Goal: Task Accomplishment & Management: Manage account settings

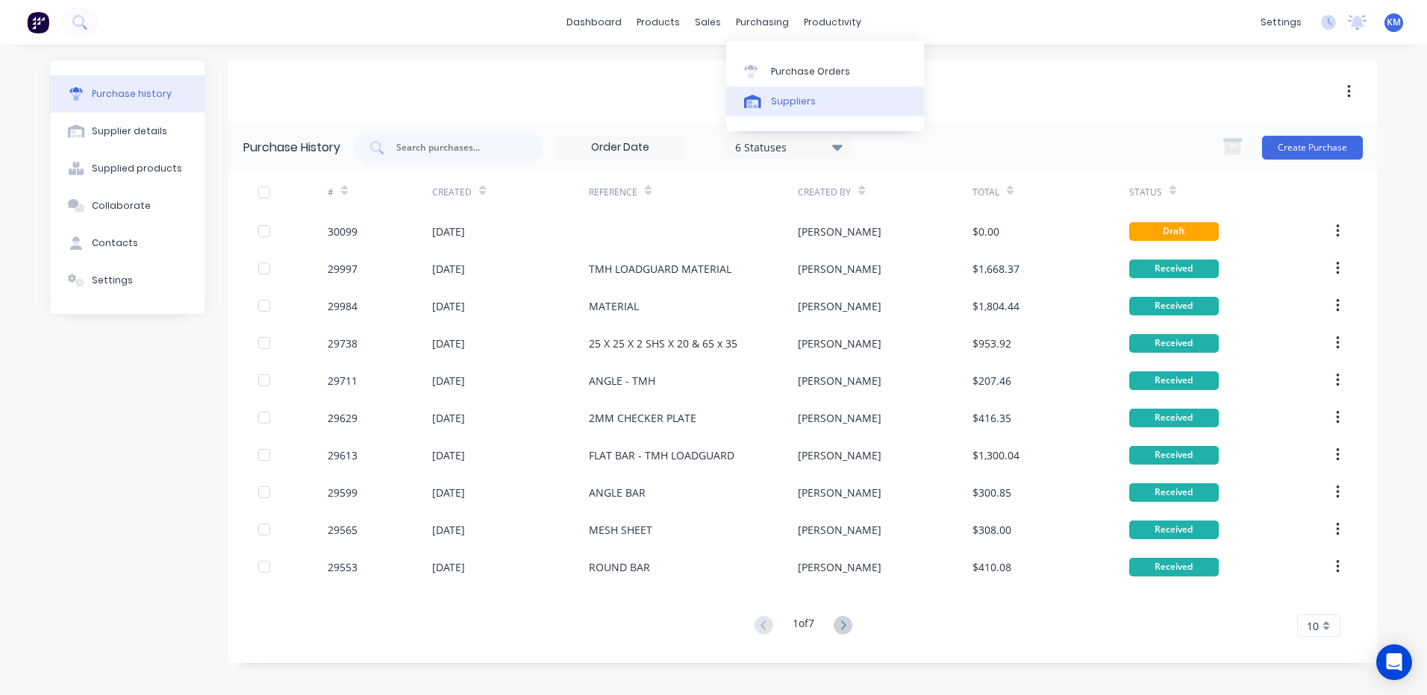
click at [776, 90] on link "Suppliers" at bounding box center [825, 102] width 198 height 30
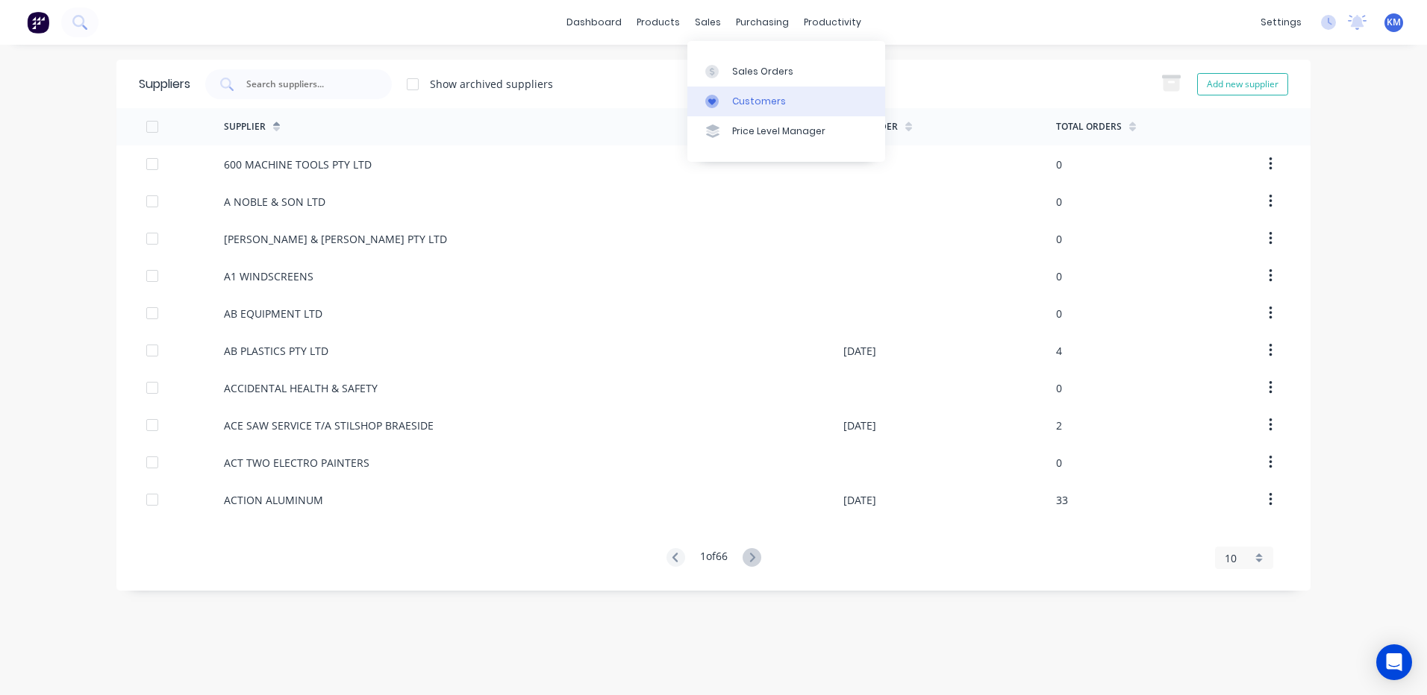
click at [736, 95] on div "Customers" at bounding box center [759, 101] width 54 height 13
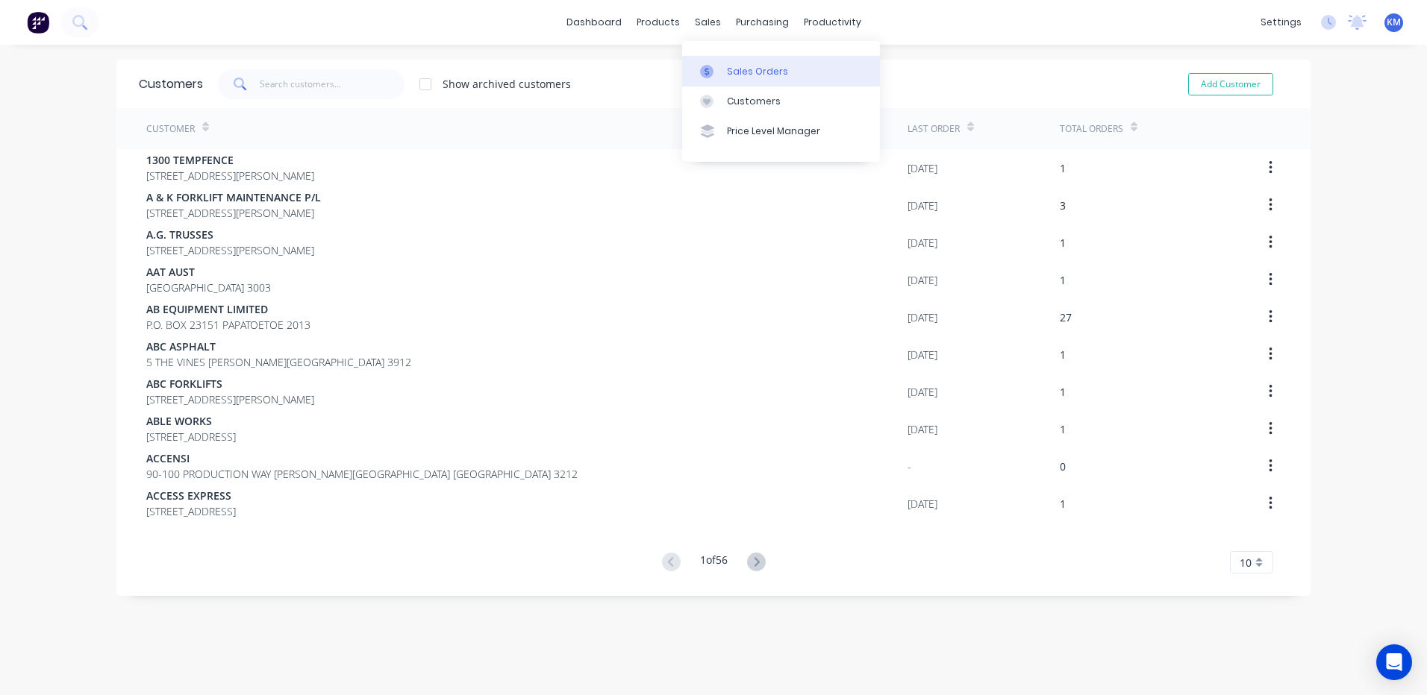
click at [720, 67] on div at bounding box center [711, 71] width 22 height 13
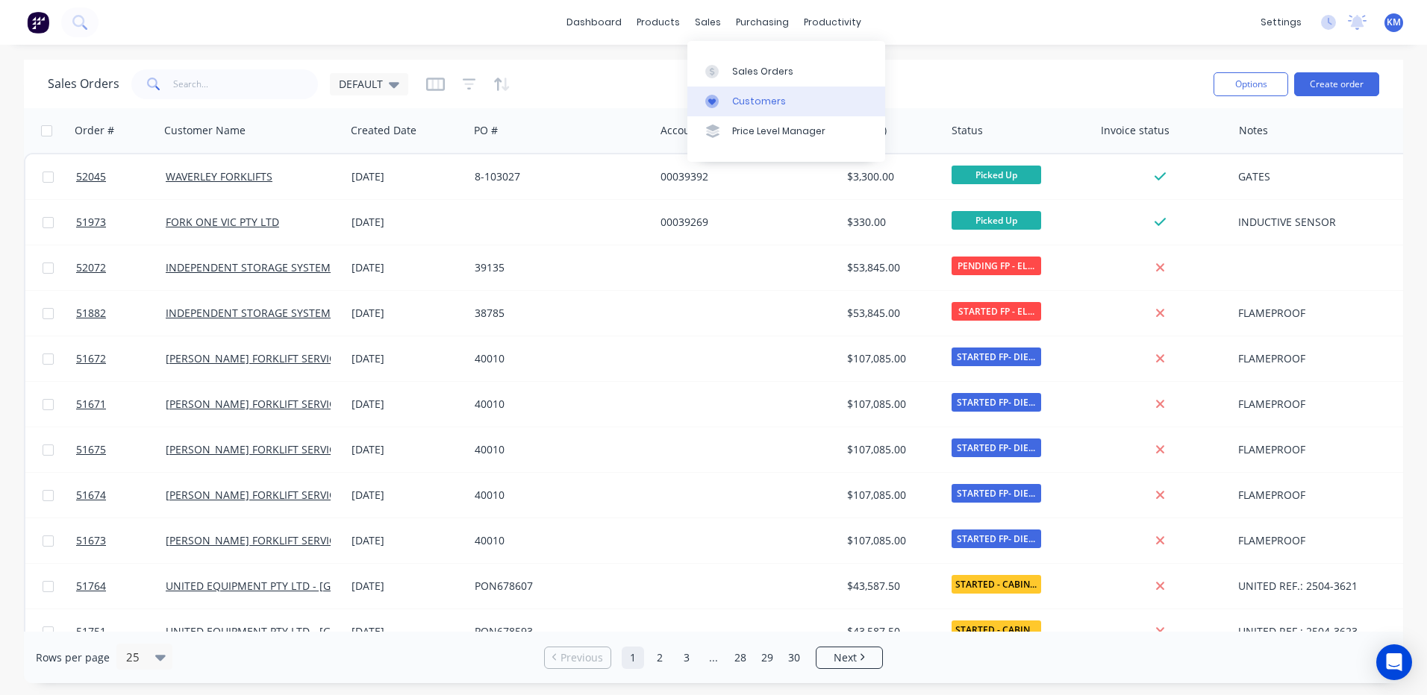
click at [724, 95] on div at bounding box center [716, 101] width 22 height 13
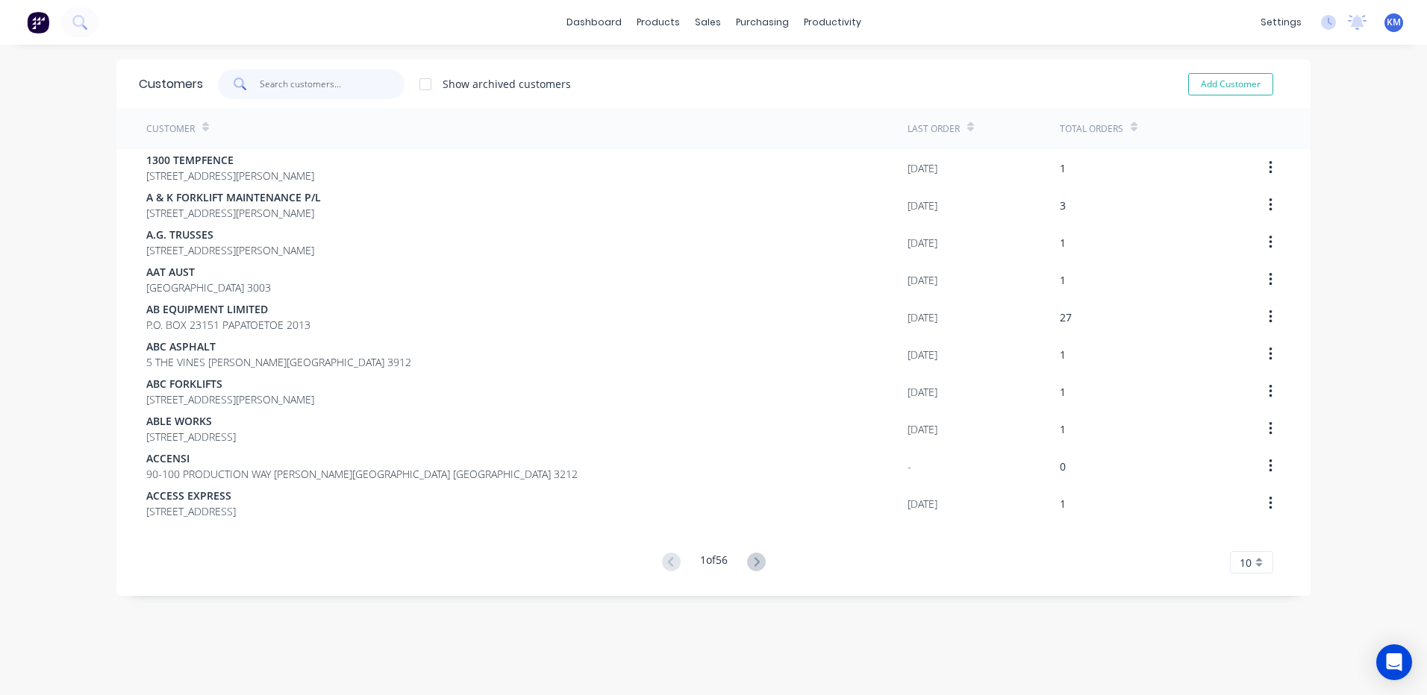
click at [370, 83] on input "text" at bounding box center [333, 84] width 146 height 30
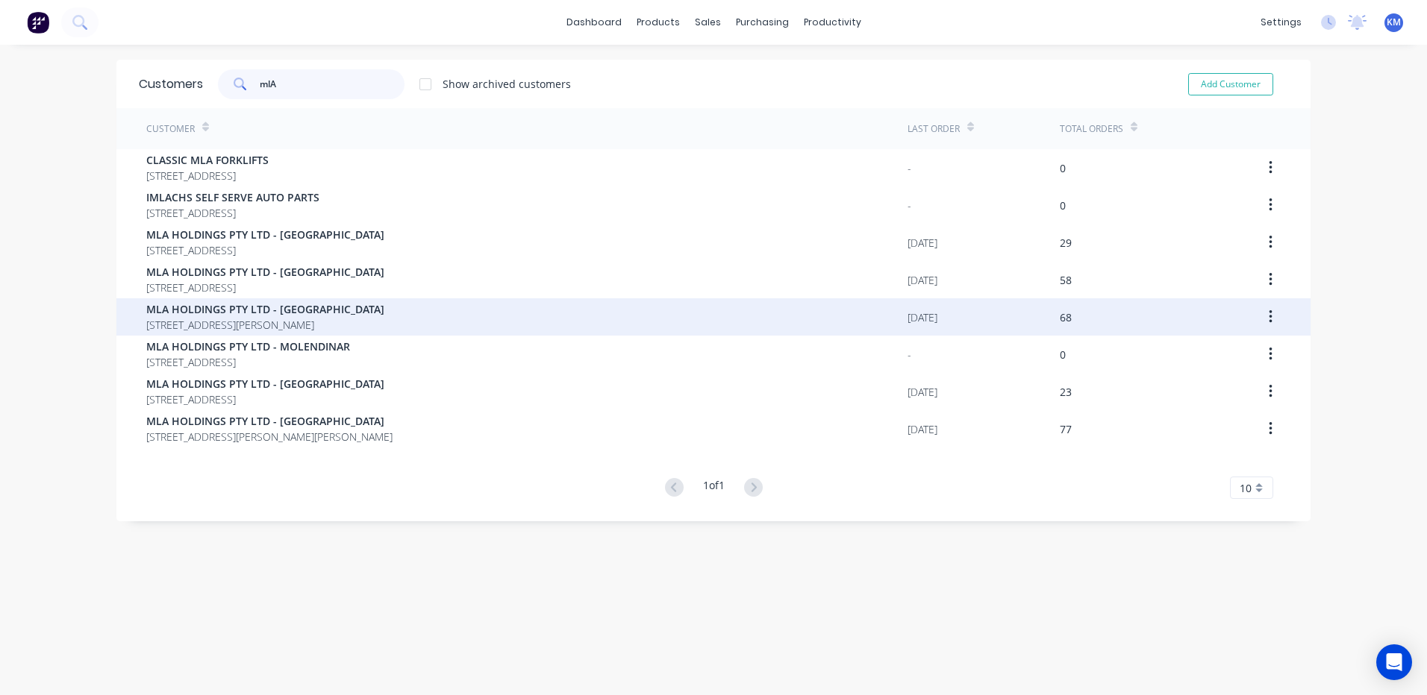
type input "mlA"
click at [398, 307] on div "MLA HOLDINGS PTY LTD - [GEOGRAPHIC_DATA] [STREET_ADDRESS][PERSON_NAME]" at bounding box center [526, 316] width 761 height 37
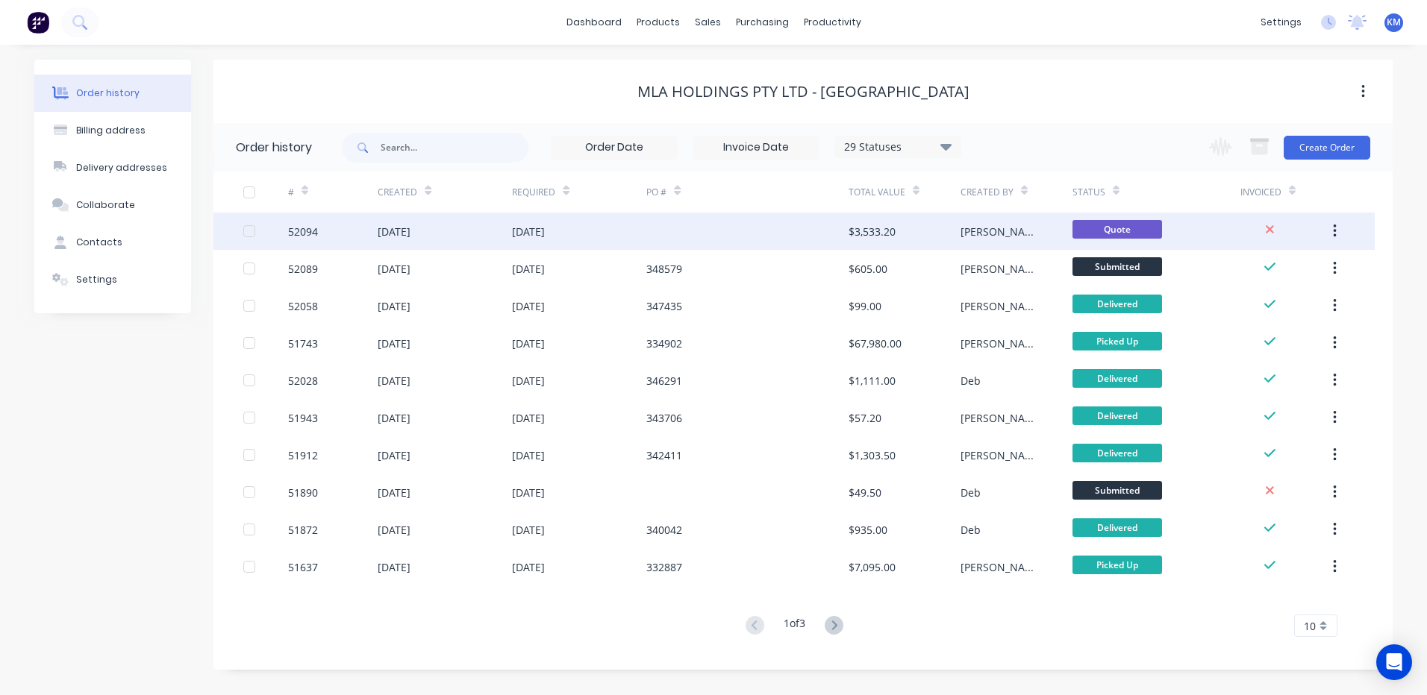
click at [610, 238] on div "[DATE]" at bounding box center [579, 231] width 134 height 37
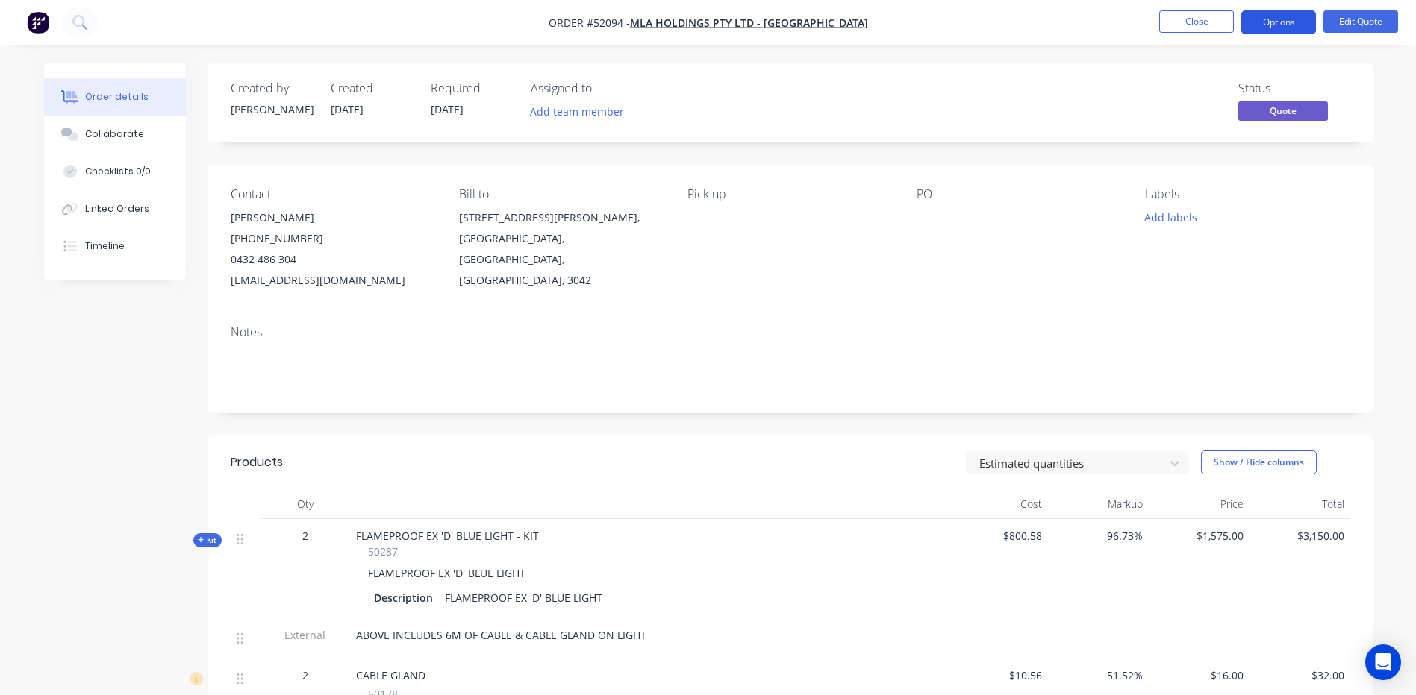
click at [1291, 22] on button "Options" at bounding box center [1278, 22] width 75 height 24
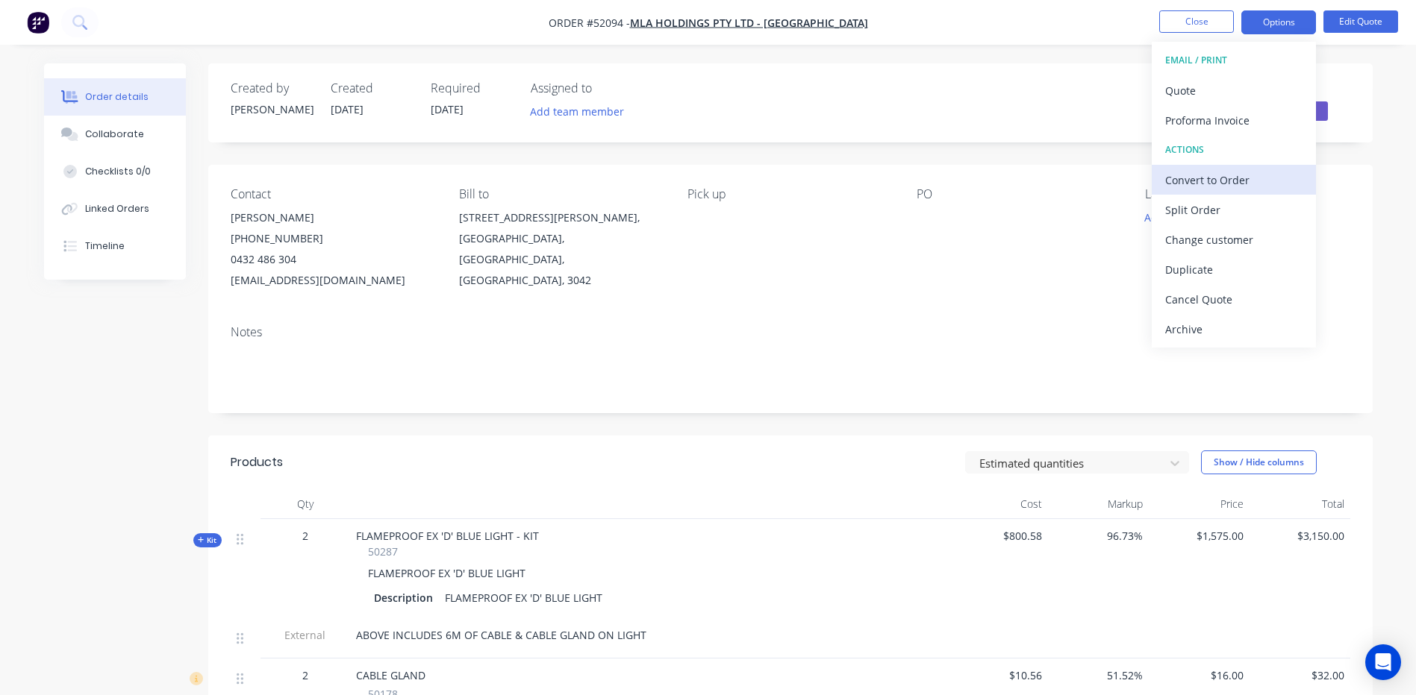
click at [1235, 174] on div "Convert to Order" at bounding box center [1233, 180] width 137 height 22
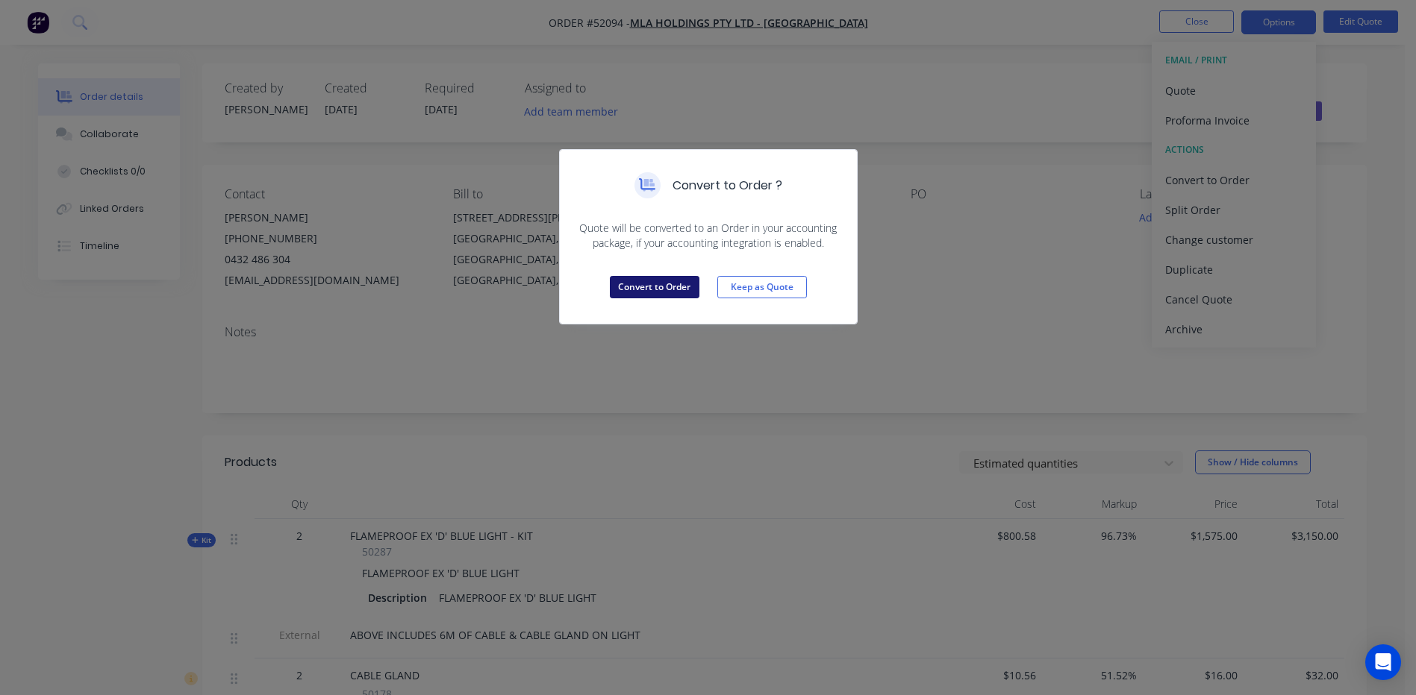
click at [681, 284] on button "Convert to Order" at bounding box center [655, 287] width 90 height 22
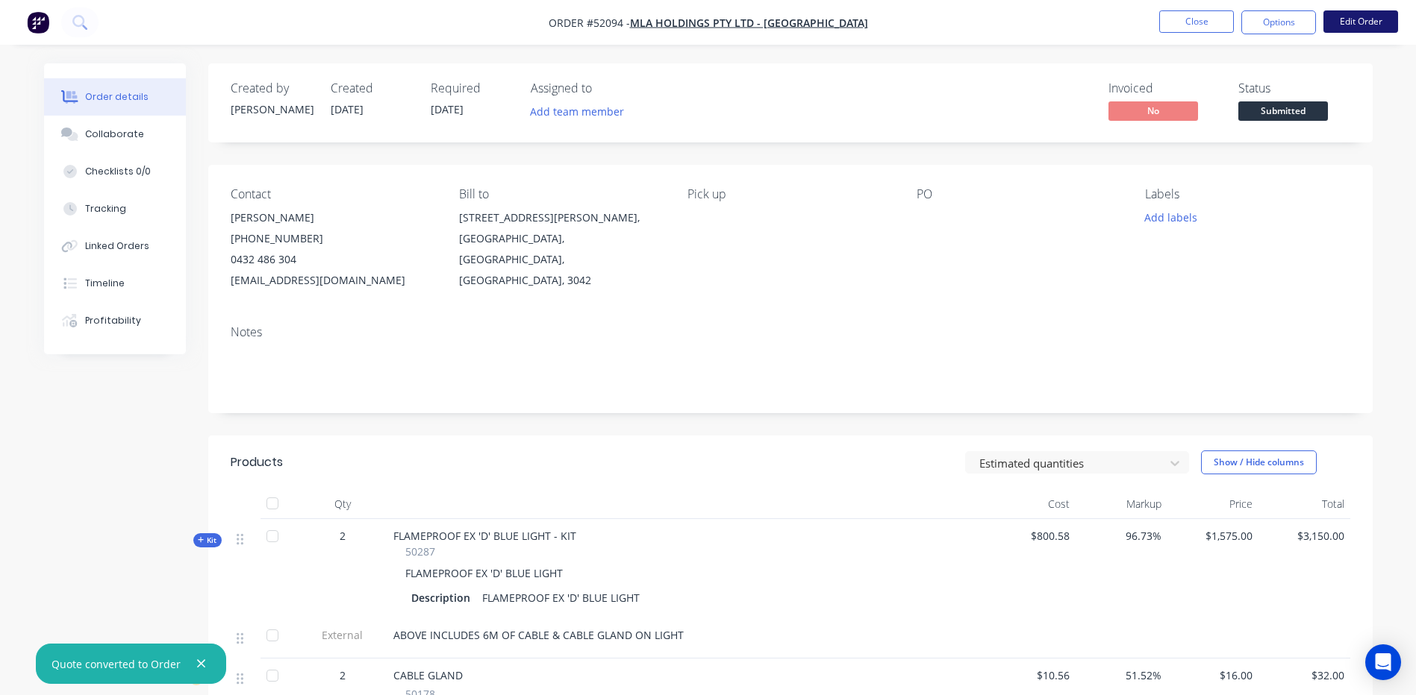
click at [1365, 21] on button "Edit Order" at bounding box center [1360, 21] width 75 height 22
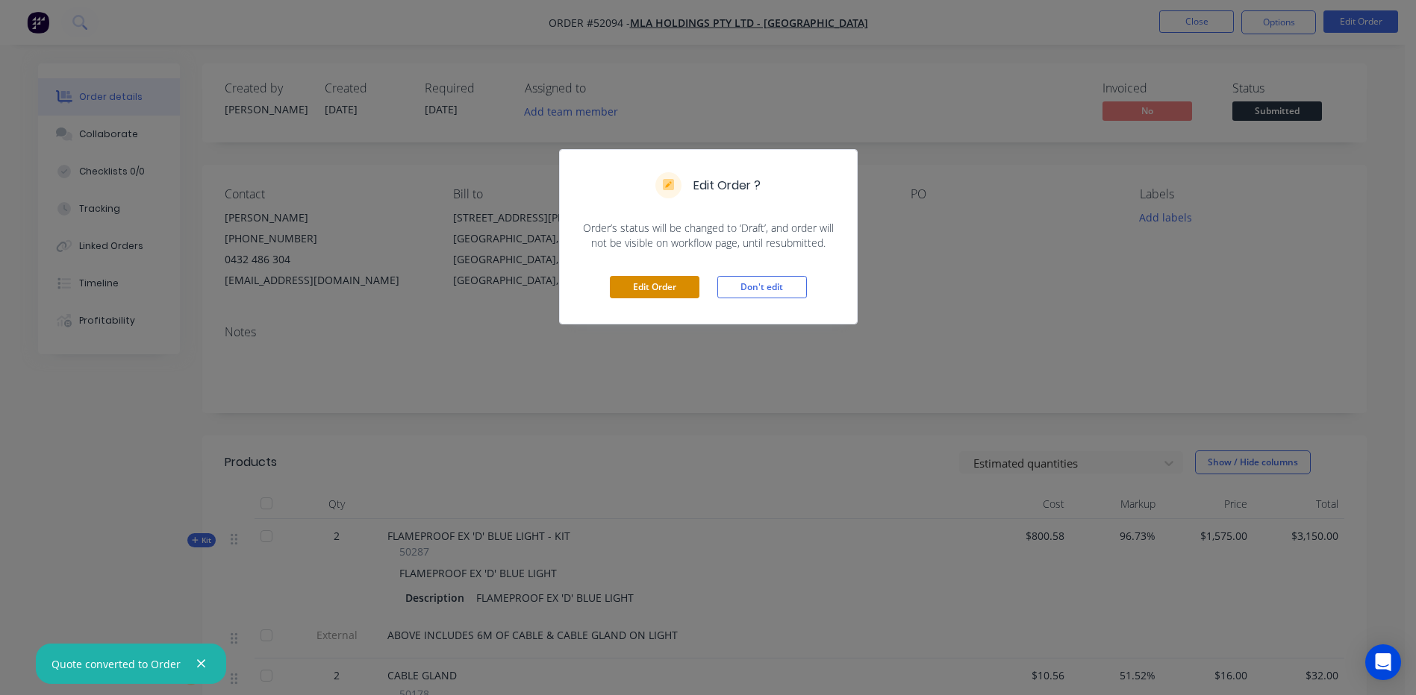
click at [654, 286] on button "Edit Order" at bounding box center [655, 287] width 90 height 22
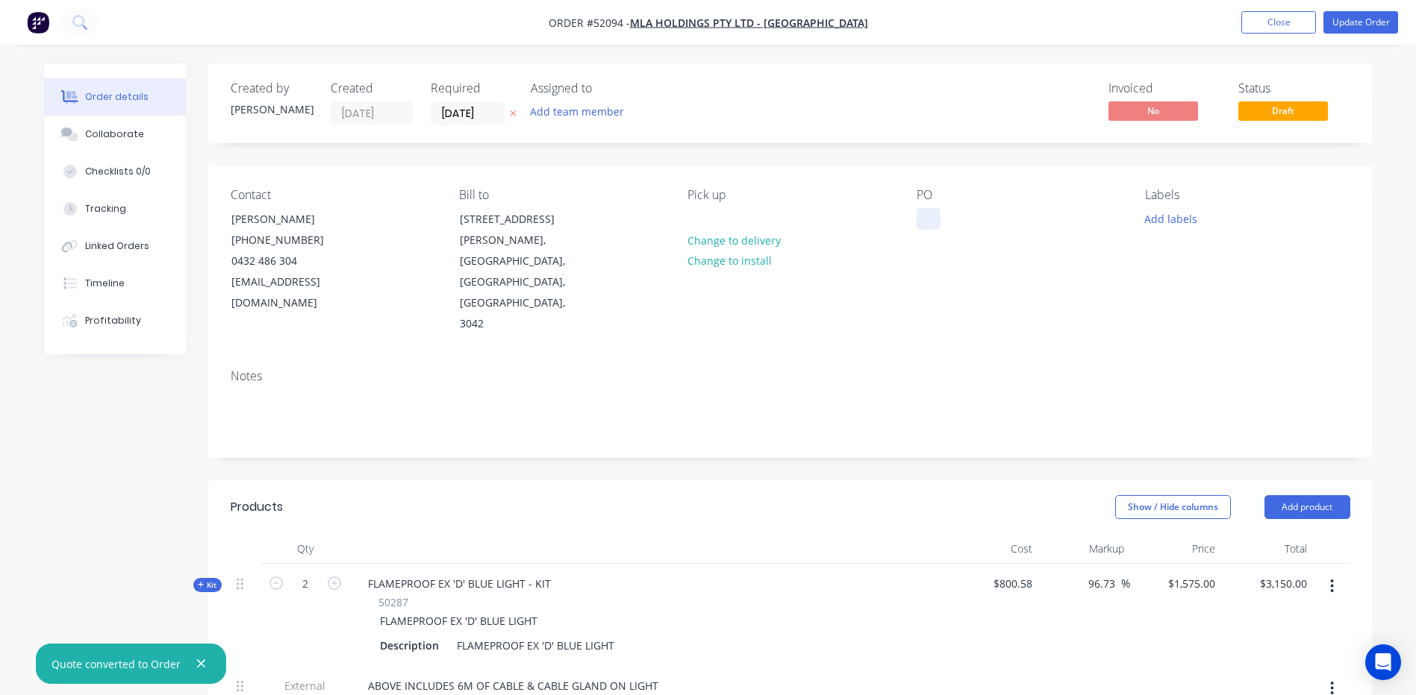
click at [931, 213] on div at bounding box center [928, 219] width 24 height 22
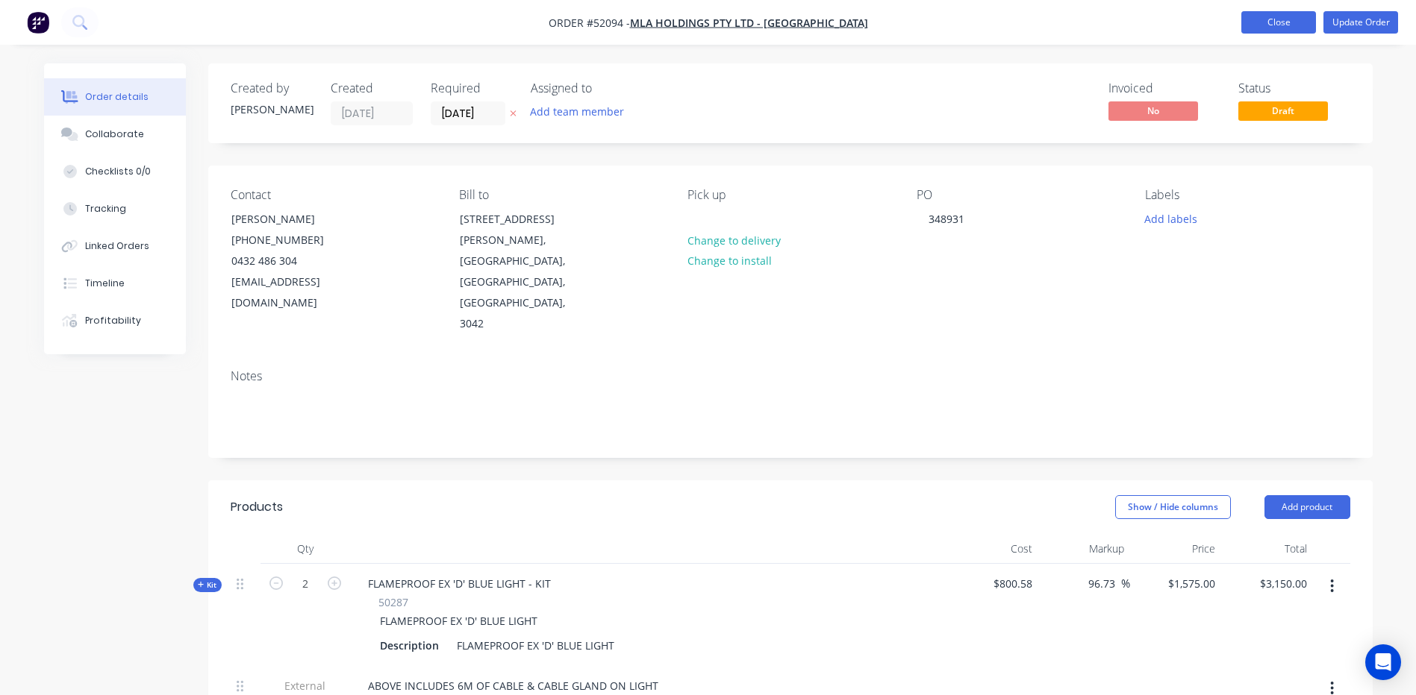
click at [1299, 29] on button "Close" at bounding box center [1278, 22] width 75 height 22
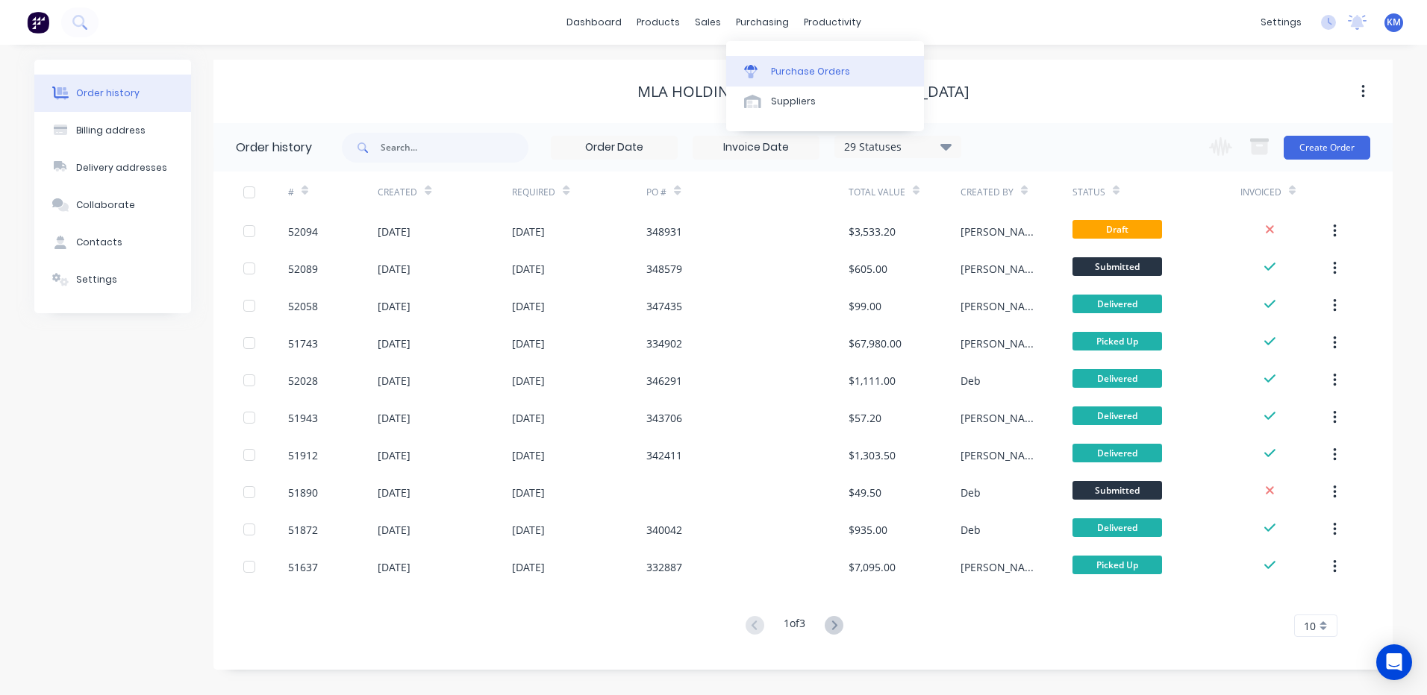
click at [774, 82] on link "Purchase Orders" at bounding box center [825, 71] width 198 height 30
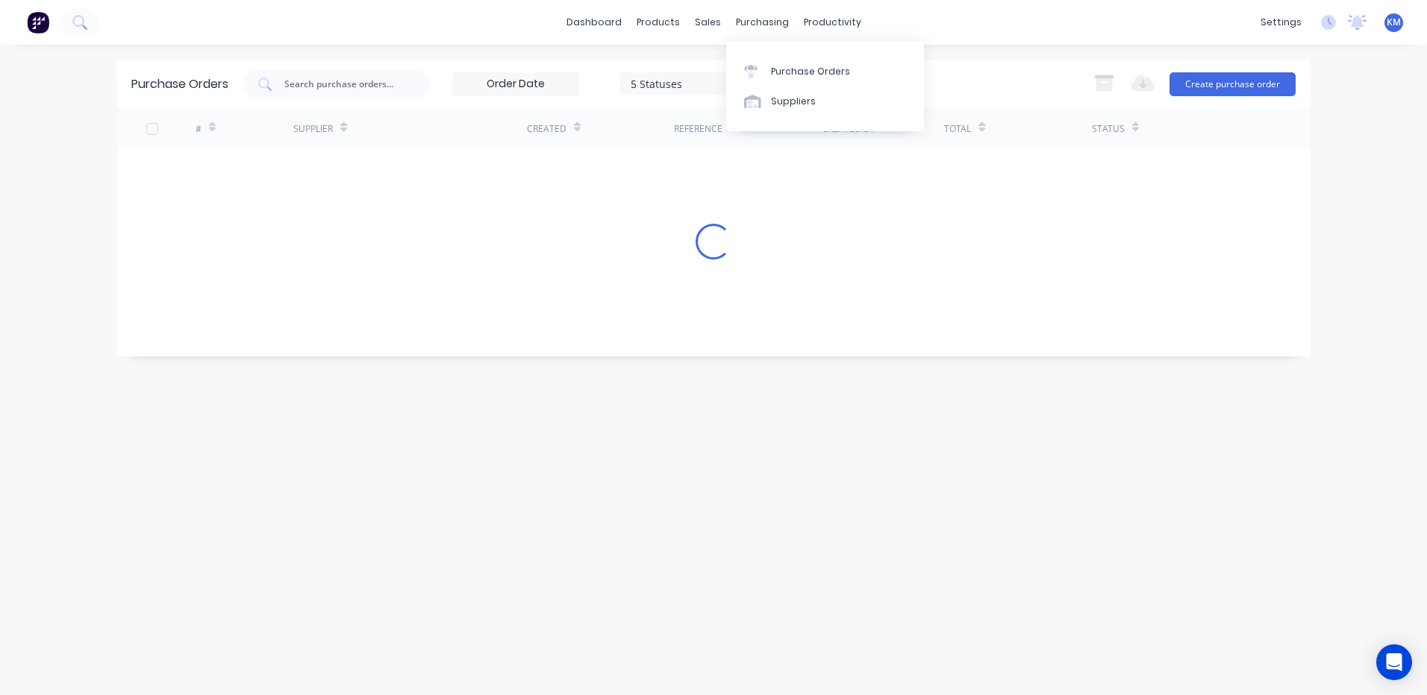
click at [778, 122] on div "Purchase Orders Suppliers" at bounding box center [825, 86] width 198 height 90
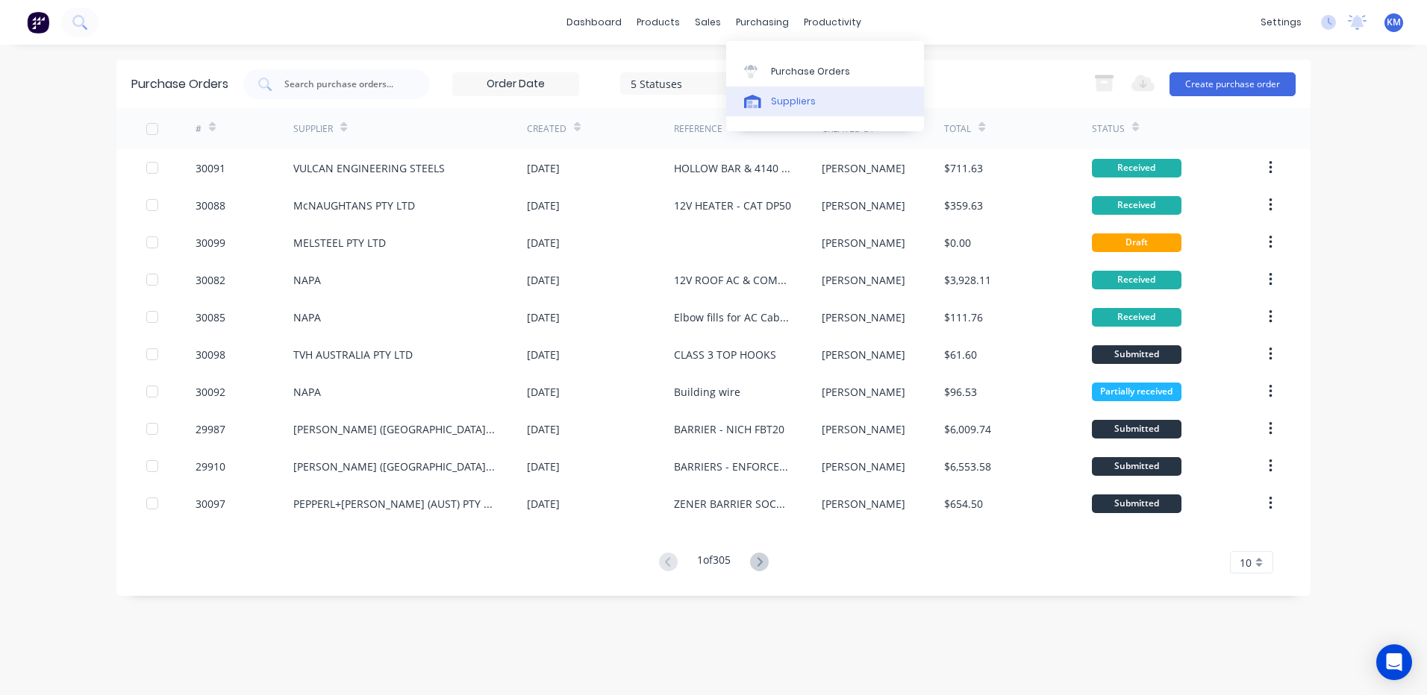
click at [778, 109] on link "Suppliers" at bounding box center [825, 102] width 198 height 30
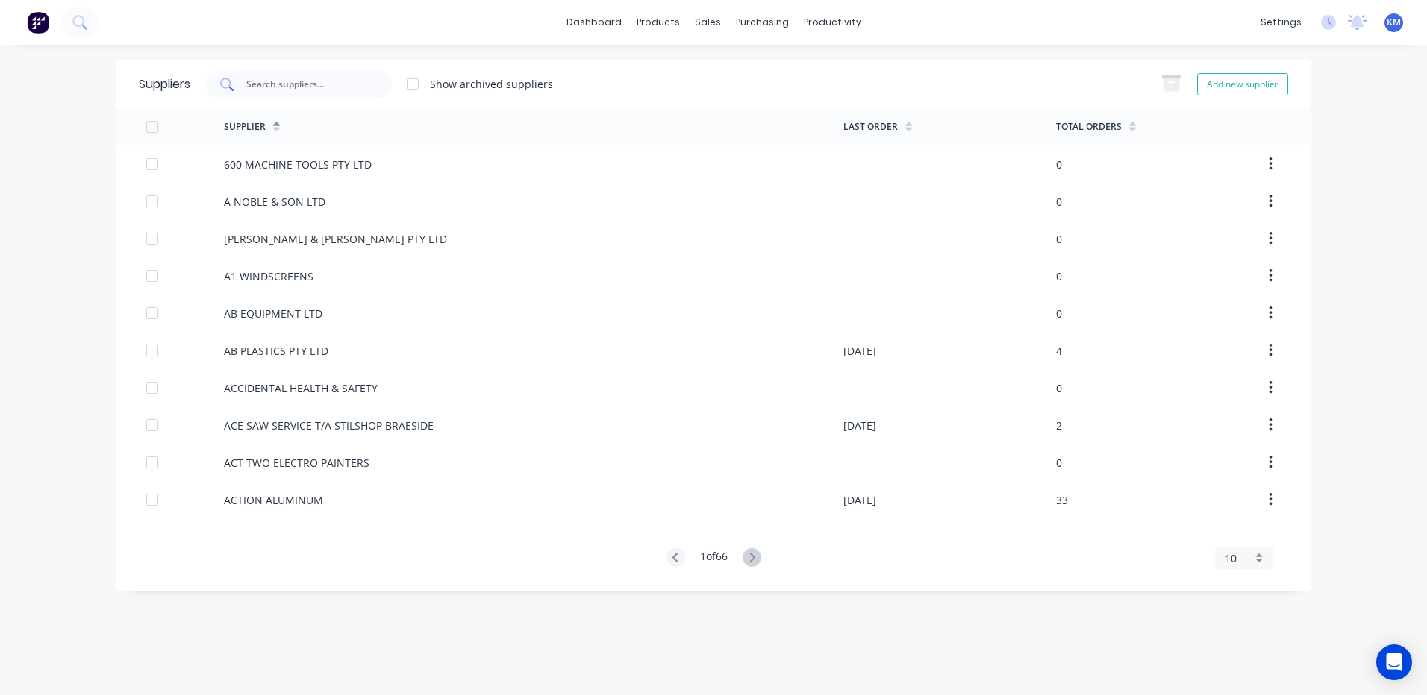
click at [331, 92] on div at bounding box center [298, 84] width 187 height 30
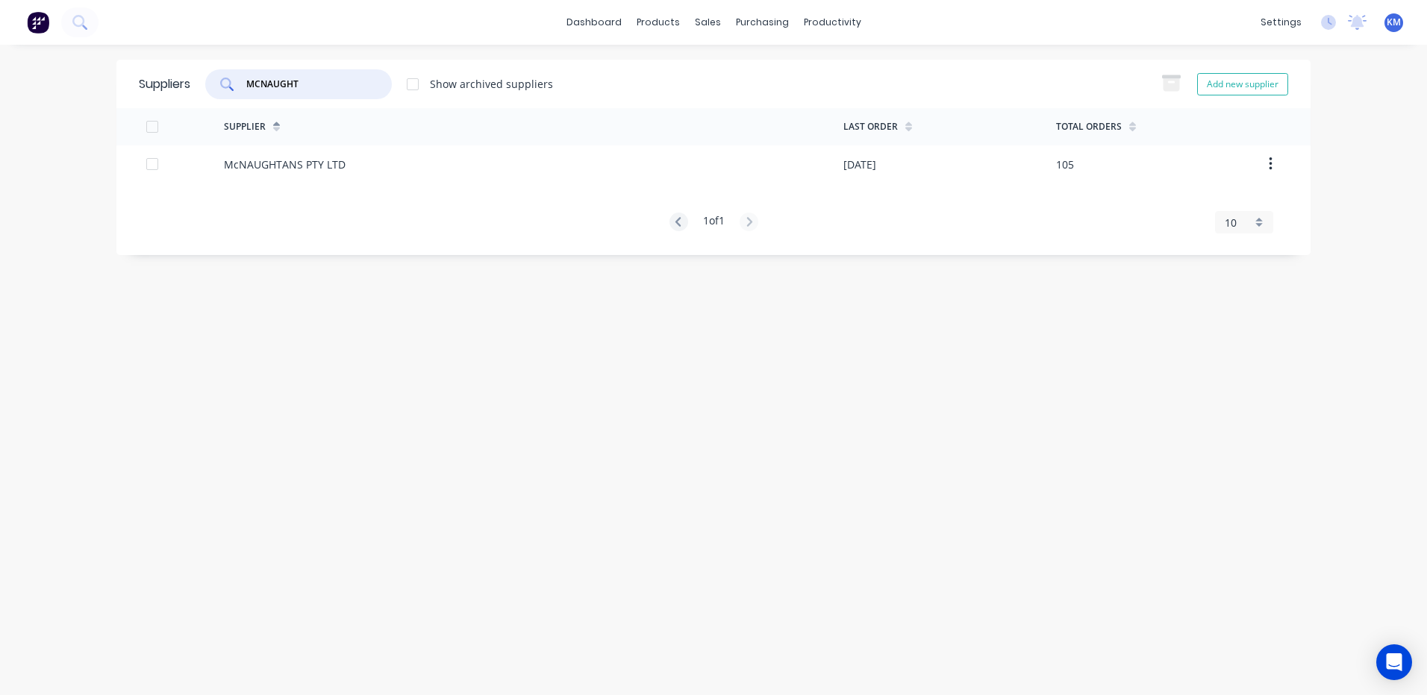
type input "MCNAUGHT"
click at [358, 166] on div "McNAUGHTANS PTY LTD" at bounding box center [533, 164] width 619 height 37
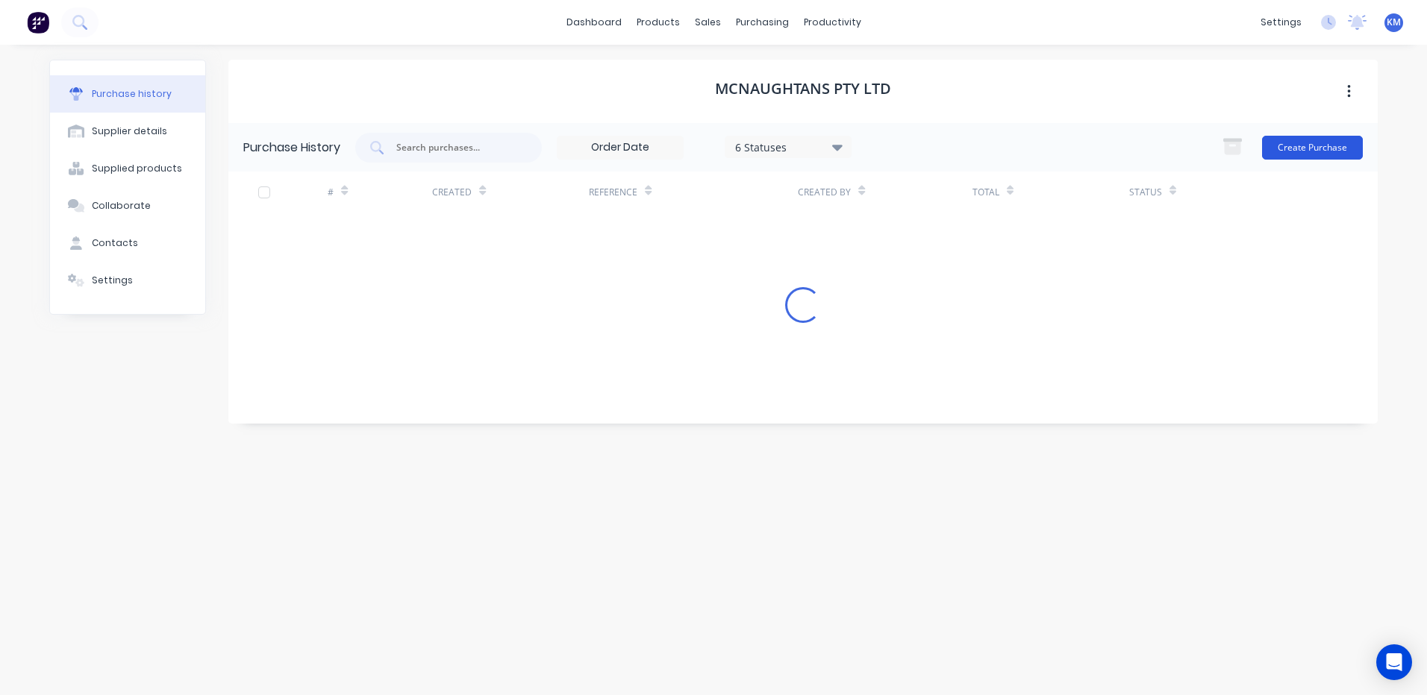
click at [1336, 141] on button "Create Purchase" at bounding box center [1312, 148] width 101 height 24
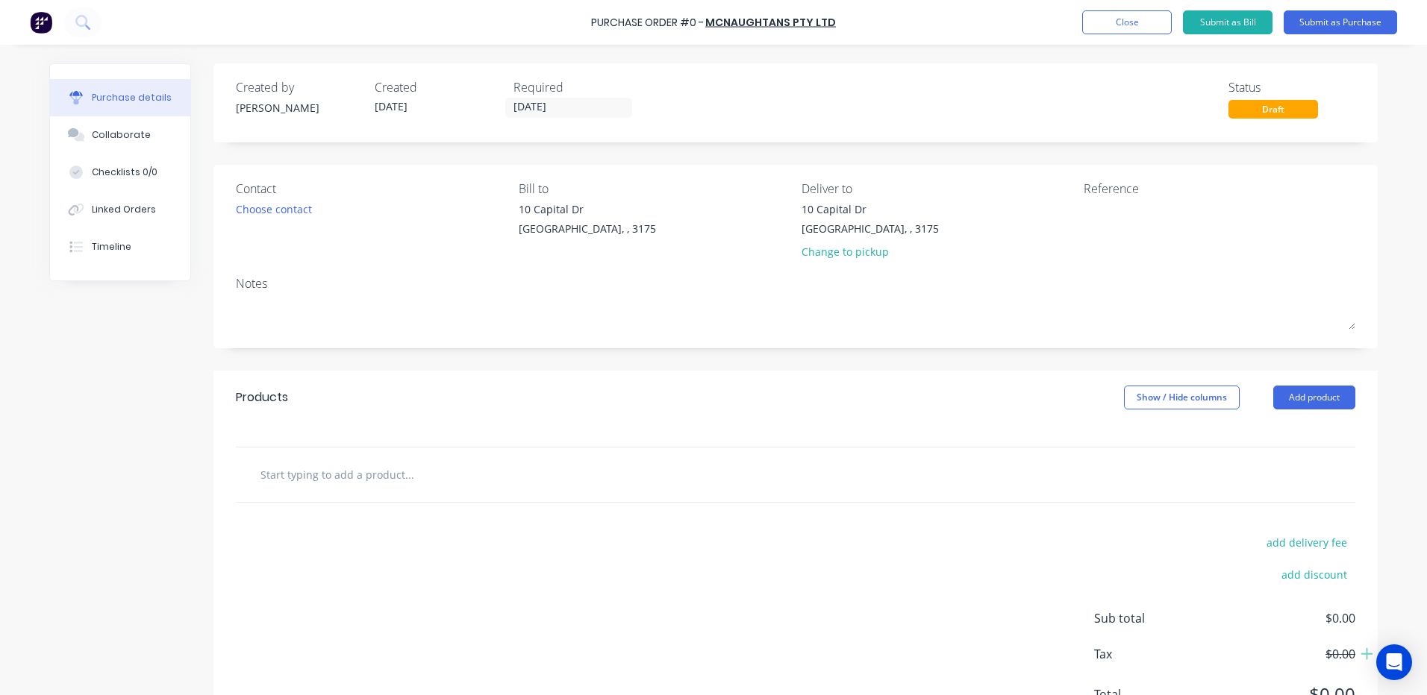
drag, startPoint x: 1286, startPoint y: 398, endPoint x: 1272, endPoint y: 411, distance: 19.0
click at [1286, 398] on button "Add product" at bounding box center [1314, 398] width 82 height 24
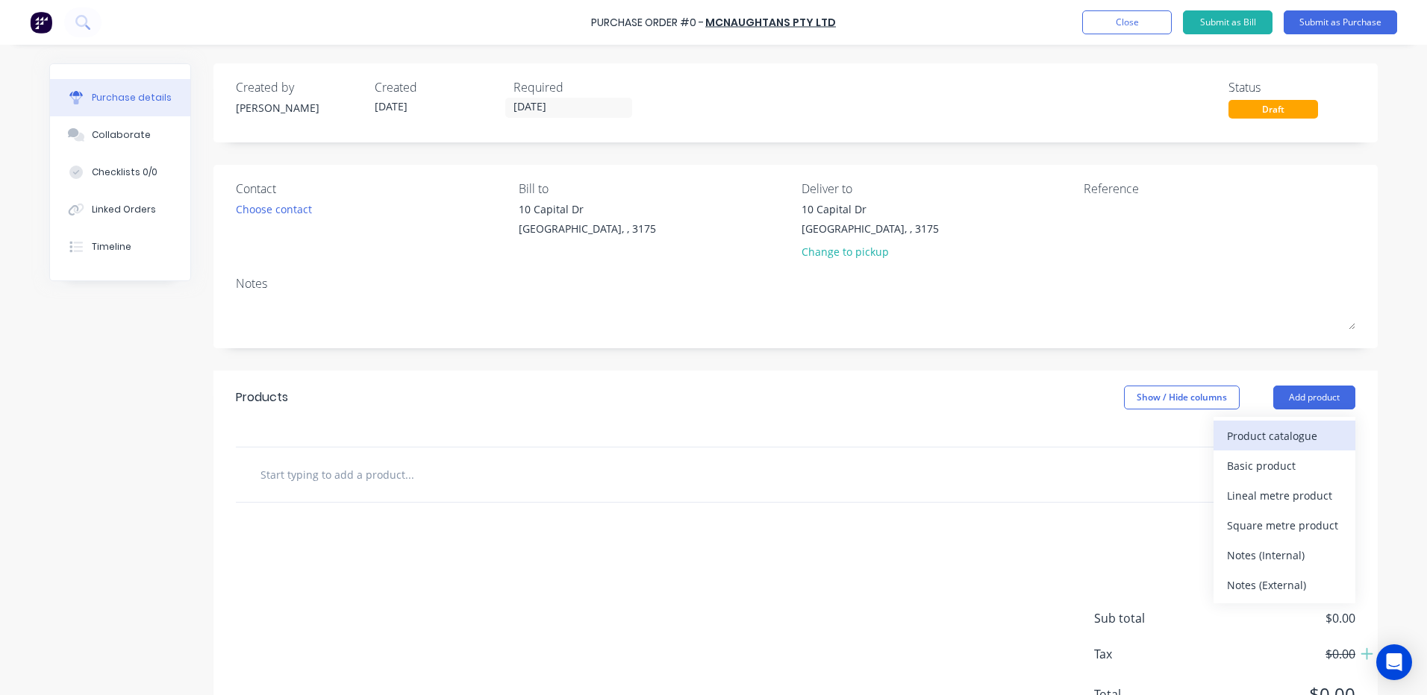
click at [1250, 434] on div "Product catalogue" at bounding box center [1284, 436] width 115 height 22
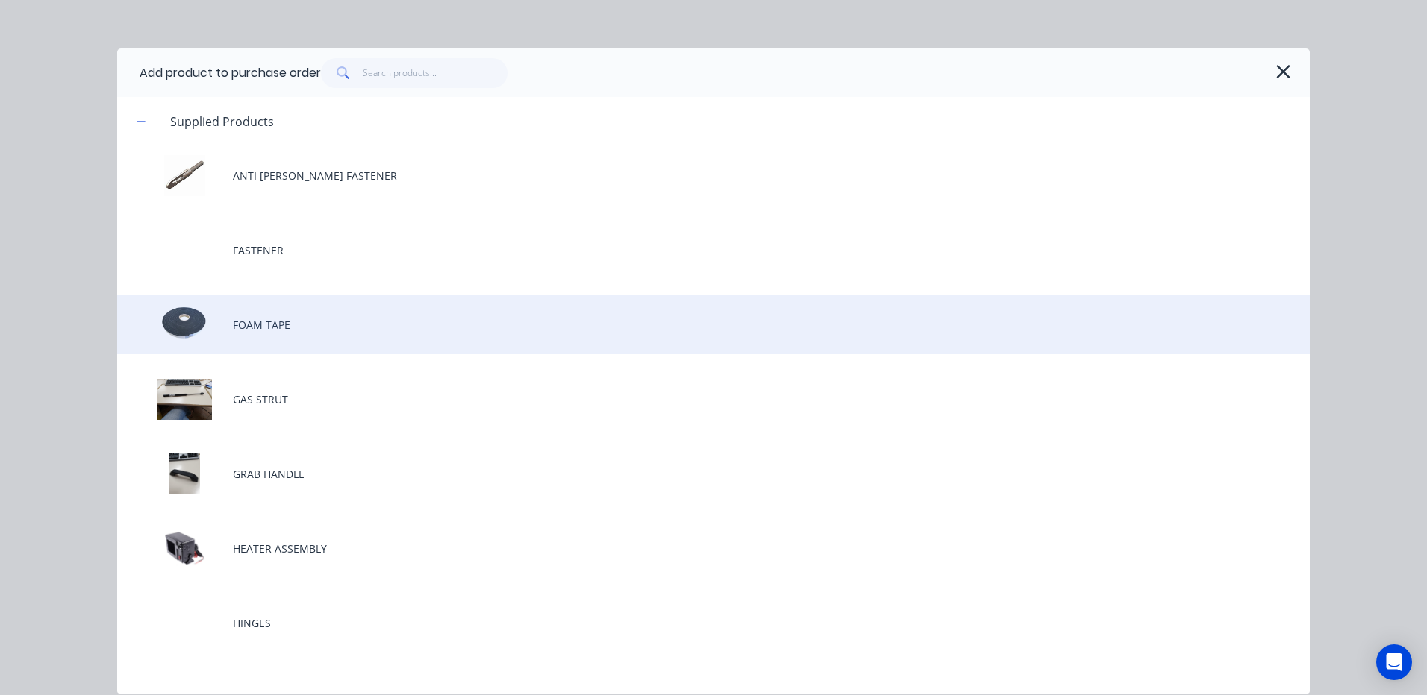
click at [348, 320] on div "FOAM TAPE" at bounding box center [713, 325] width 1192 height 60
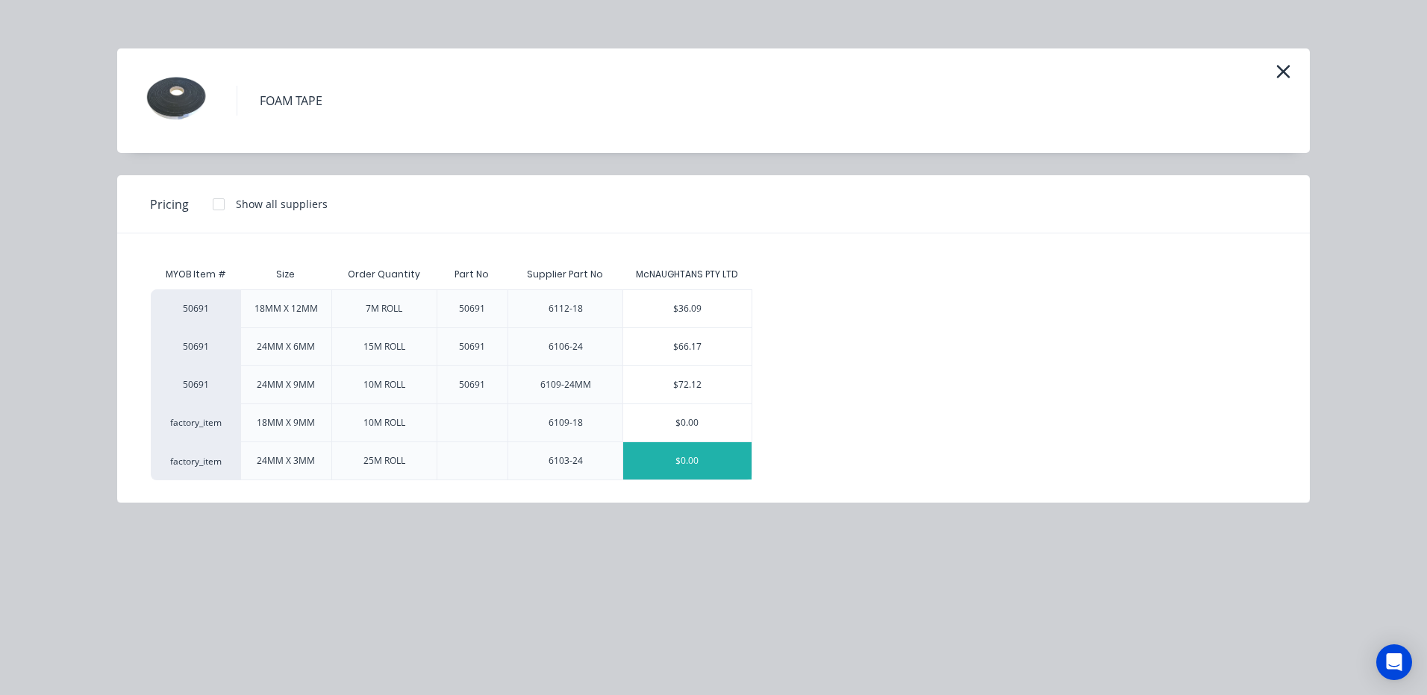
click at [663, 463] on div "$0.00" at bounding box center [687, 460] width 128 height 37
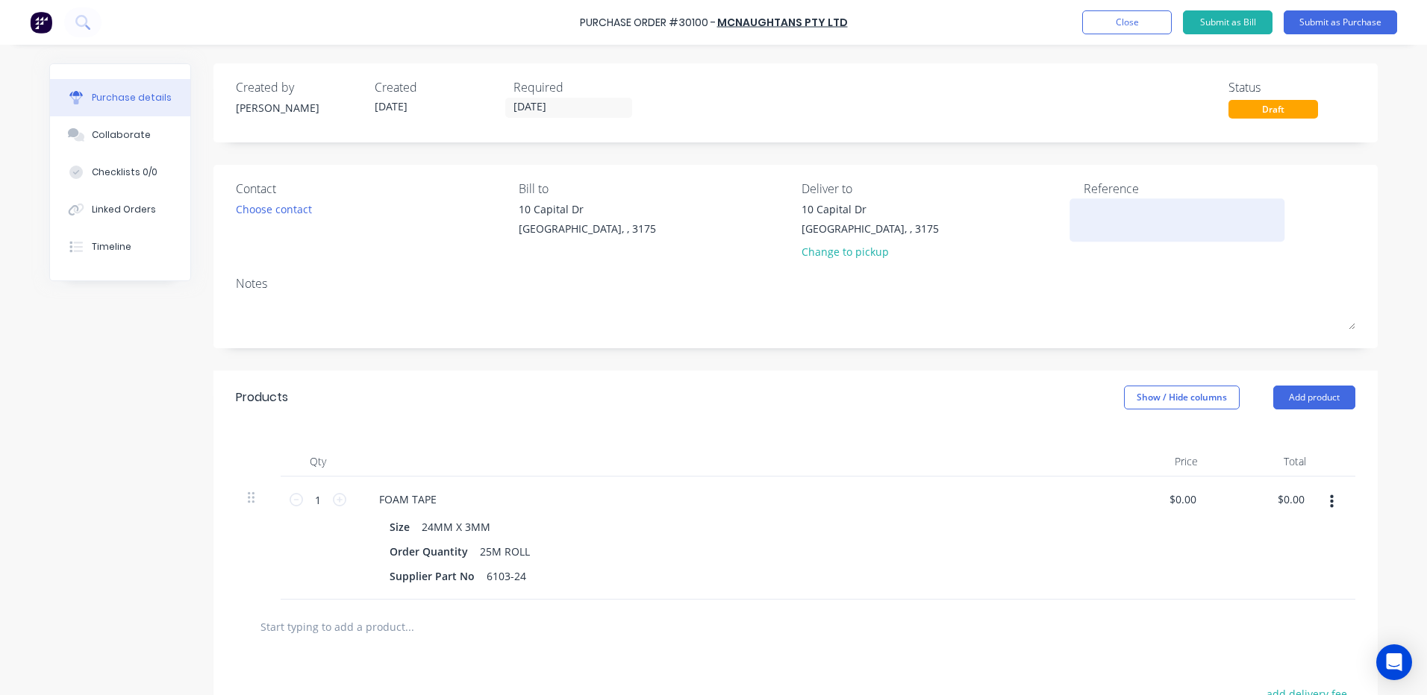
click at [1119, 237] on div at bounding box center [1176, 219] width 187 height 37
click at [1145, 210] on textarea at bounding box center [1176, 218] width 187 height 34
type textarea "FOAM TAPE"
click at [346, 501] on div "1 1" at bounding box center [318, 538] width 75 height 123
click at [340, 501] on icon at bounding box center [339, 499] width 13 height 13
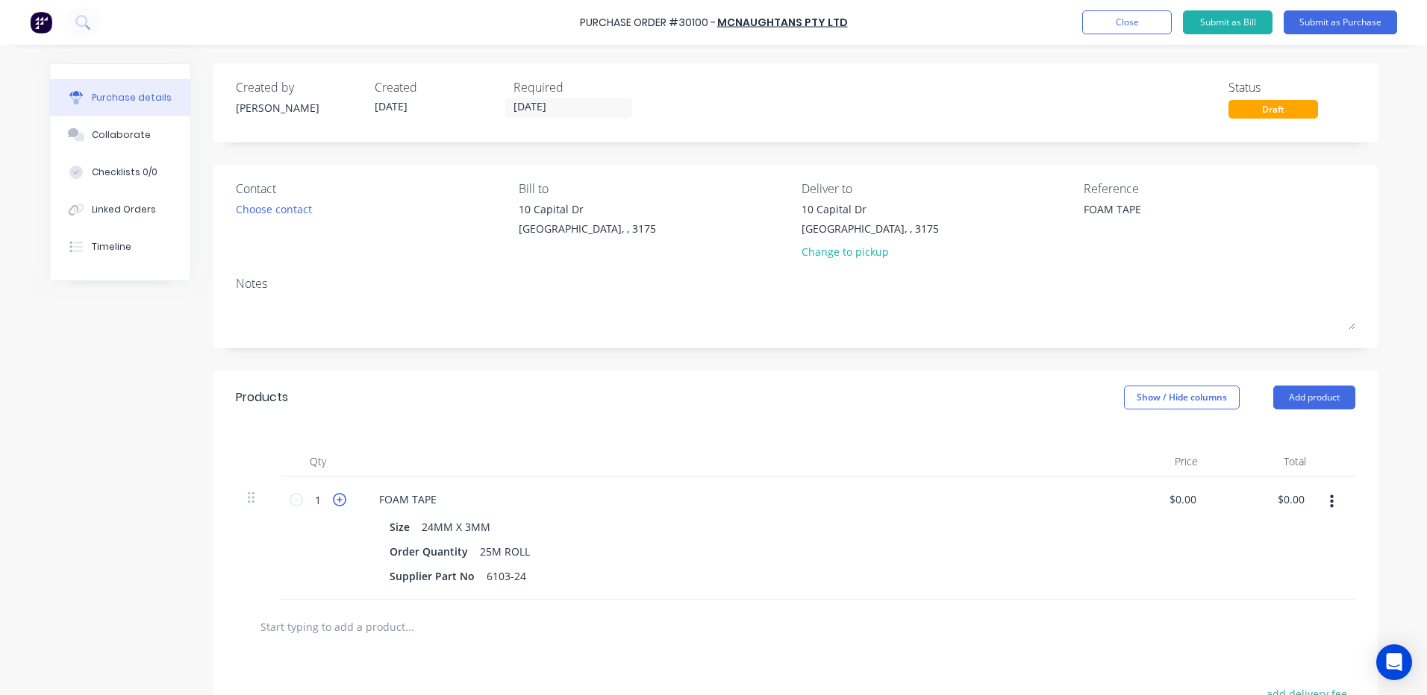
type input "2"
click at [262, 217] on div "Choose contact" at bounding box center [274, 209] width 76 height 16
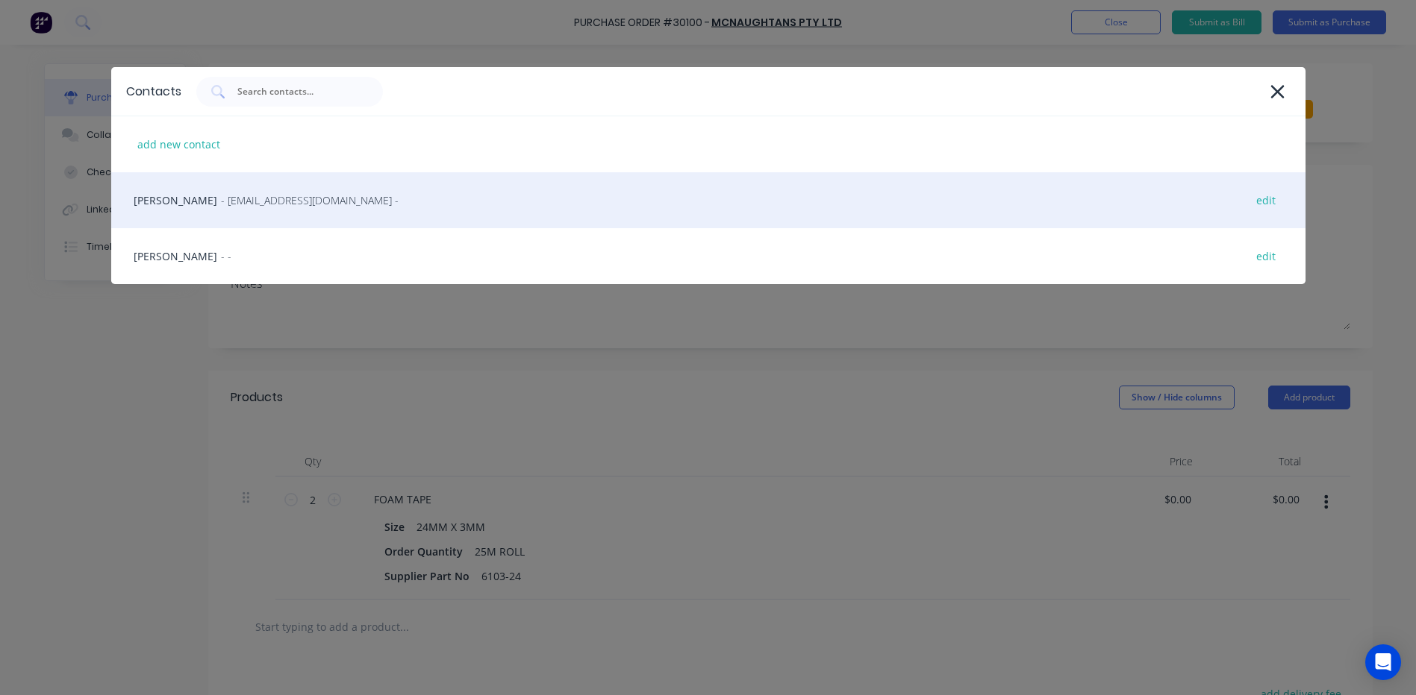
click at [265, 219] on div "[PERSON_NAME] - [EMAIL_ADDRESS][DOMAIN_NAME] - edit" at bounding box center [708, 200] width 1194 height 56
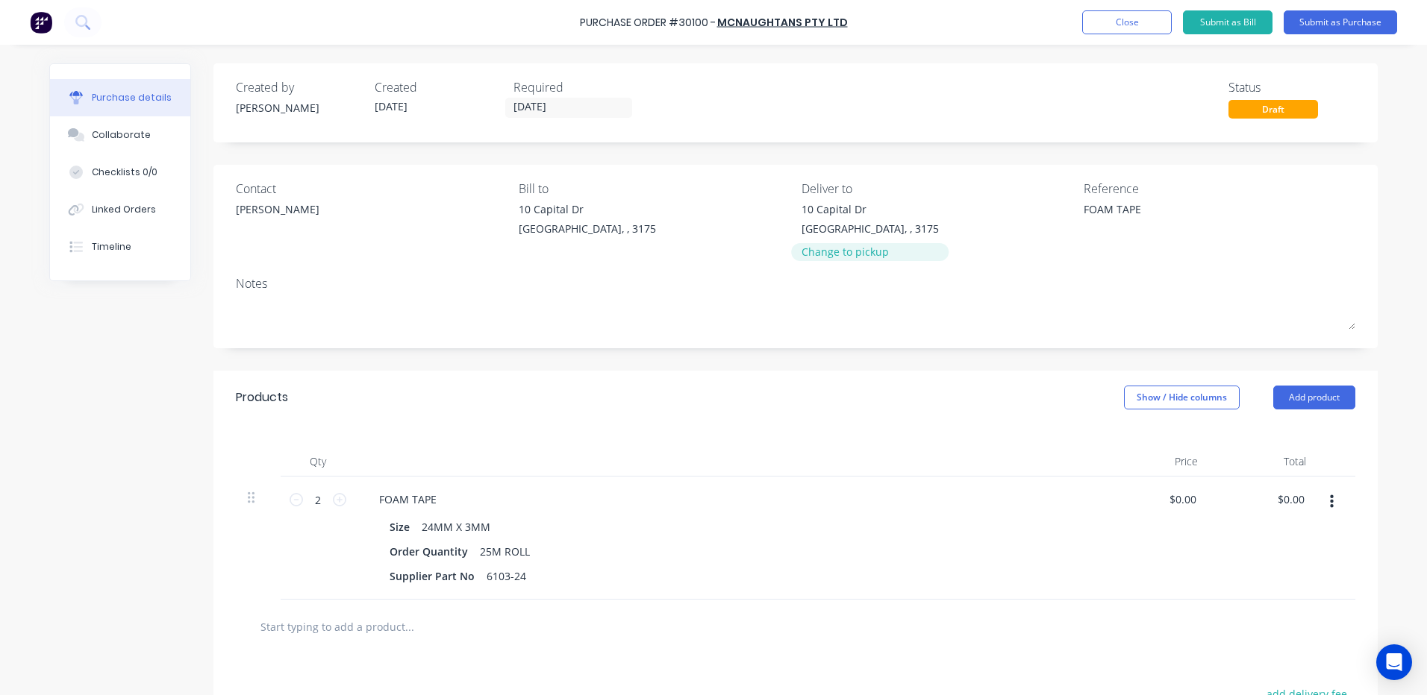
click at [822, 256] on div "Change to pickup" at bounding box center [869, 252] width 137 height 16
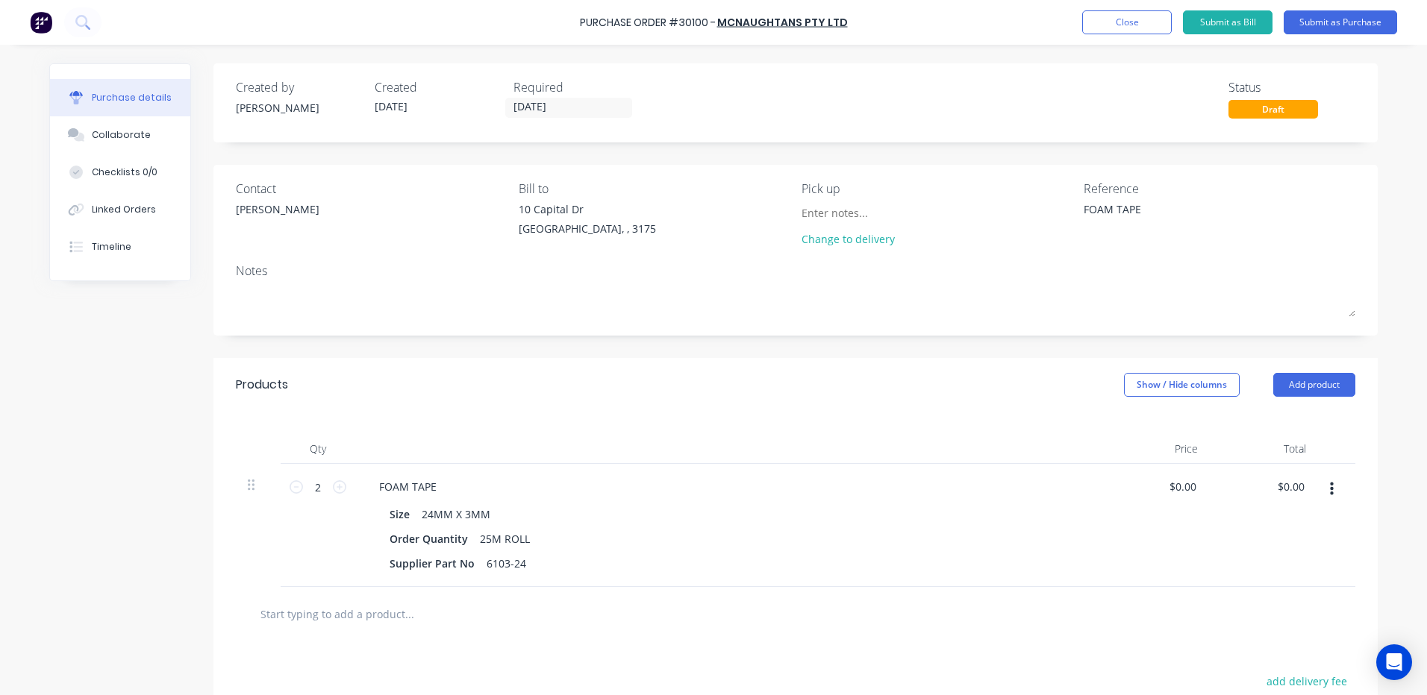
click at [1331, 6] on div "Purchase Order #30100 - McNAUGHTANS PTY LTD Add product Close Submit as Bill Su…" at bounding box center [713, 22] width 1427 height 45
click at [1313, 13] on button "Submit as Purchase" at bounding box center [1339, 22] width 113 height 24
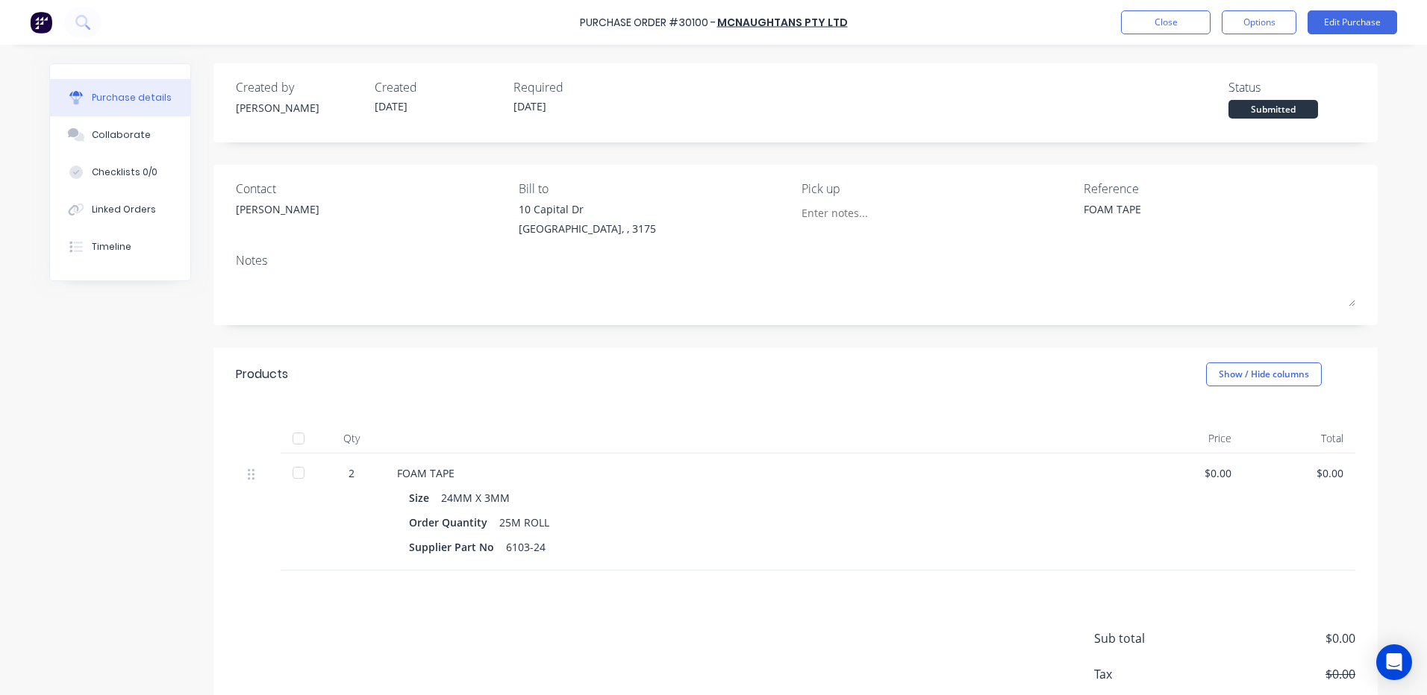
click at [1253, 22] on button "Options" at bounding box center [1259, 22] width 75 height 24
click at [1233, 49] on button "Print / Email" at bounding box center [1225, 61] width 142 height 30
click at [1219, 118] on div "Without pricing" at bounding box center [1225, 121] width 115 height 22
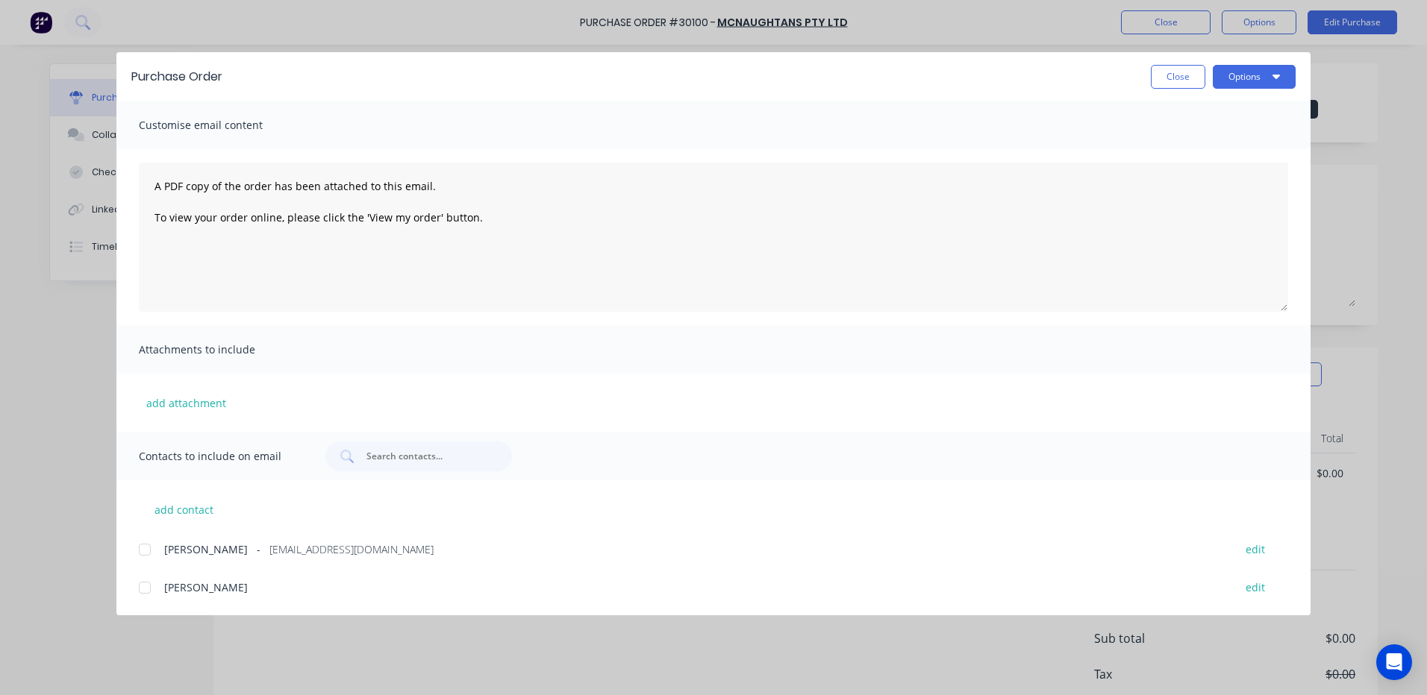
click at [152, 550] on div at bounding box center [145, 550] width 30 height 30
click at [1215, 60] on div "Purchase Order Close Options" at bounding box center [713, 76] width 1194 height 49
click at [1226, 74] on button "Options" at bounding box center [1254, 77] width 83 height 24
click at [1219, 179] on div "Email" at bounding box center [1224, 174] width 115 height 22
click at [1174, 75] on button "Close" at bounding box center [1178, 77] width 54 height 24
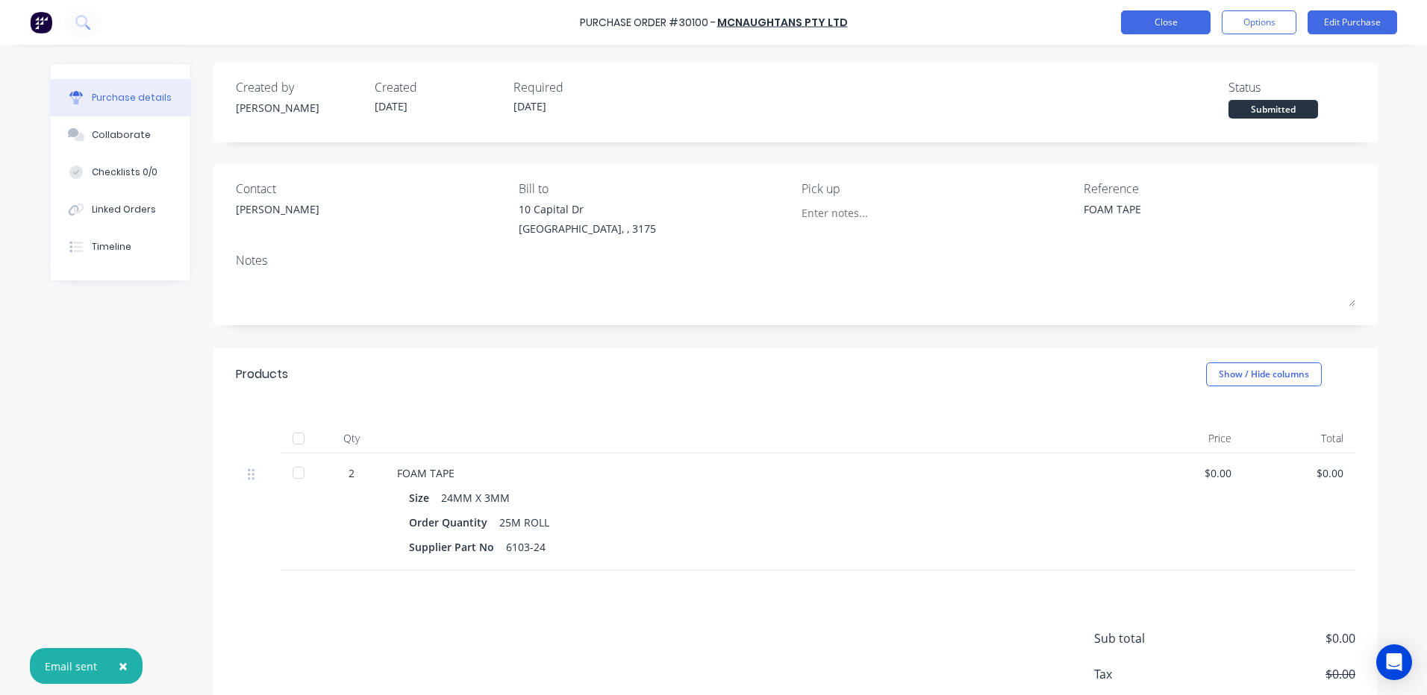
click at [1154, 21] on button "Close" at bounding box center [1166, 22] width 90 height 24
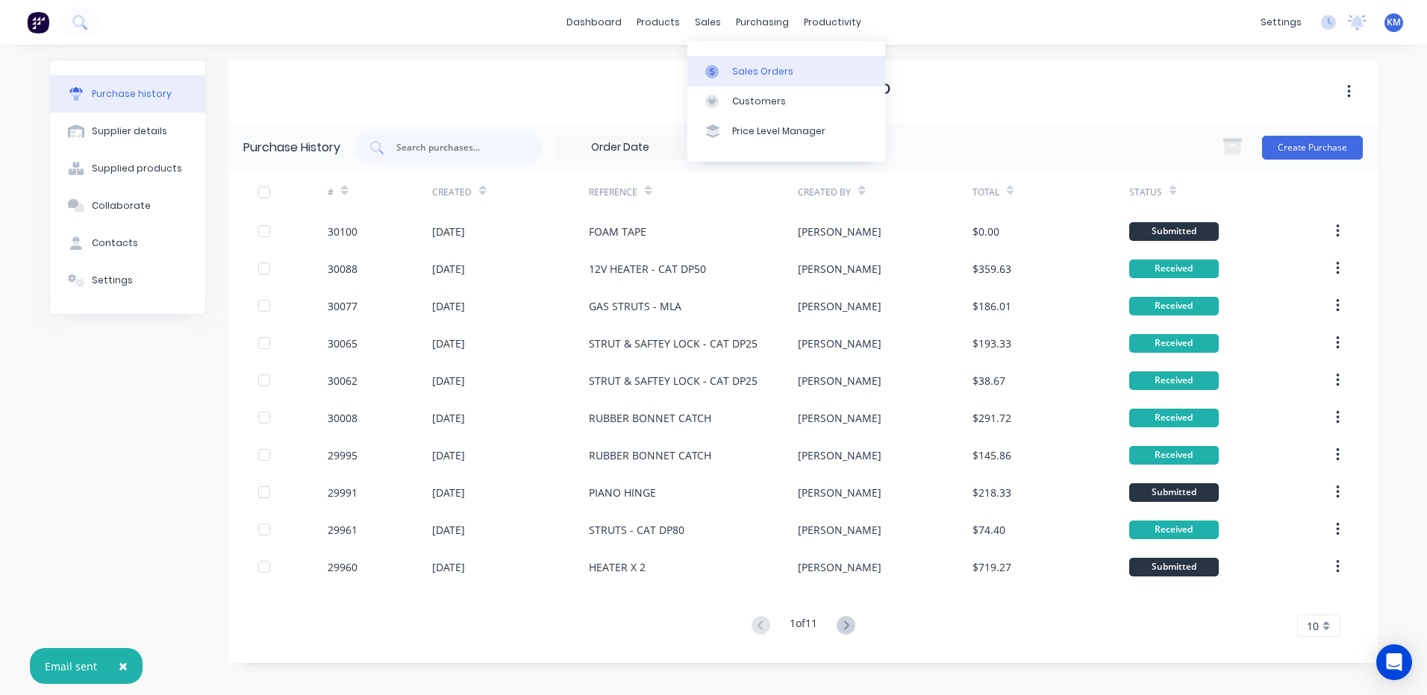
click at [716, 63] on link "Sales Orders" at bounding box center [786, 71] width 198 height 30
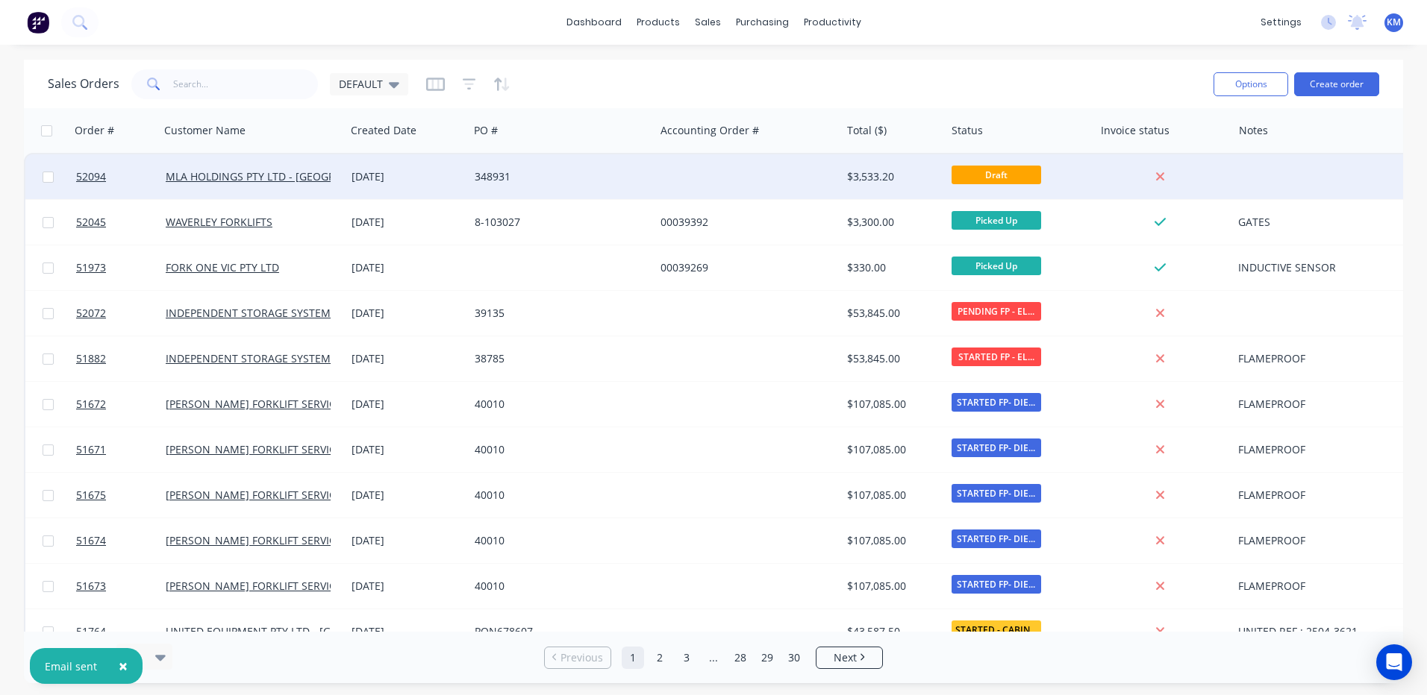
click at [566, 182] on div "348931" at bounding box center [558, 176] width 166 height 15
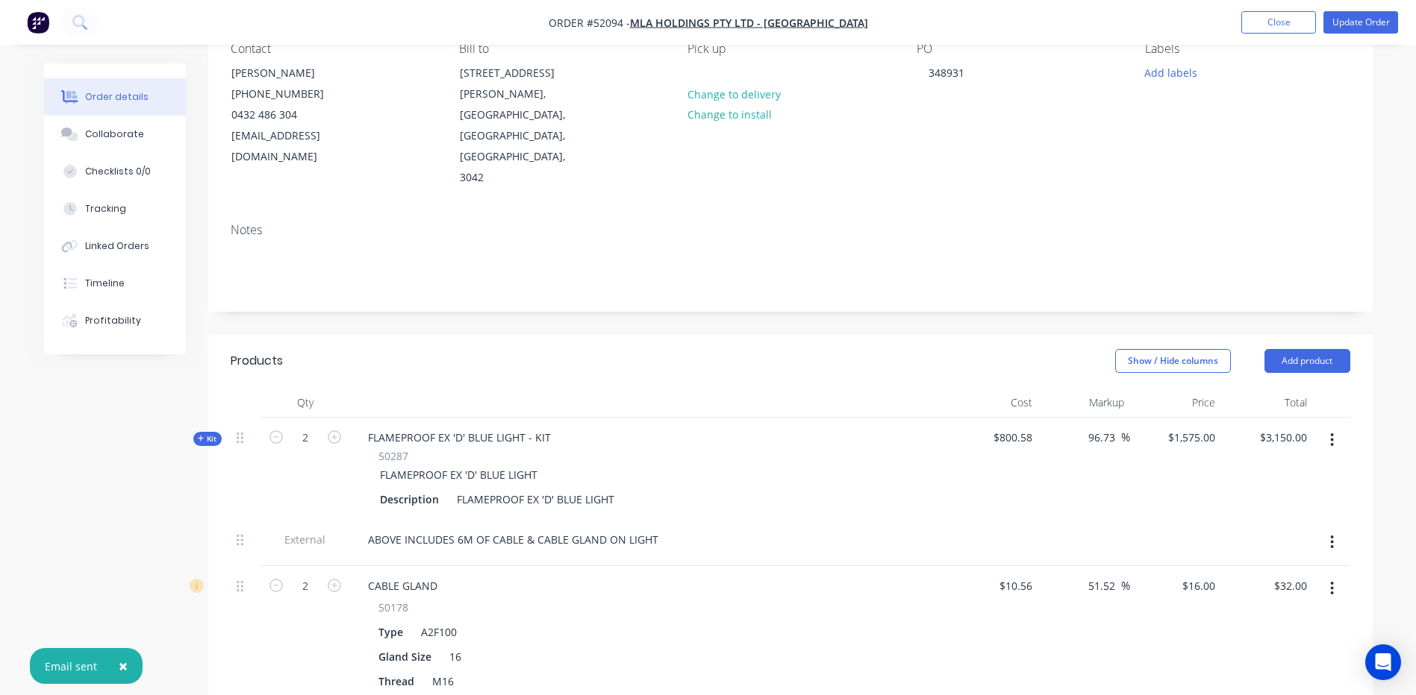
scroll to position [224, 0]
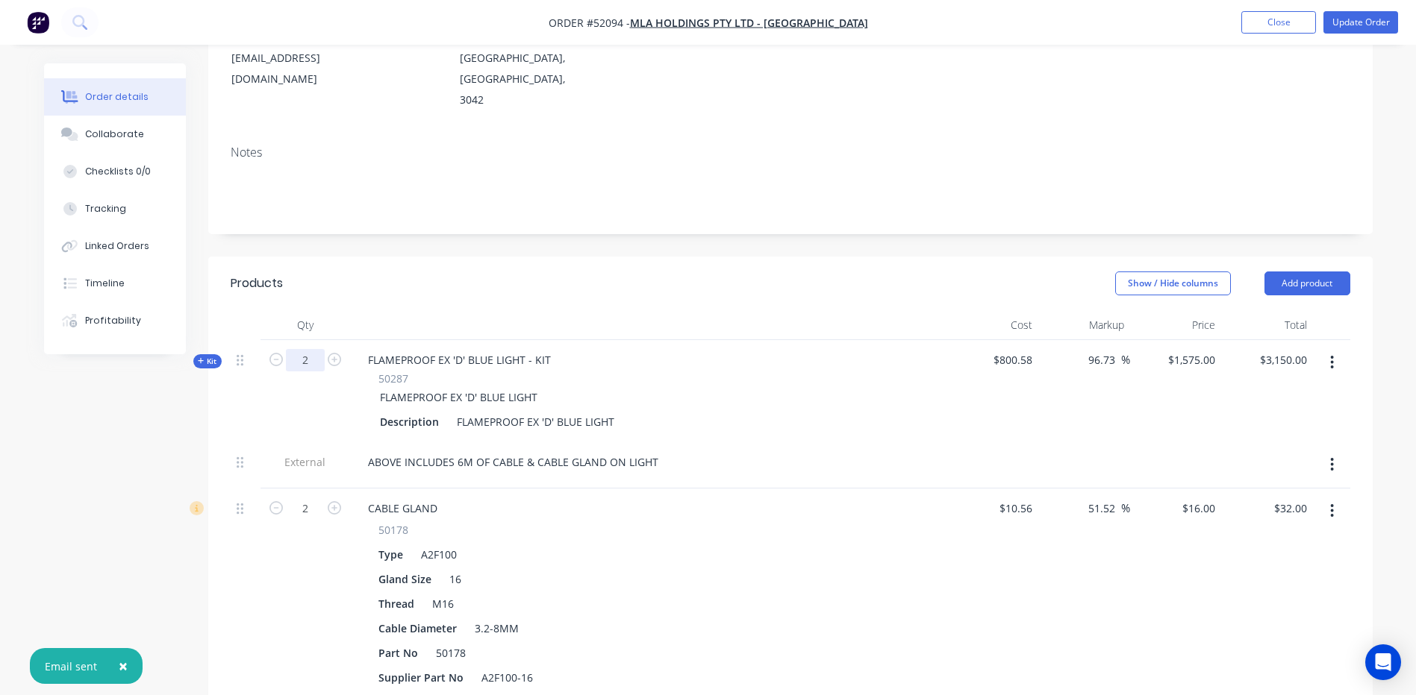
click at [307, 349] on input "2" at bounding box center [305, 360] width 39 height 22
type input "20"
type input "$31,500.00"
click at [400, 268] on header "Products Show / Hide columns Add product" at bounding box center [790, 284] width 1164 height 54
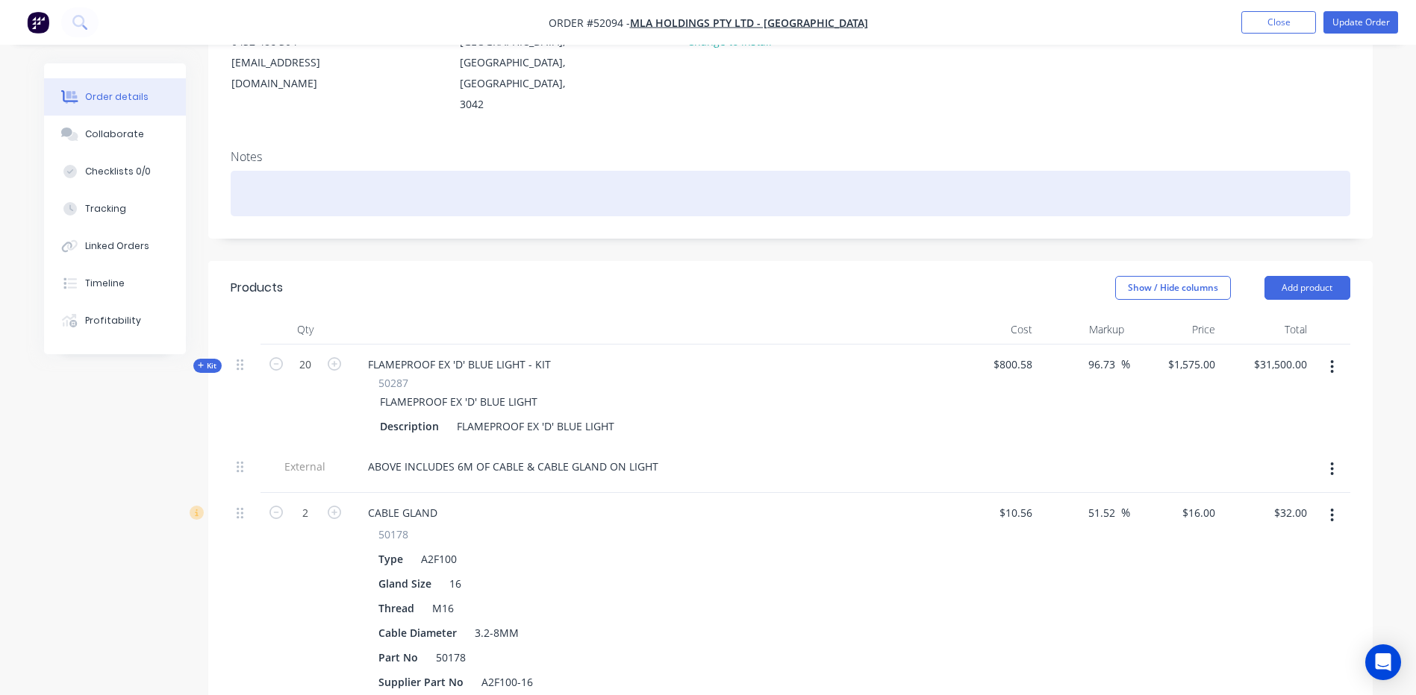
scroll to position [129, 0]
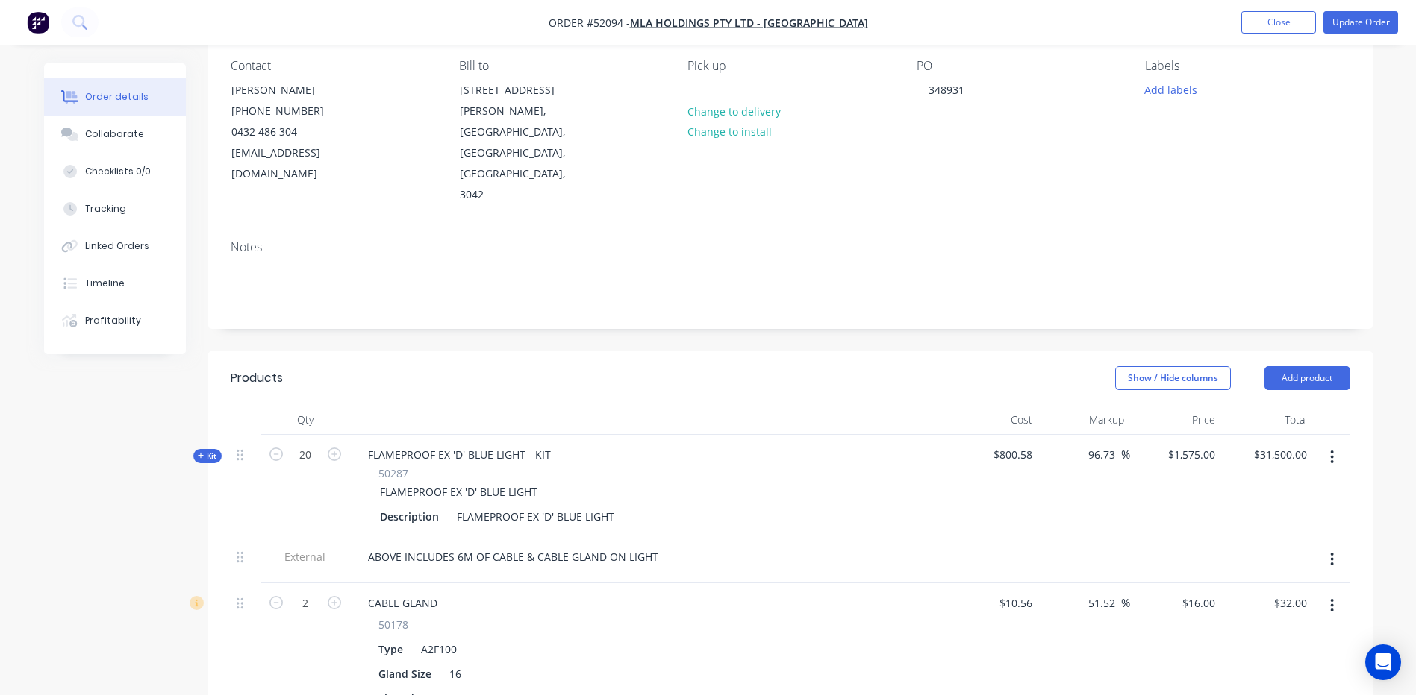
click at [530, 366] on div "Show / Hide columns Add product" at bounding box center [908, 378] width 881 height 24
click at [1340, 19] on button "Update Order" at bounding box center [1360, 22] width 75 height 22
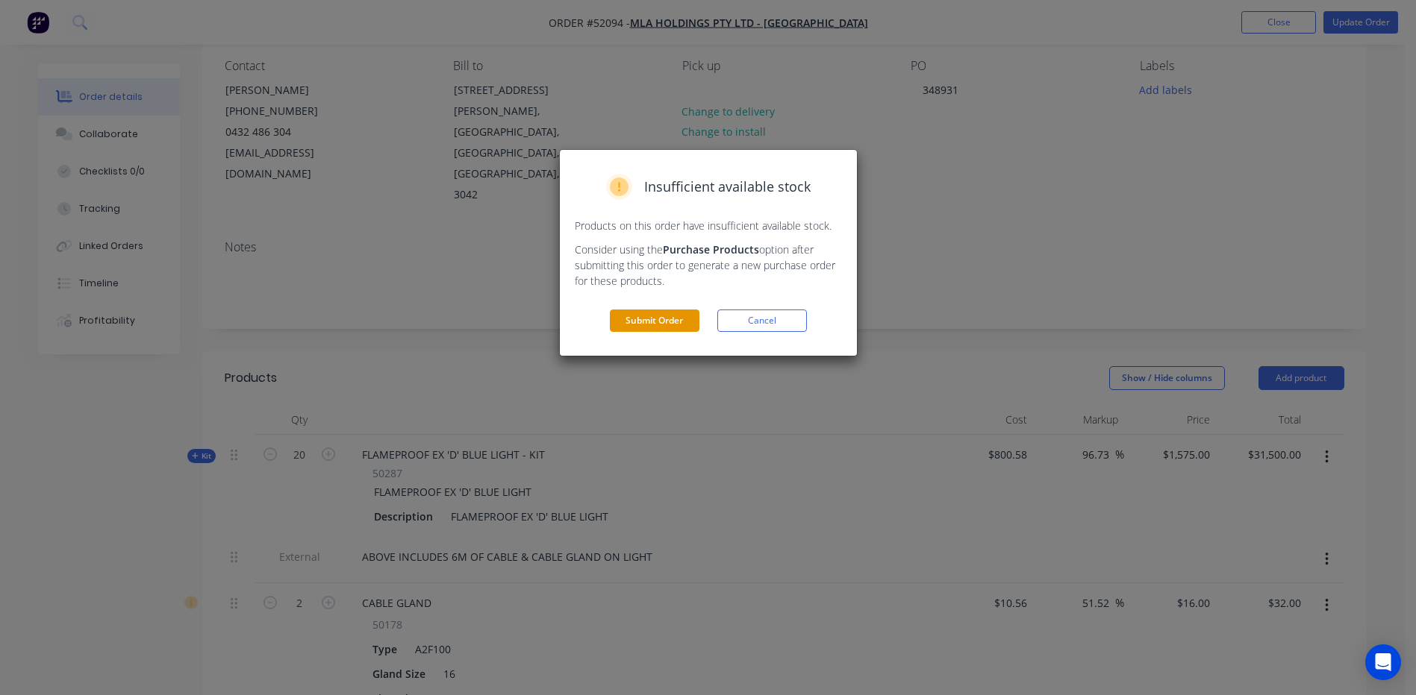
click at [669, 316] on button "Submit Order" at bounding box center [655, 321] width 90 height 22
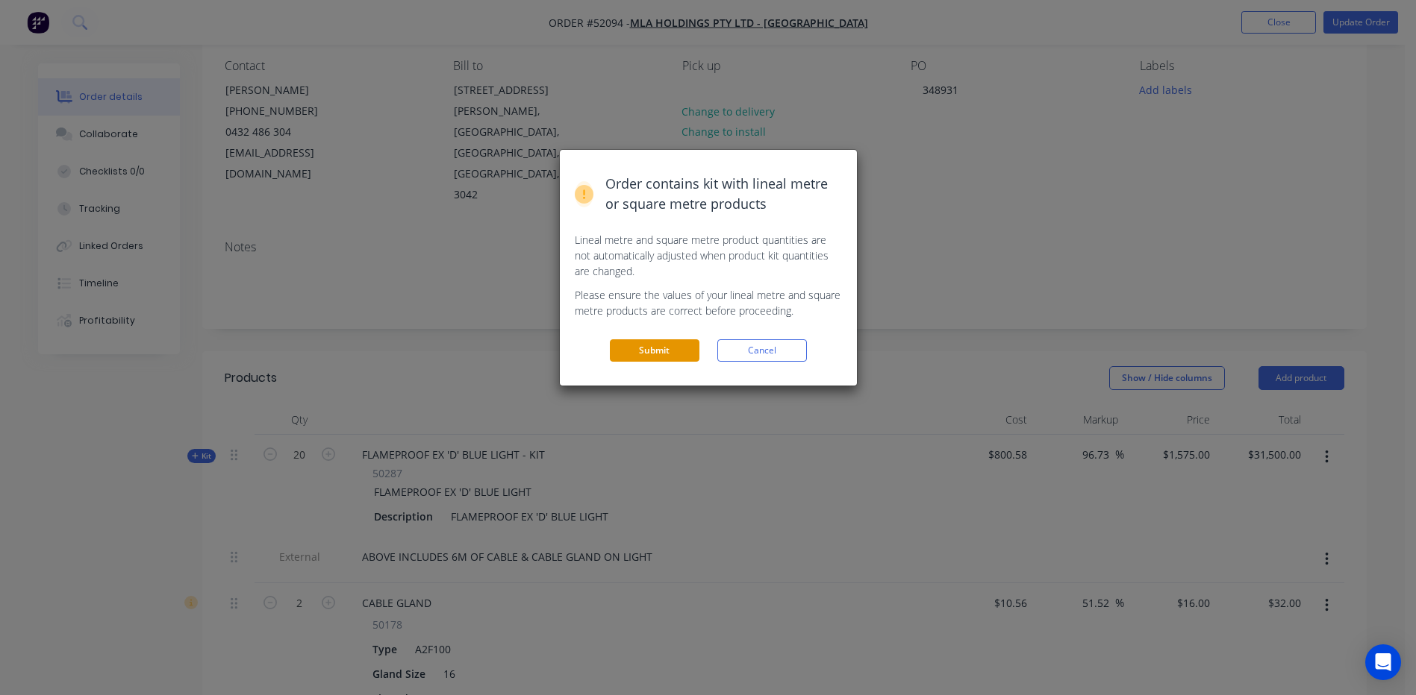
click at [687, 354] on button "Submit" at bounding box center [655, 351] width 90 height 22
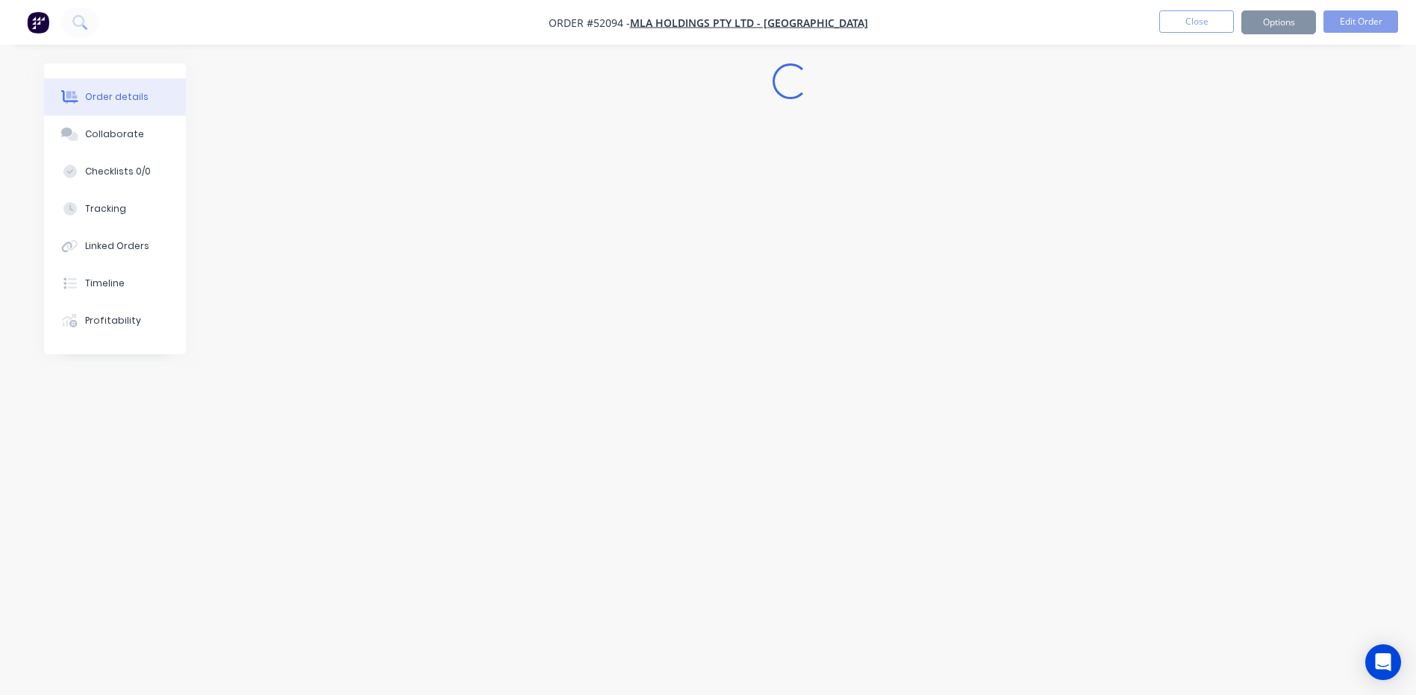
scroll to position [0, 0]
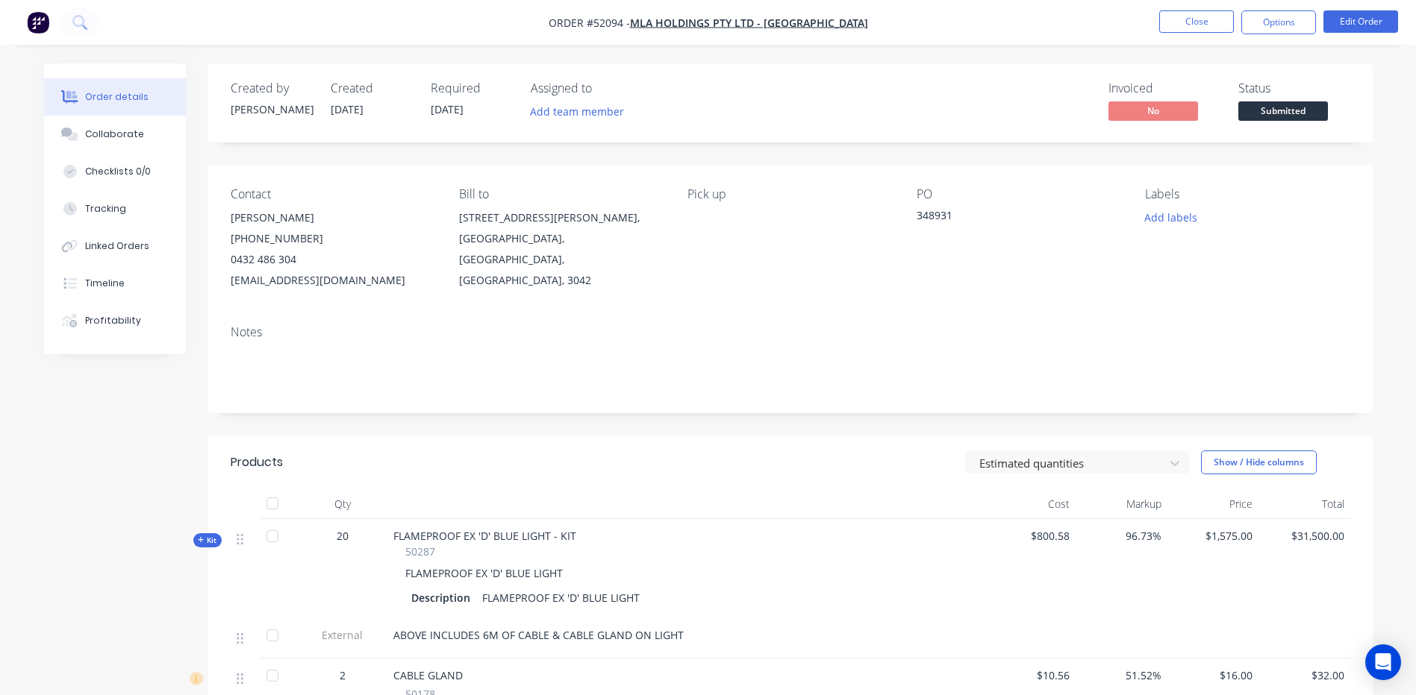
click at [1277, 112] on span "Submitted" at bounding box center [1283, 110] width 90 height 19
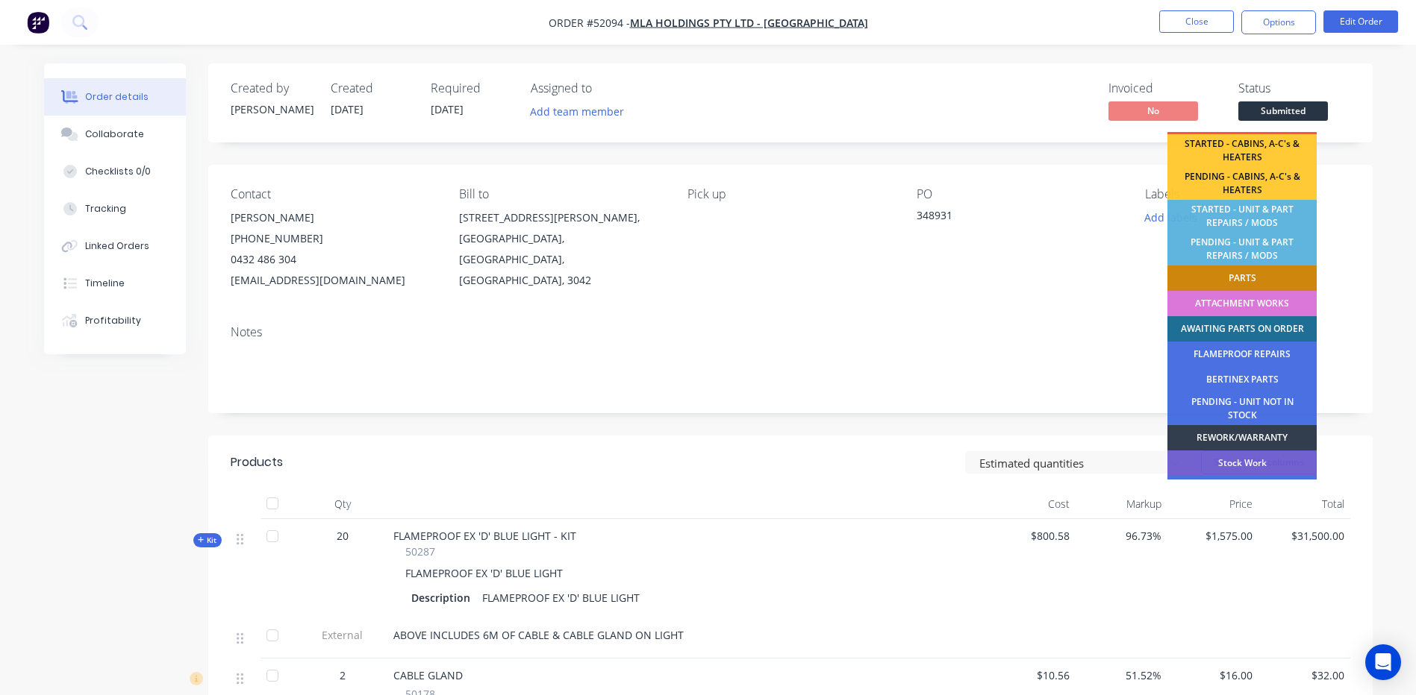
scroll to position [224, 0]
click at [1260, 332] on div "AWAITING PARTS ON ORDER" at bounding box center [1241, 328] width 149 height 25
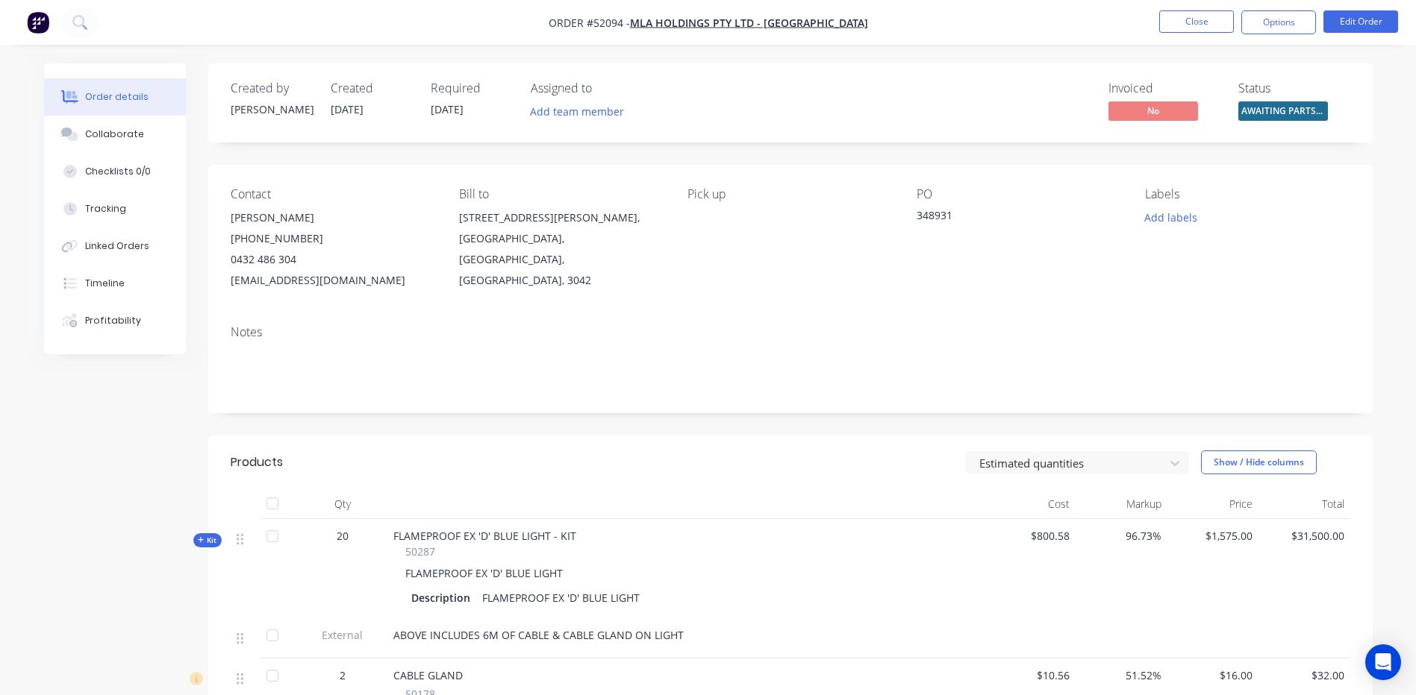
click at [1286, 35] on nav "Order #52094 - MLA HOLDINGS PTY LTD - [GEOGRAPHIC_DATA] Close Options Edit Order" at bounding box center [708, 22] width 1416 height 45
click at [1284, 22] on button "Options" at bounding box center [1278, 22] width 75 height 24
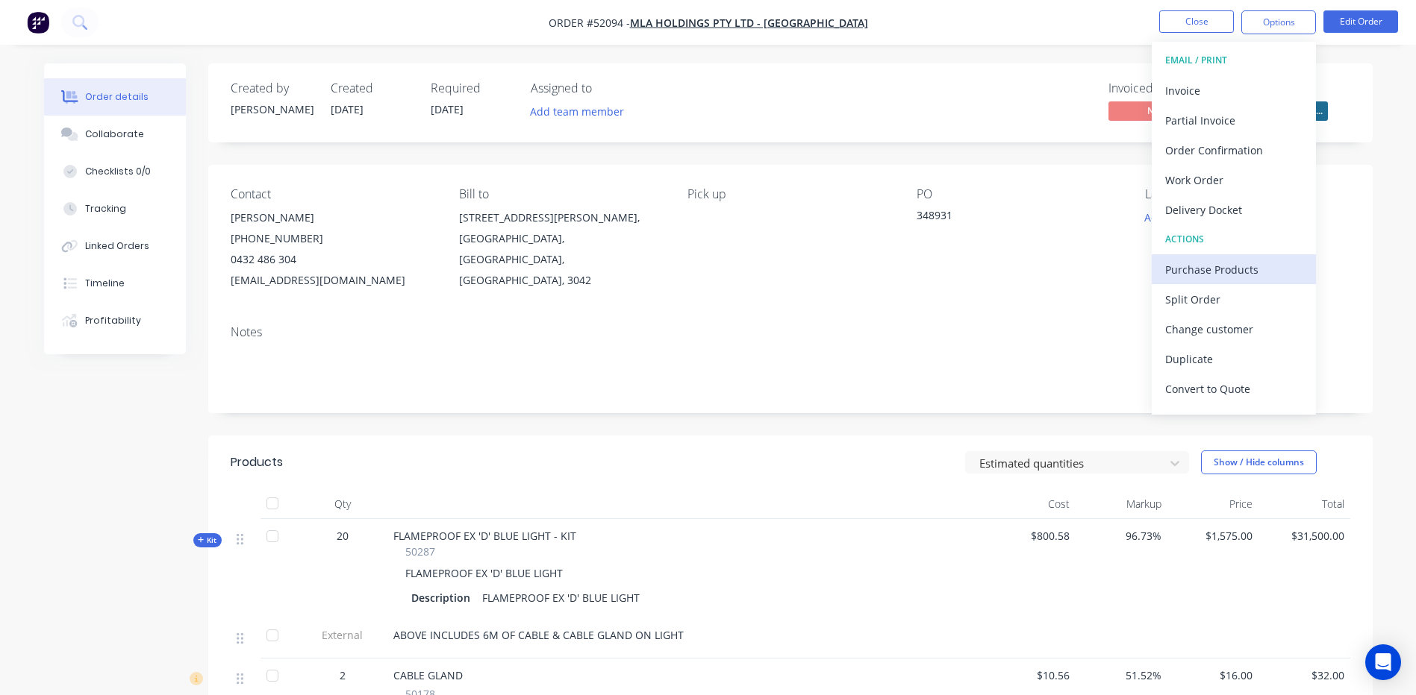
click at [1234, 275] on div "Purchase Products" at bounding box center [1233, 270] width 137 height 22
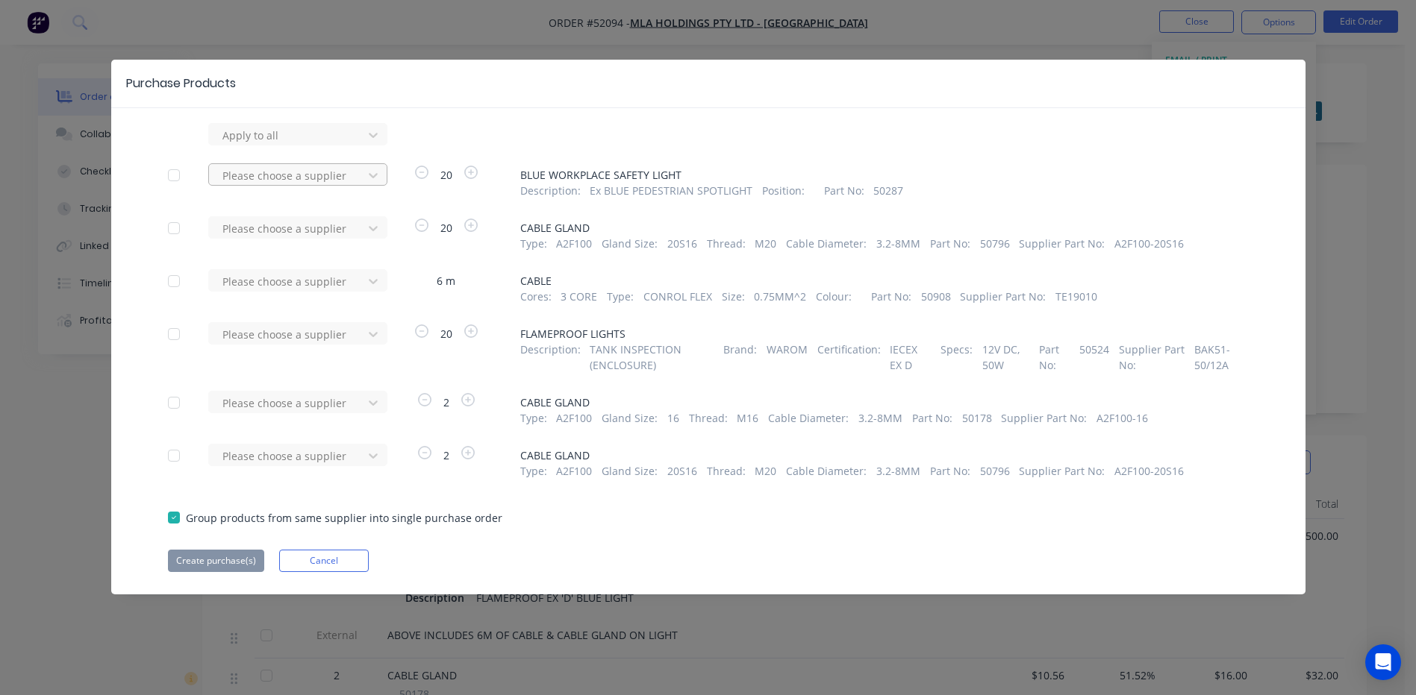
click at [334, 175] on div at bounding box center [288, 175] width 134 height 19
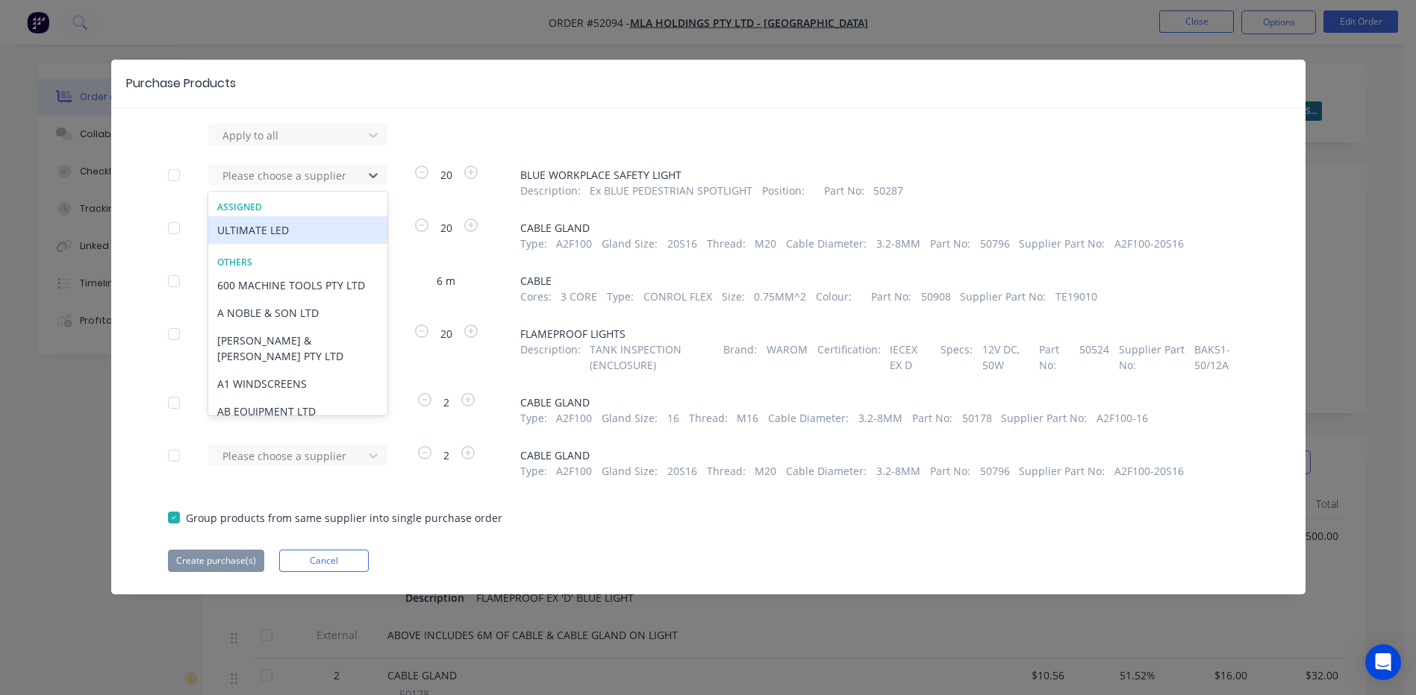
click at [304, 231] on div "ULTIMATE LED" at bounding box center [297, 230] width 179 height 28
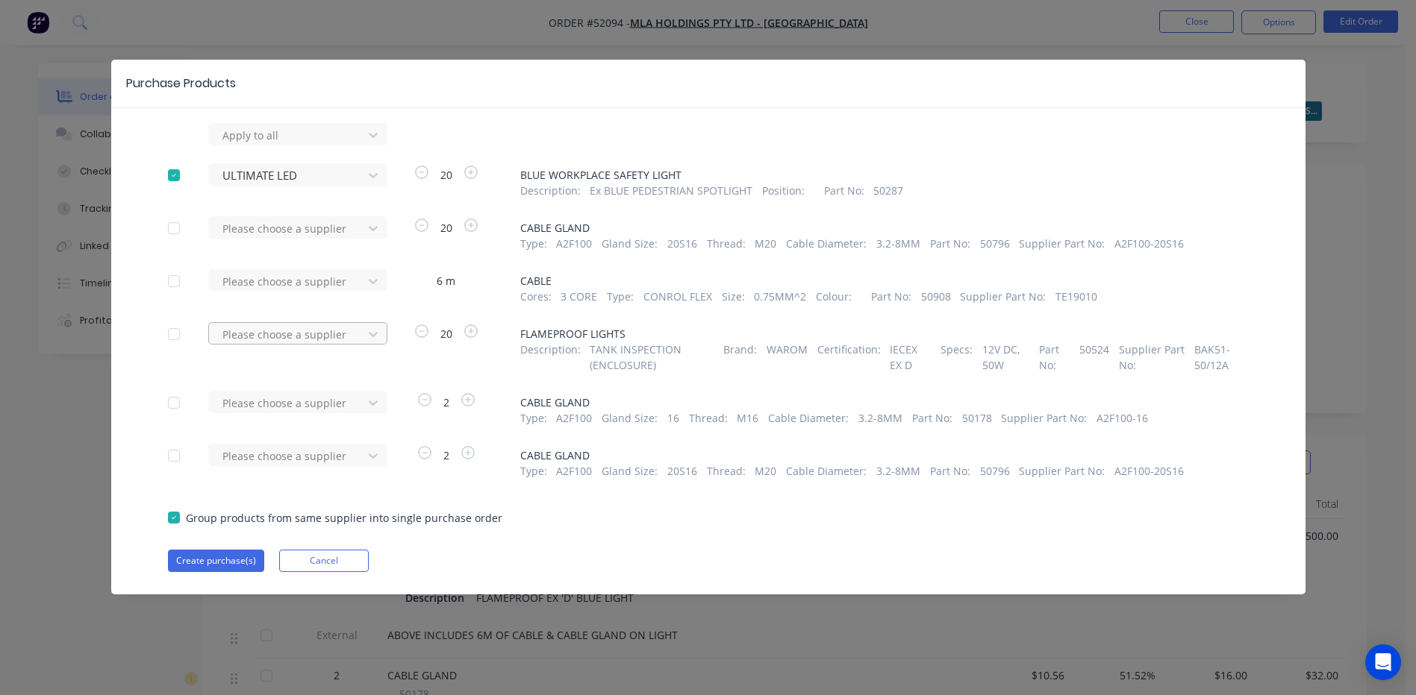
click at [323, 336] on div at bounding box center [288, 334] width 134 height 19
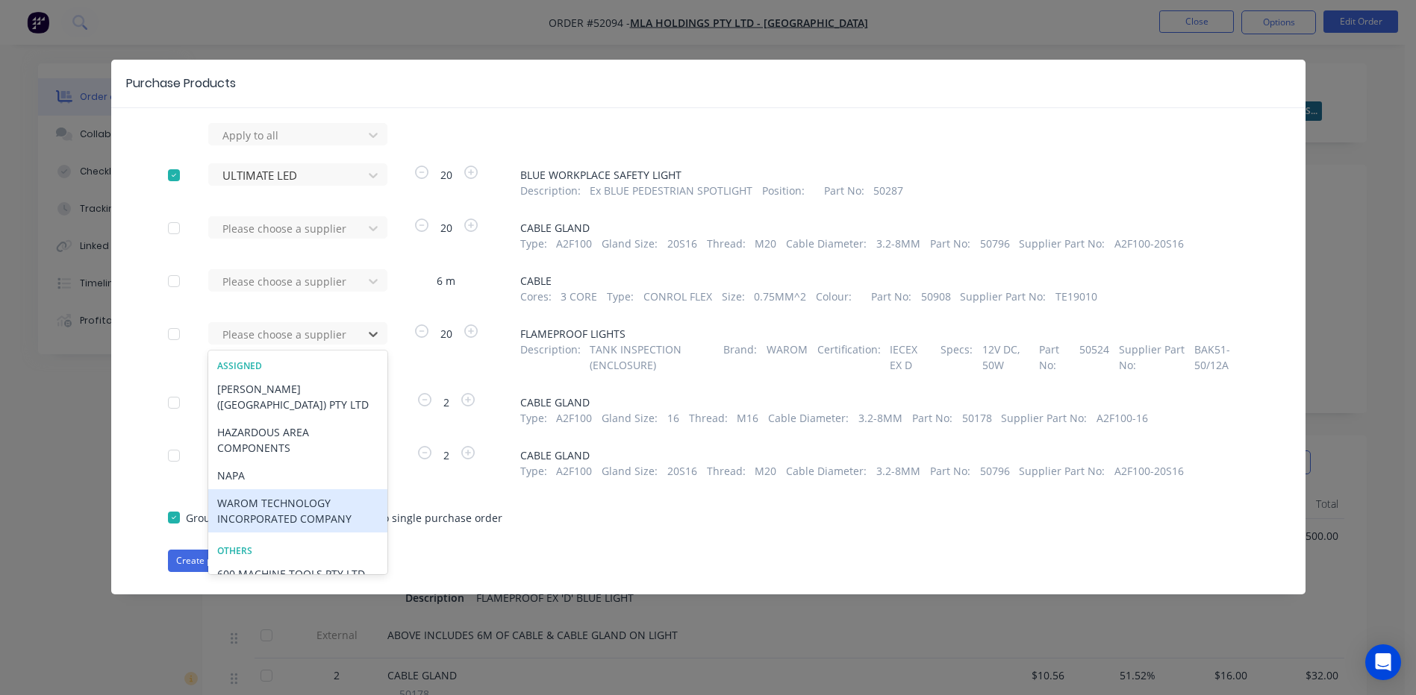
click at [287, 490] on div "WAROM TECHNOLOGY INCORPORATED COMPANY" at bounding box center [297, 511] width 179 height 43
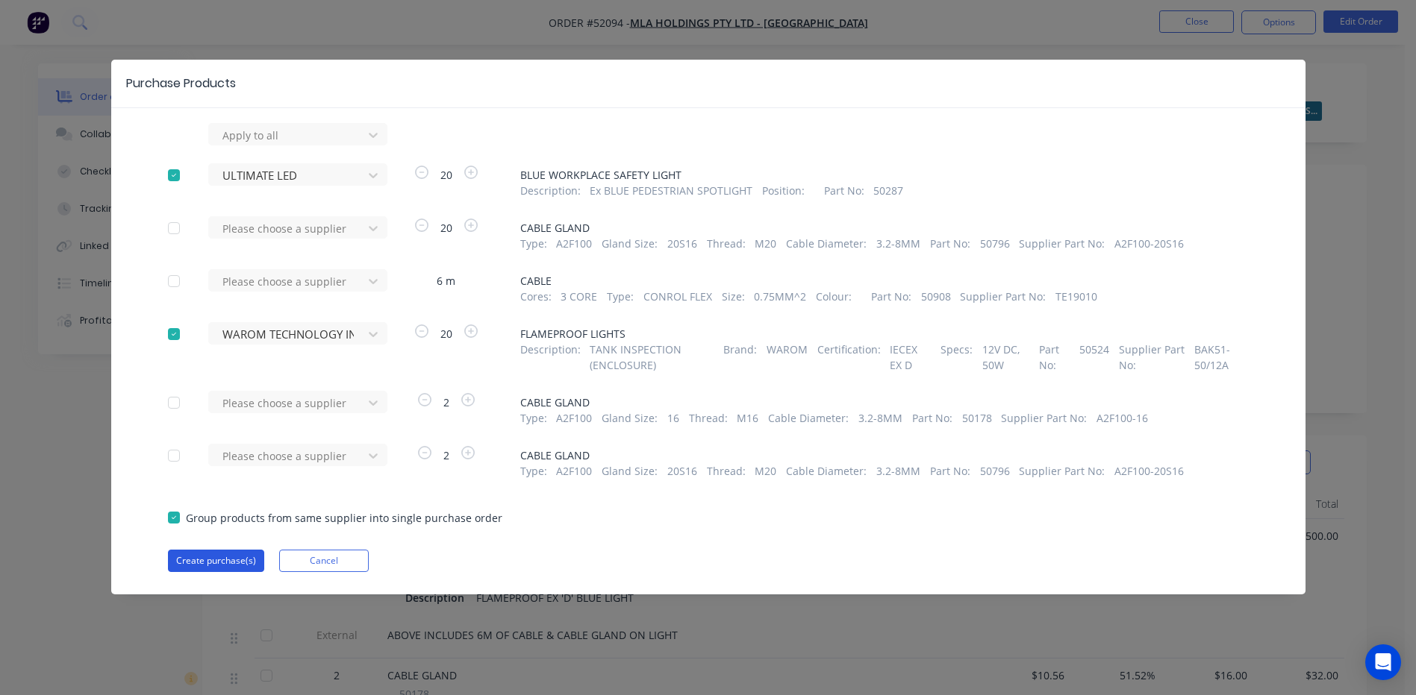
click at [240, 565] on button "Create purchase(s)" at bounding box center [216, 561] width 96 height 22
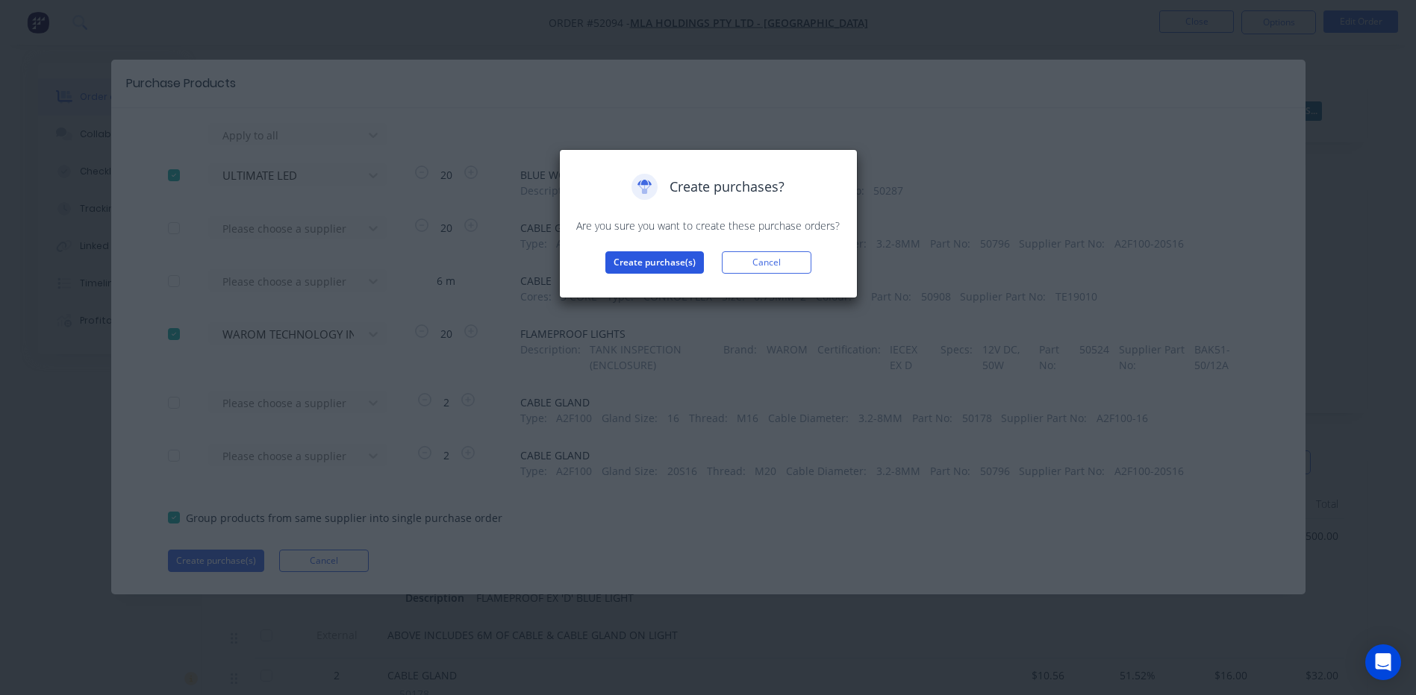
click at [645, 266] on button "Create purchase(s)" at bounding box center [654, 262] width 98 height 22
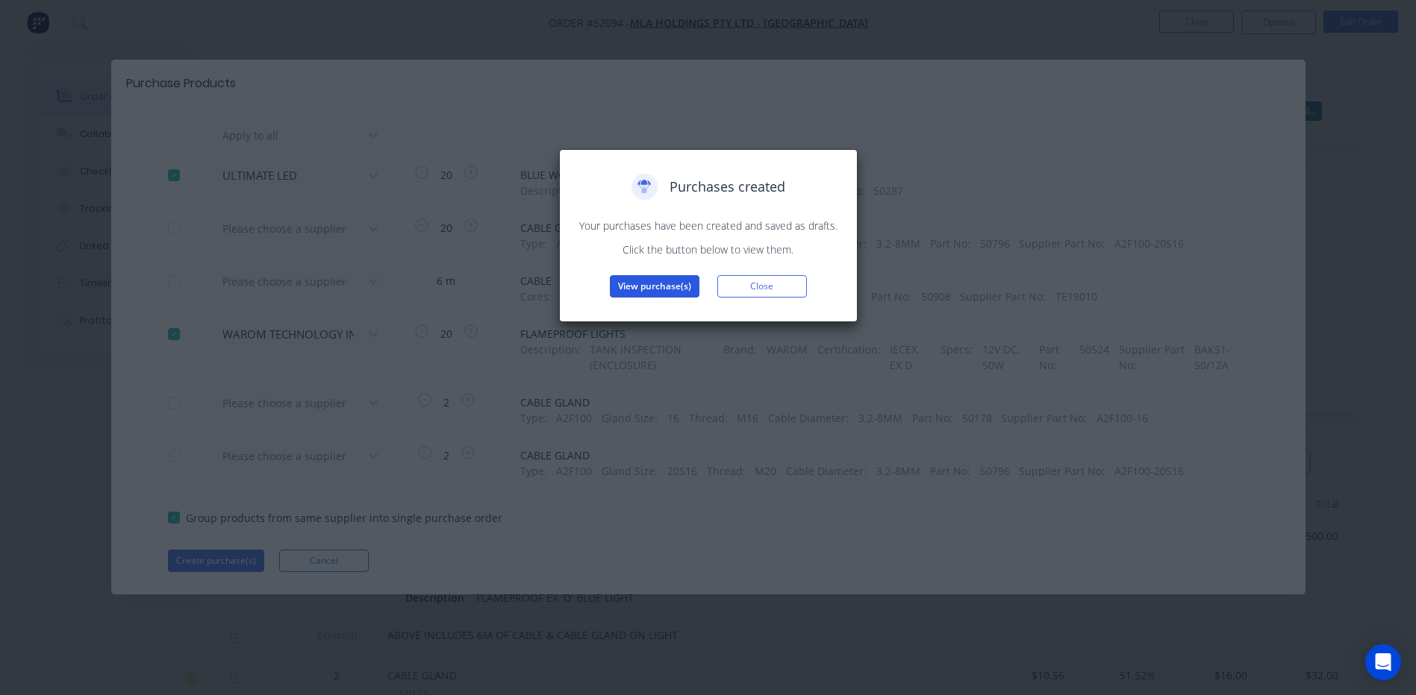
click at [653, 290] on button "View purchase(s)" at bounding box center [655, 286] width 90 height 22
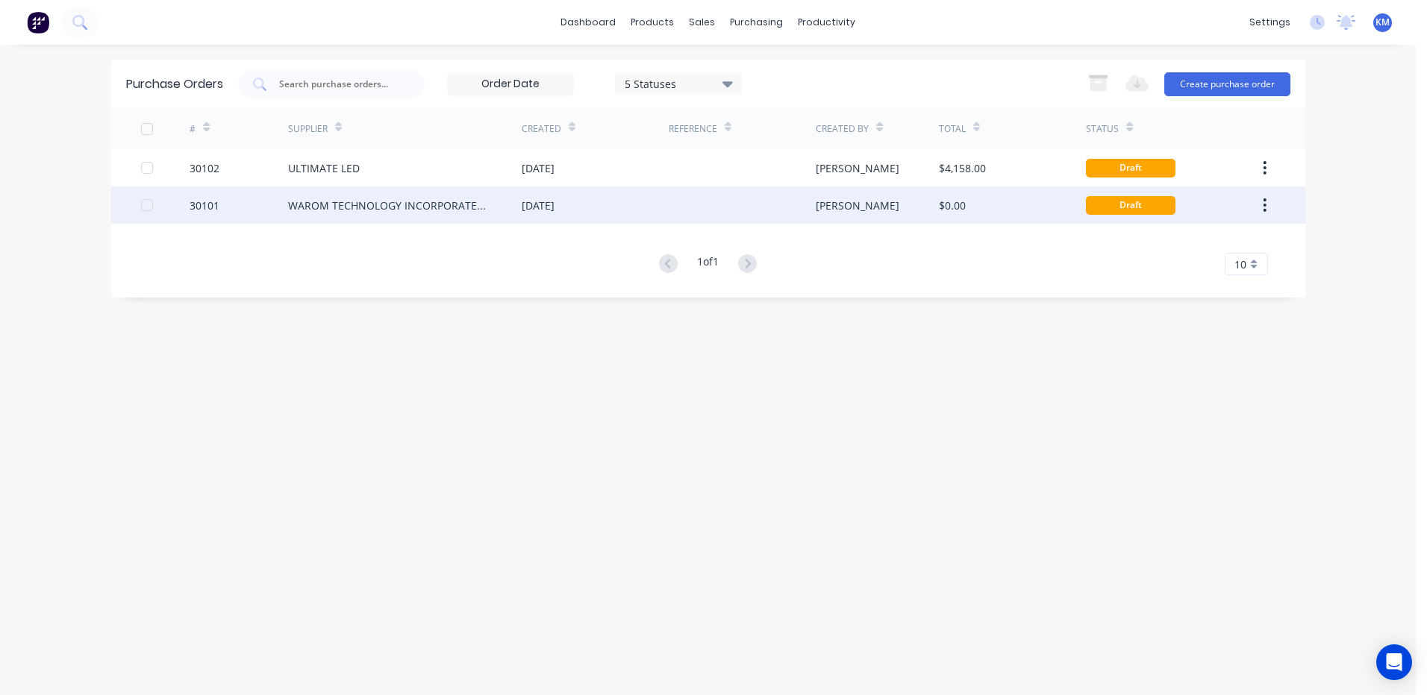
click at [627, 206] on div "[DATE]" at bounding box center [595, 205] width 147 height 37
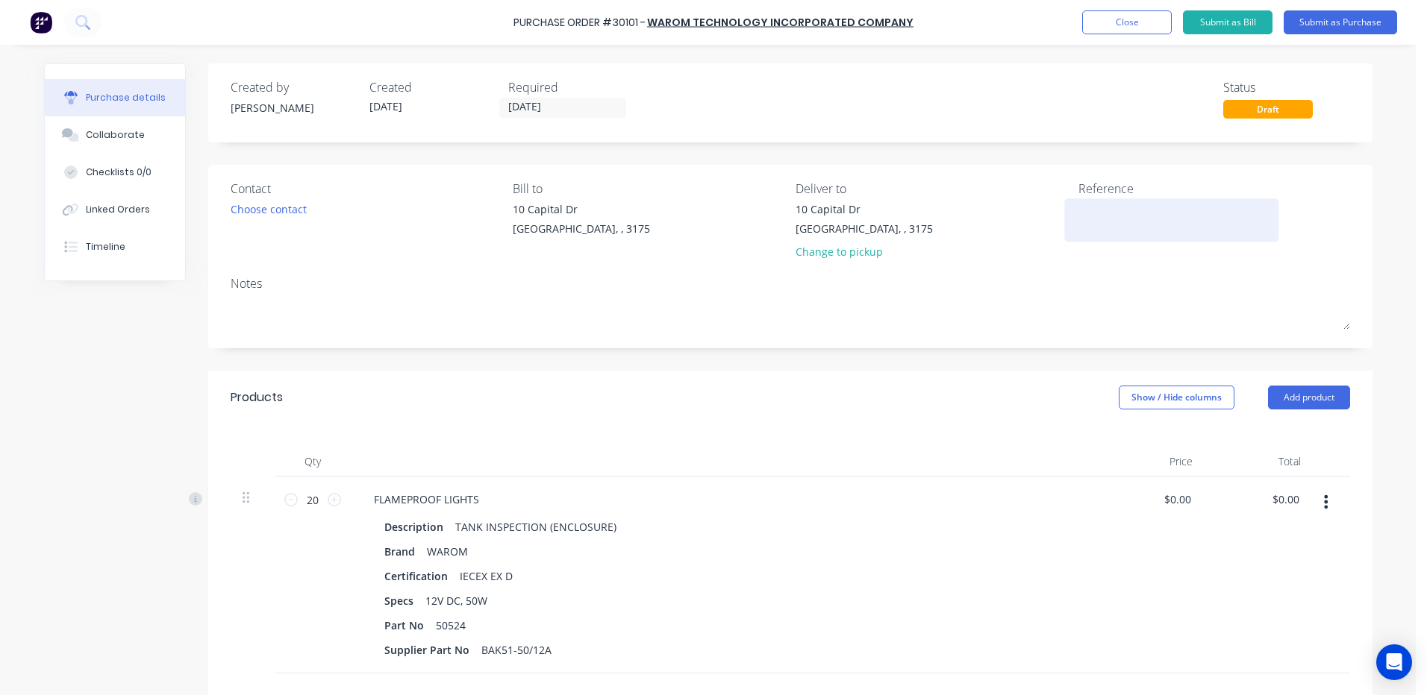
click at [1176, 215] on textarea at bounding box center [1171, 218] width 187 height 34
type textarea "BAK51 LIGHTS X 20 - MLA"
drag, startPoint x: 447, startPoint y: 440, endPoint x: 264, endPoint y: 275, distance: 246.2
click at [446, 439] on div "Qty Price Total 20 20 FLAMEPROOF LIGHTS Description TANK INSPECTION (ENCLOSURE)…" at bounding box center [790, 549] width 1164 height 249
click at [261, 203] on div "Choose contact" at bounding box center [269, 209] width 76 height 16
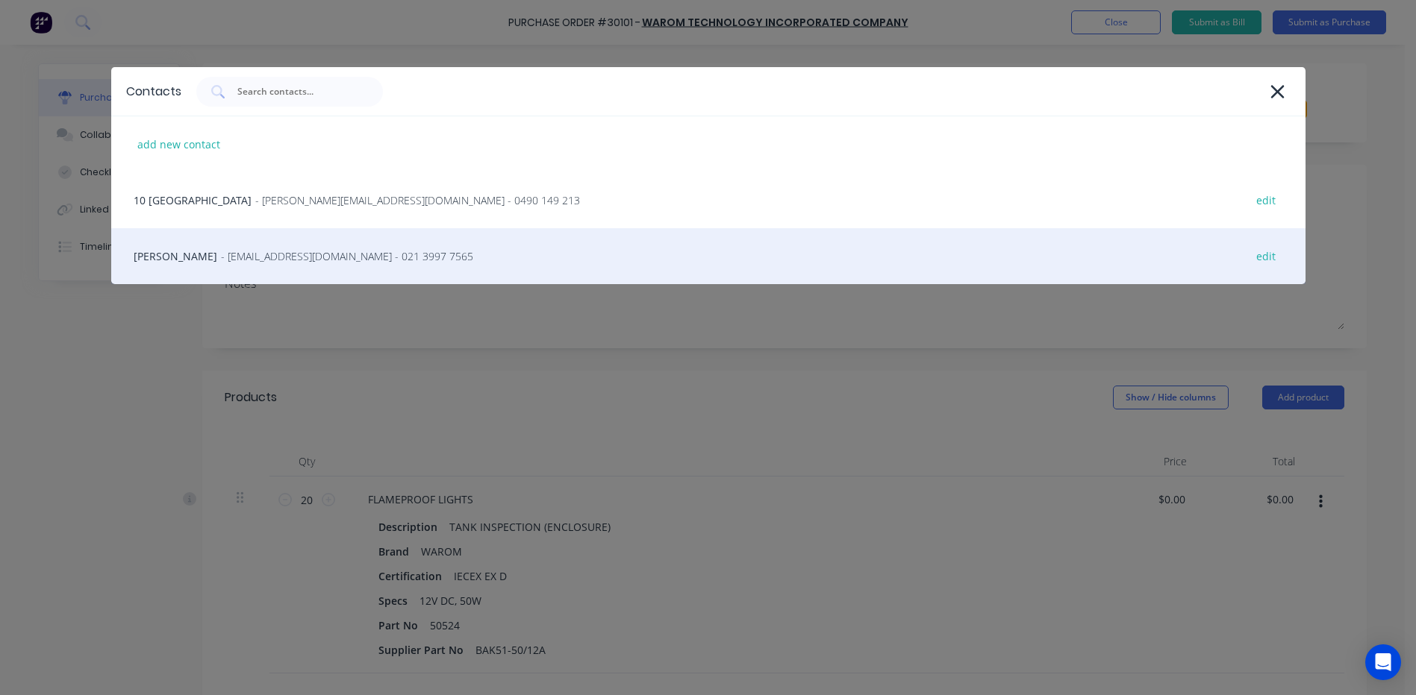
click at [262, 247] on div "[PERSON_NAME] - [EMAIL_ADDRESS][DOMAIN_NAME] - 021 3997 7565 edit" at bounding box center [708, 256] width 1194 height 56
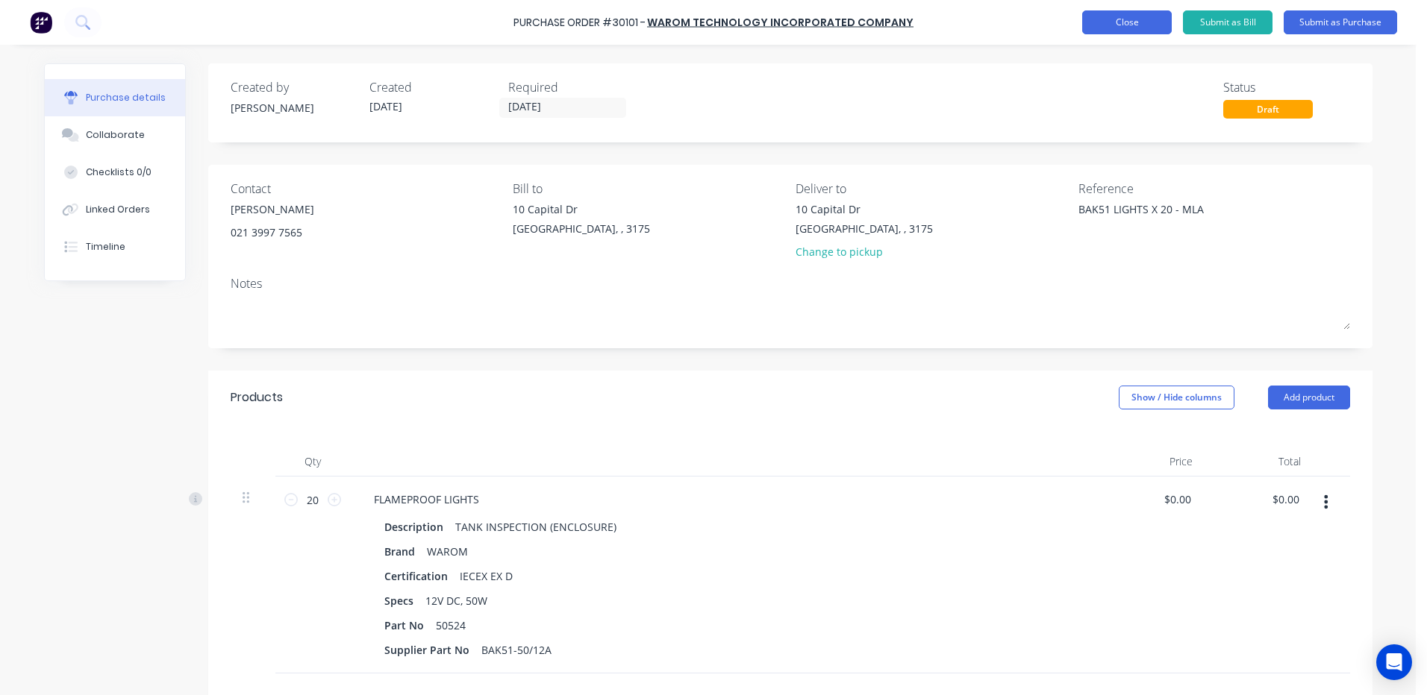
click at [1117, 14] on button "Close" at bounding box center [1127, 22] width 90 height 24
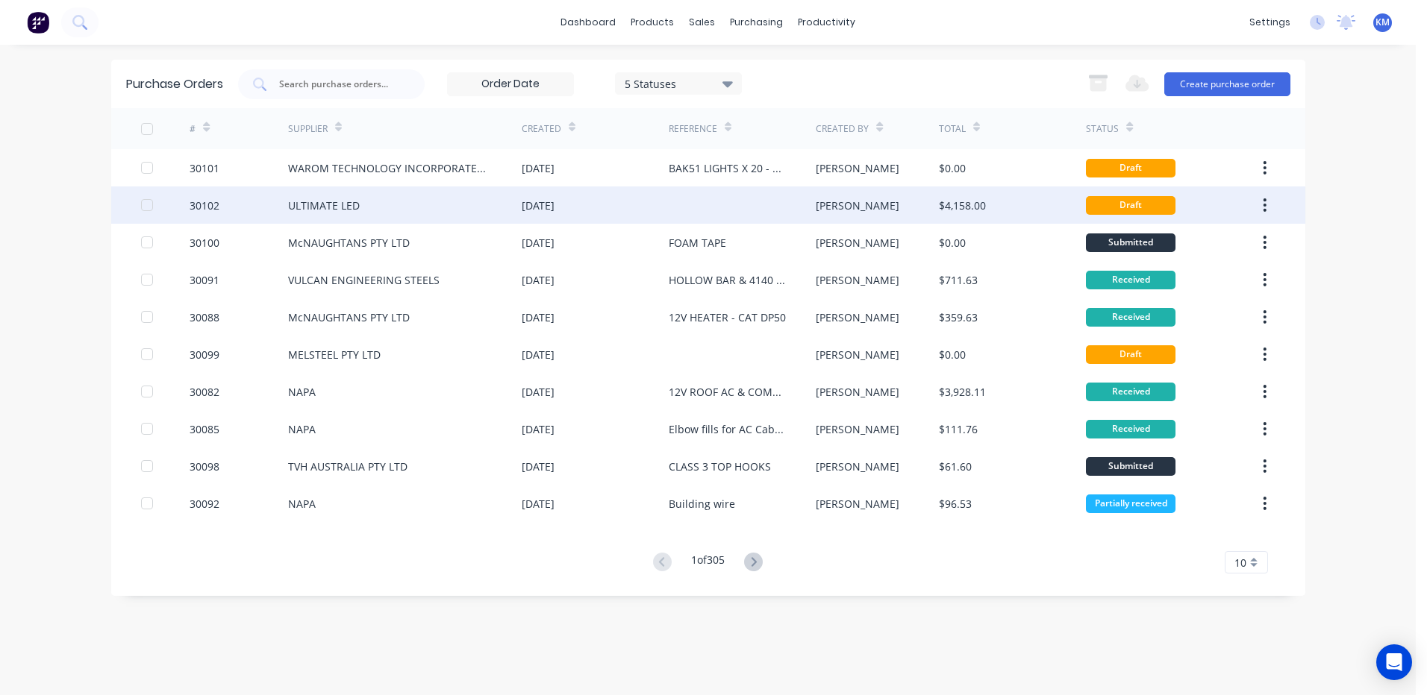
click at [588, 193] on div "[DATE]" at bounding box center [595, 205] width 147 height 37
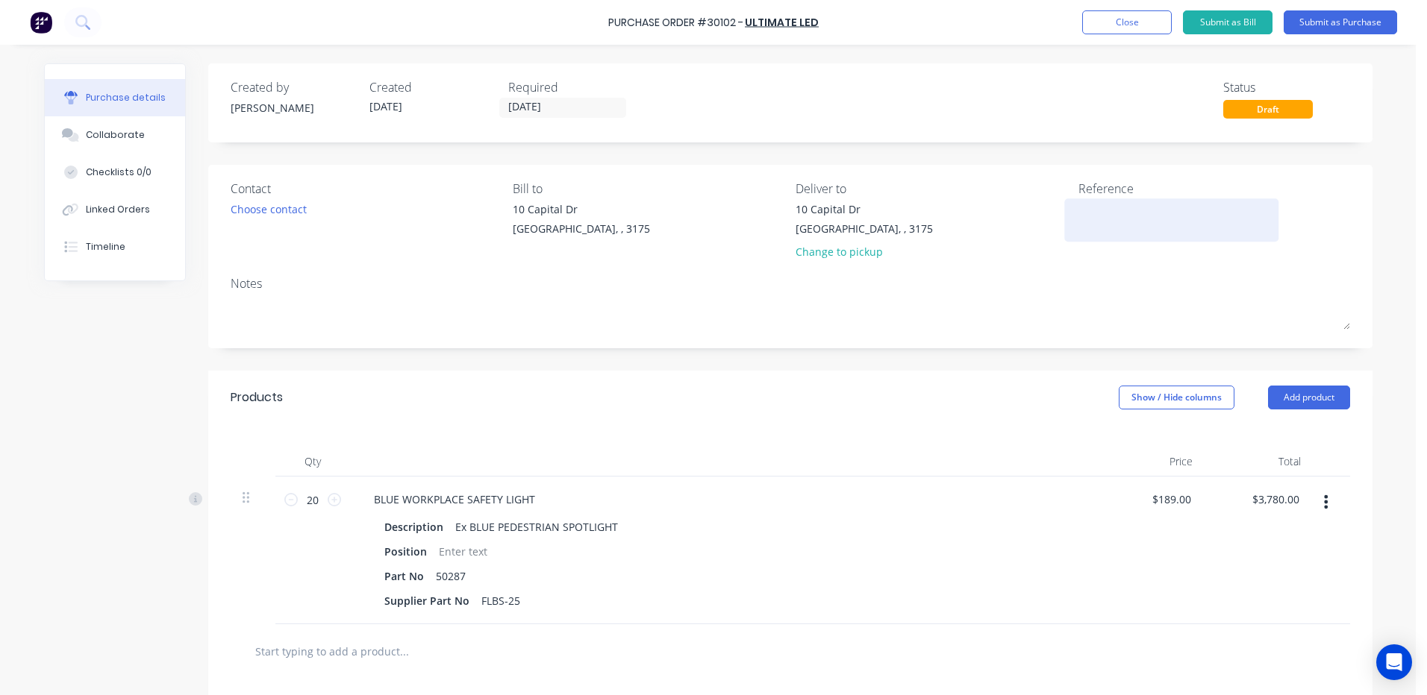
click at [1148, 210] on textarea at bounding box center [1171, 218] width 187 height 34
type textarea "20 x BLUE LIGHTS - MLA"
click at [247, 217] on div "Choose contact" at bounding box center [269, 209] width 76 height 16
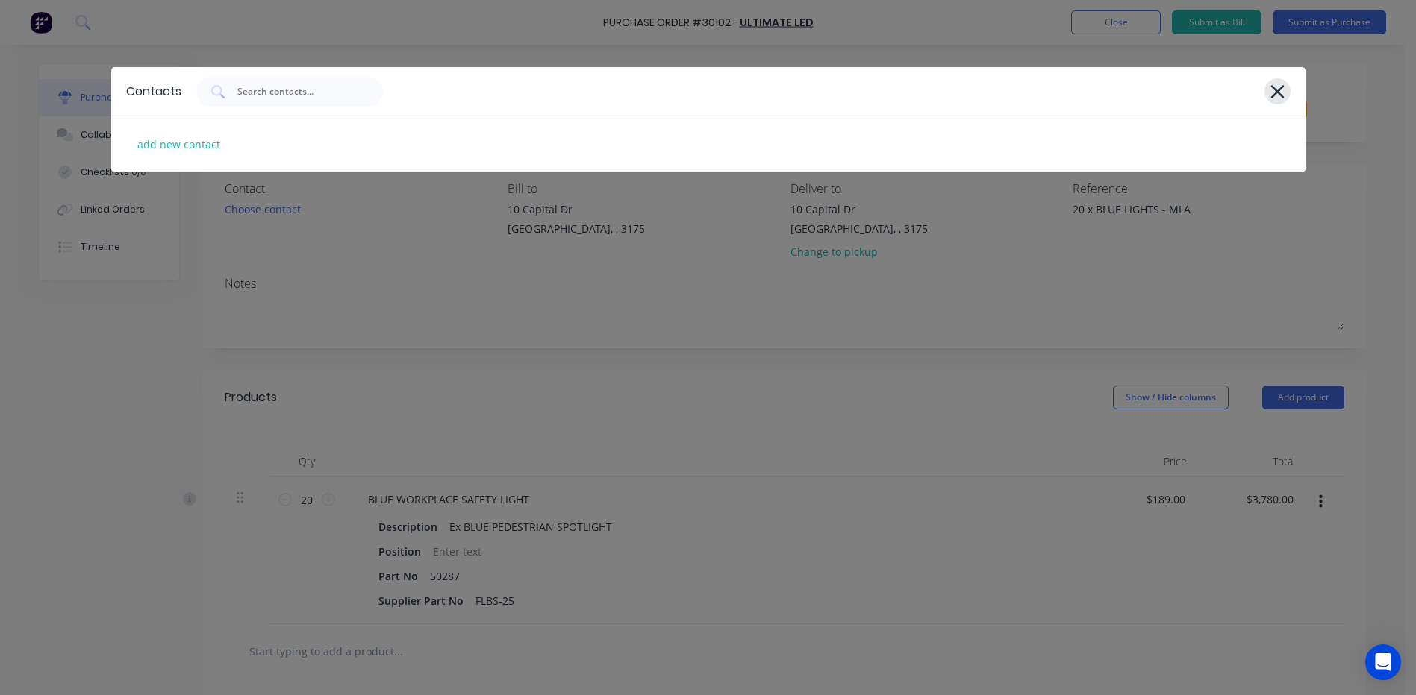
click at [1271, 96] on icon at bounding box center [1277, 91] width 16 height 21
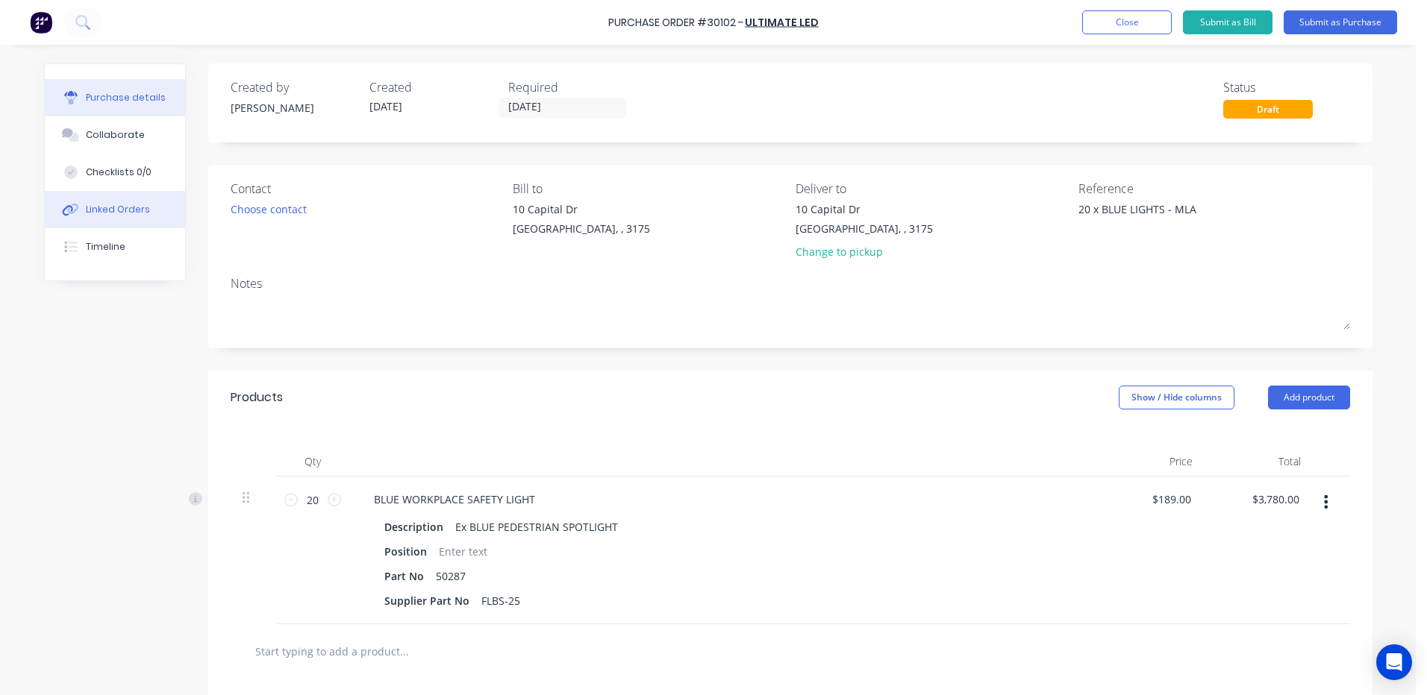
click at [153, 204] on button "Linked Orders" at bounding box center [115, 209] width 140 height 37
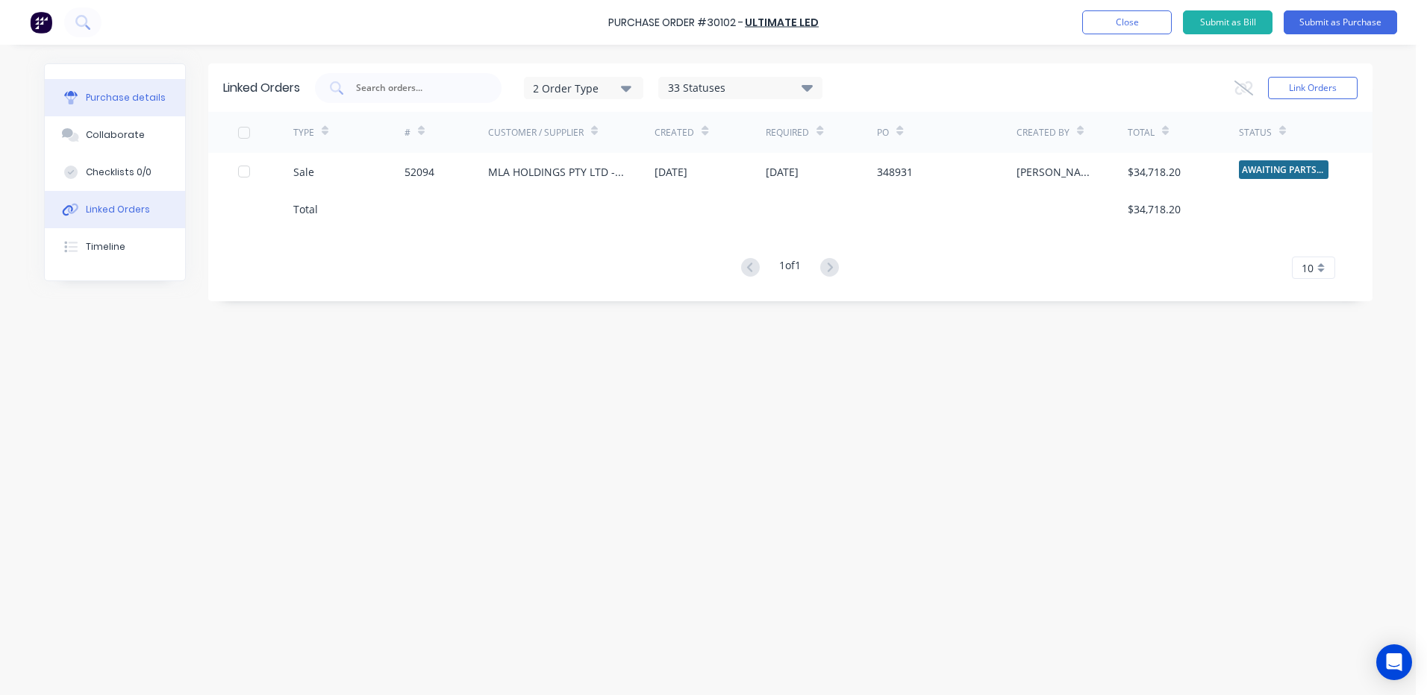
click at [172, 103] on button "Purchase details" at bounding box center [115, 97] width 140 height 37
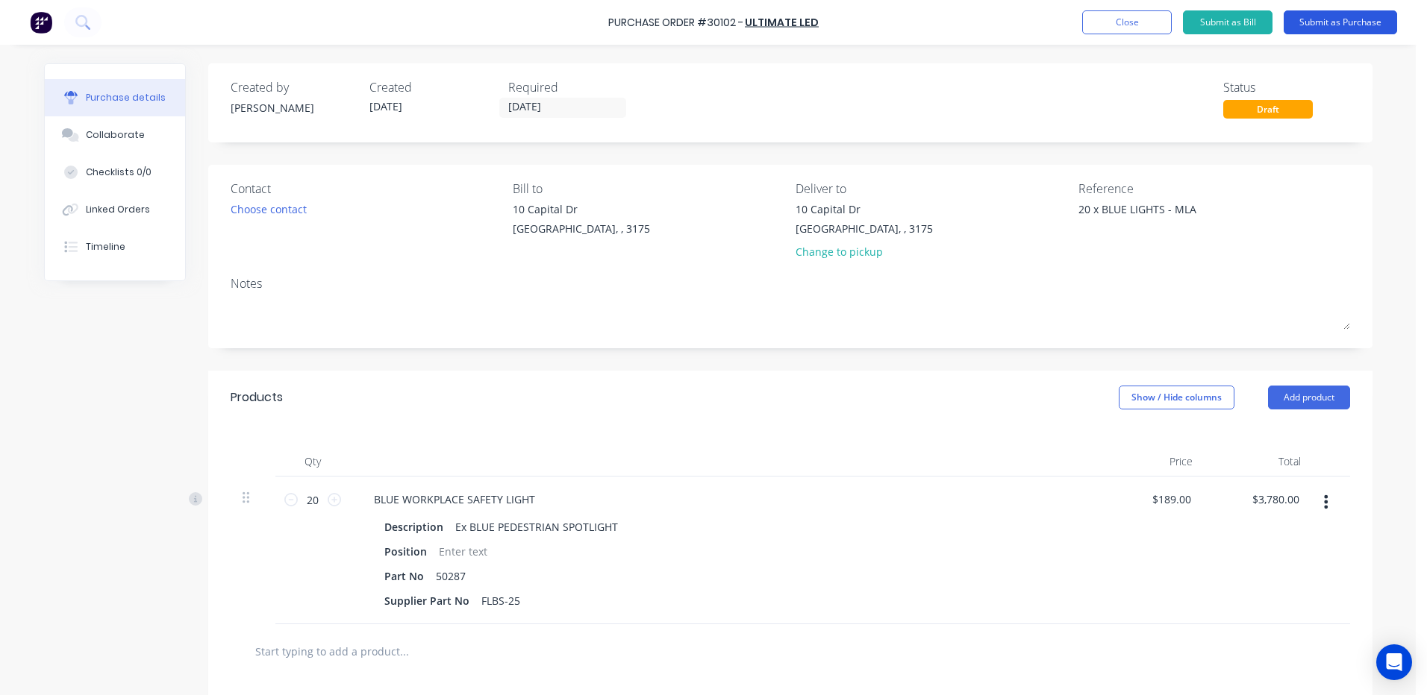
click at [1348, 24] on button "Submit as Purchase" at bounding box center [1339, 22] width 113 height 24
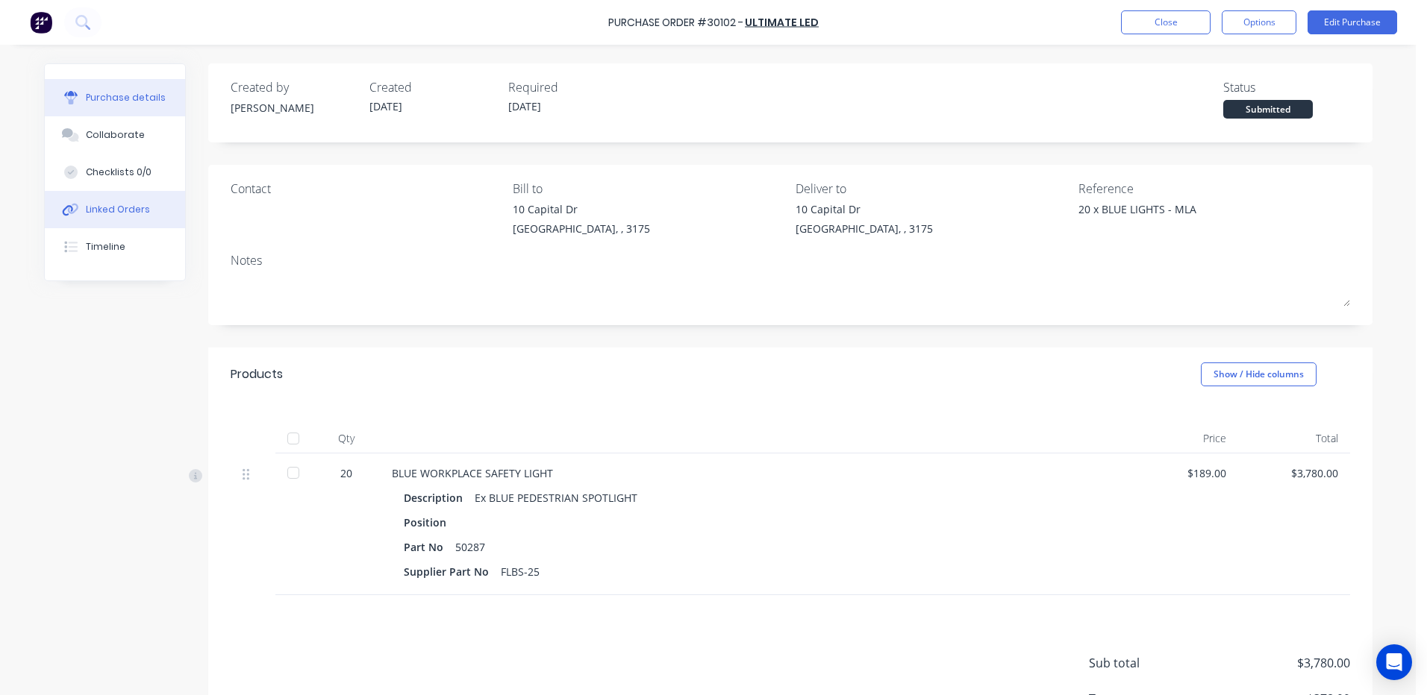
click at [119, 207] on div "Linked Orders" at bounding box center [118, 209] width 64 height 13
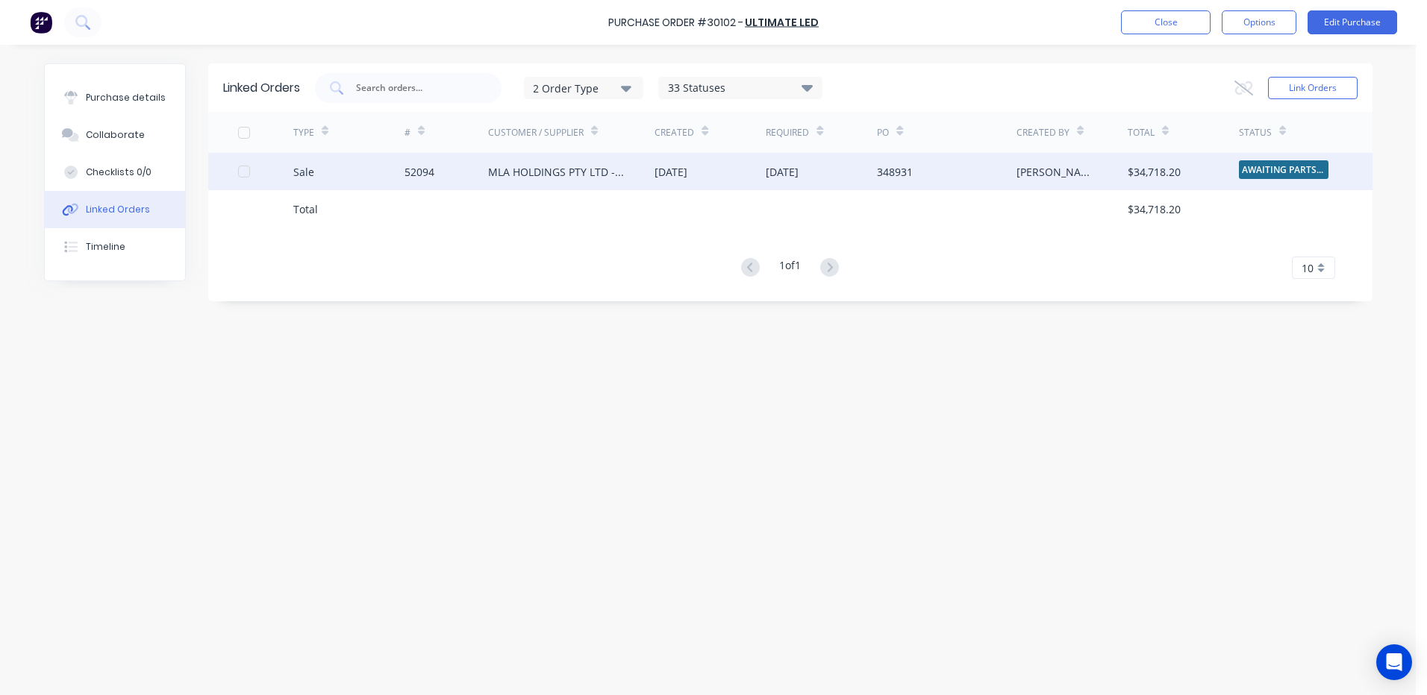
click at [613, 181] on div "MLA HOLDINGS PTY LTD - [GEOGRAPHIC_DATA]" at bounding box center [571, 171] width 167 height 37
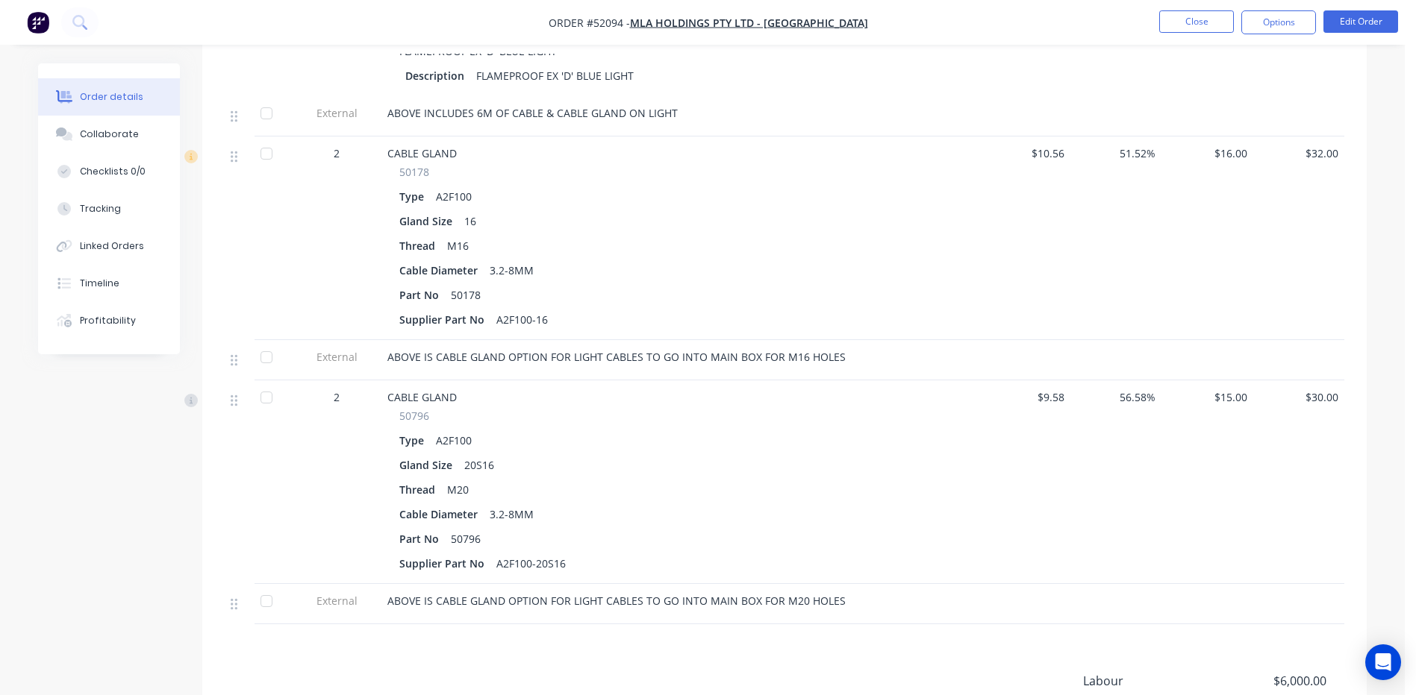
scroll to position [751, 0]
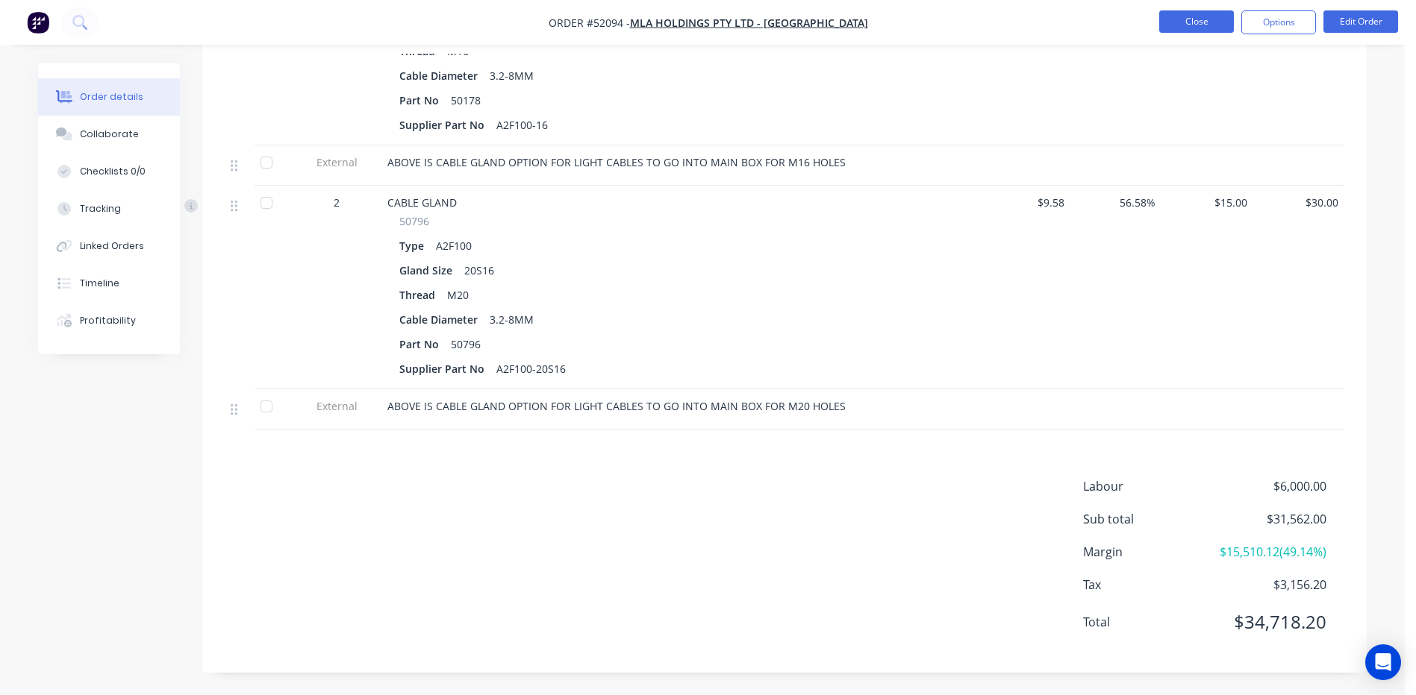
click at [1213, 22] on button "Close" at bounding box center [1196, 21] width 75 height 22
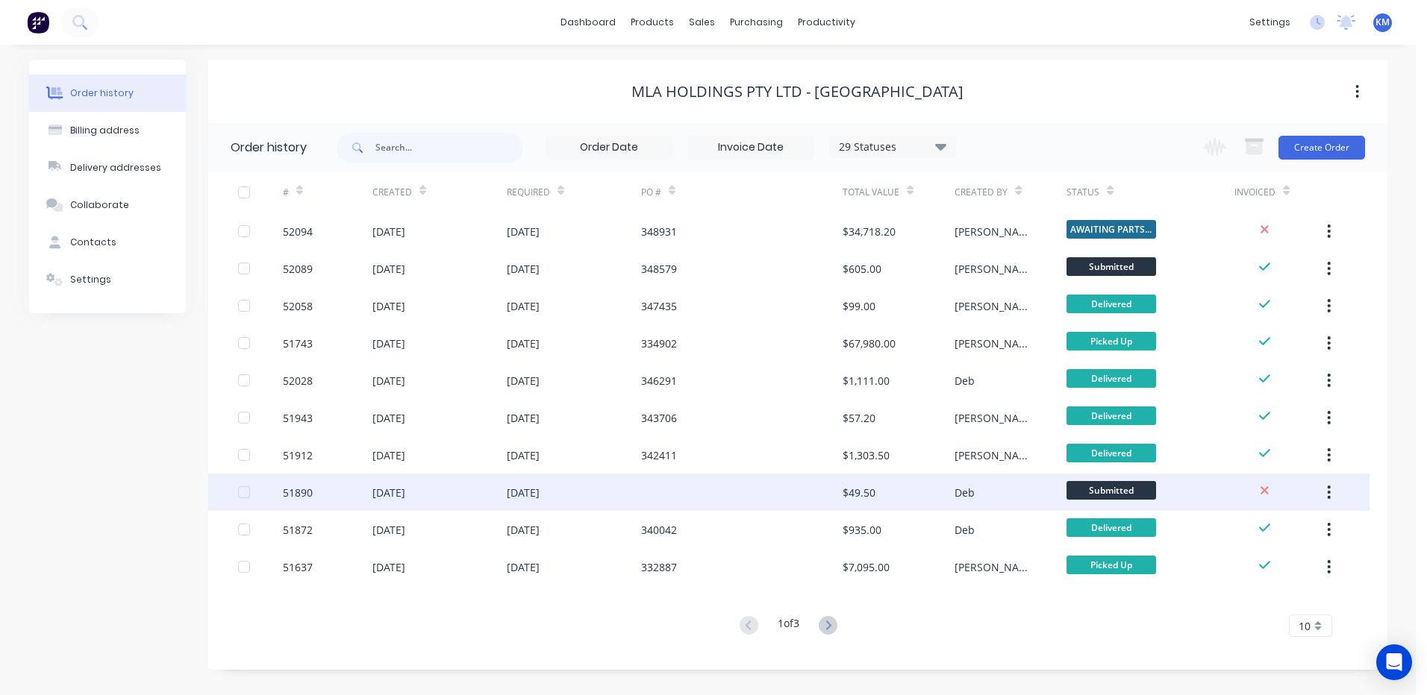
click at [405, 492] on div "[DATE]" at bounding box center [388, 493] width 33 height 16
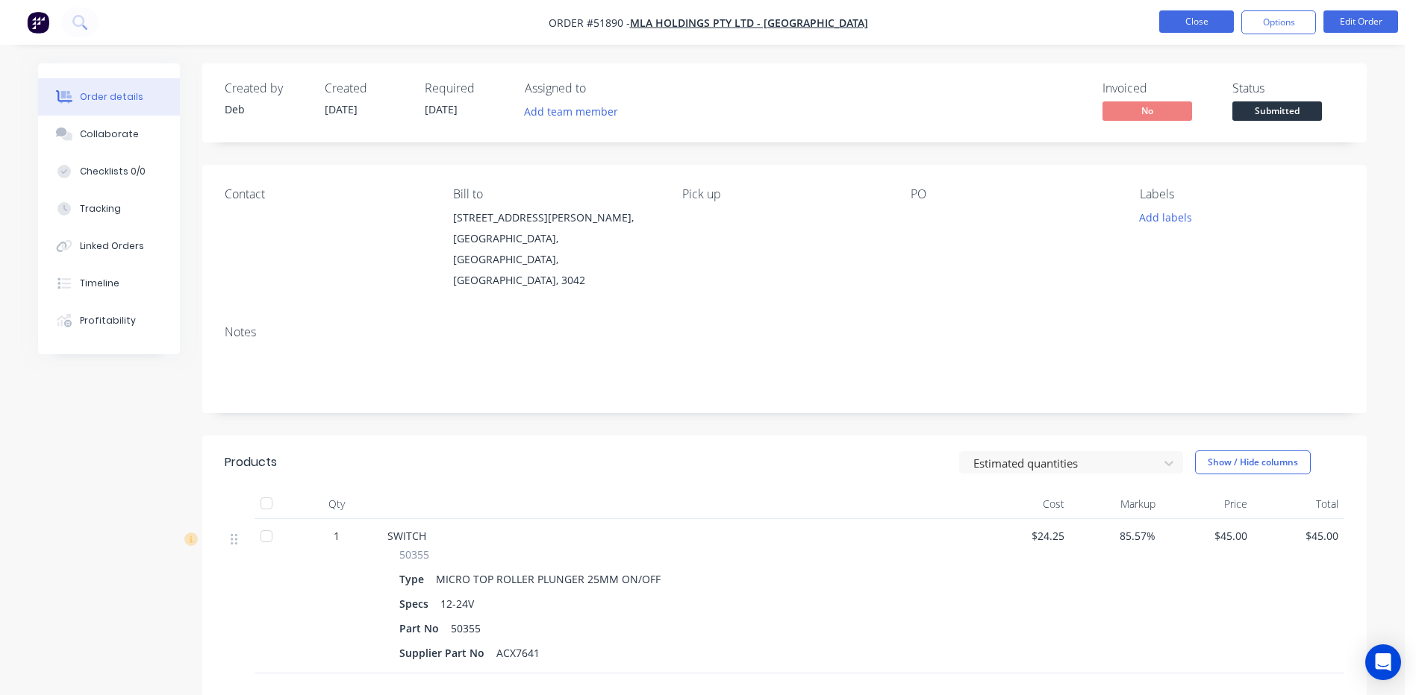
click at [1185, 13] on button "Close" at bounding box center [1196, 21] width 75 height 22
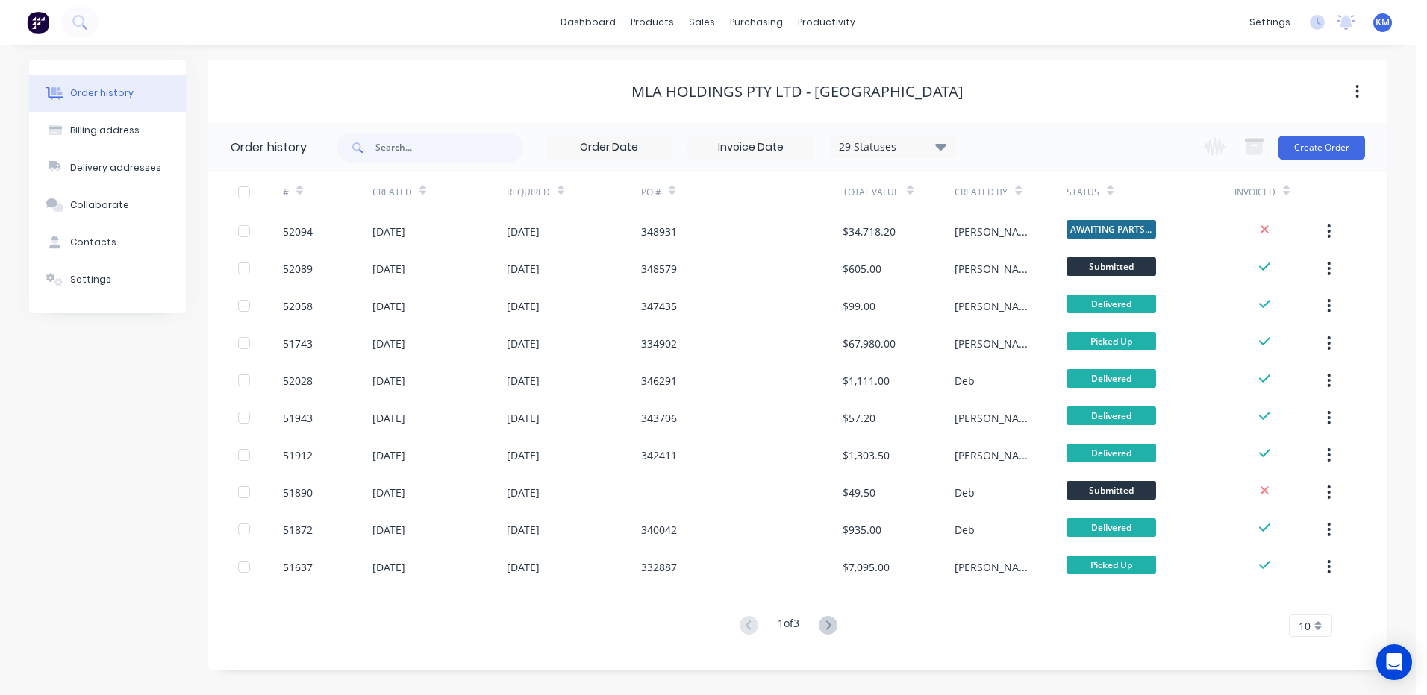
click at [1091, 175] on div "Order history 29 Statuses Invoice Status Invoiced Not Invoiced Partial Order St…" at bounding box center [797, 389] width 1179 height 532
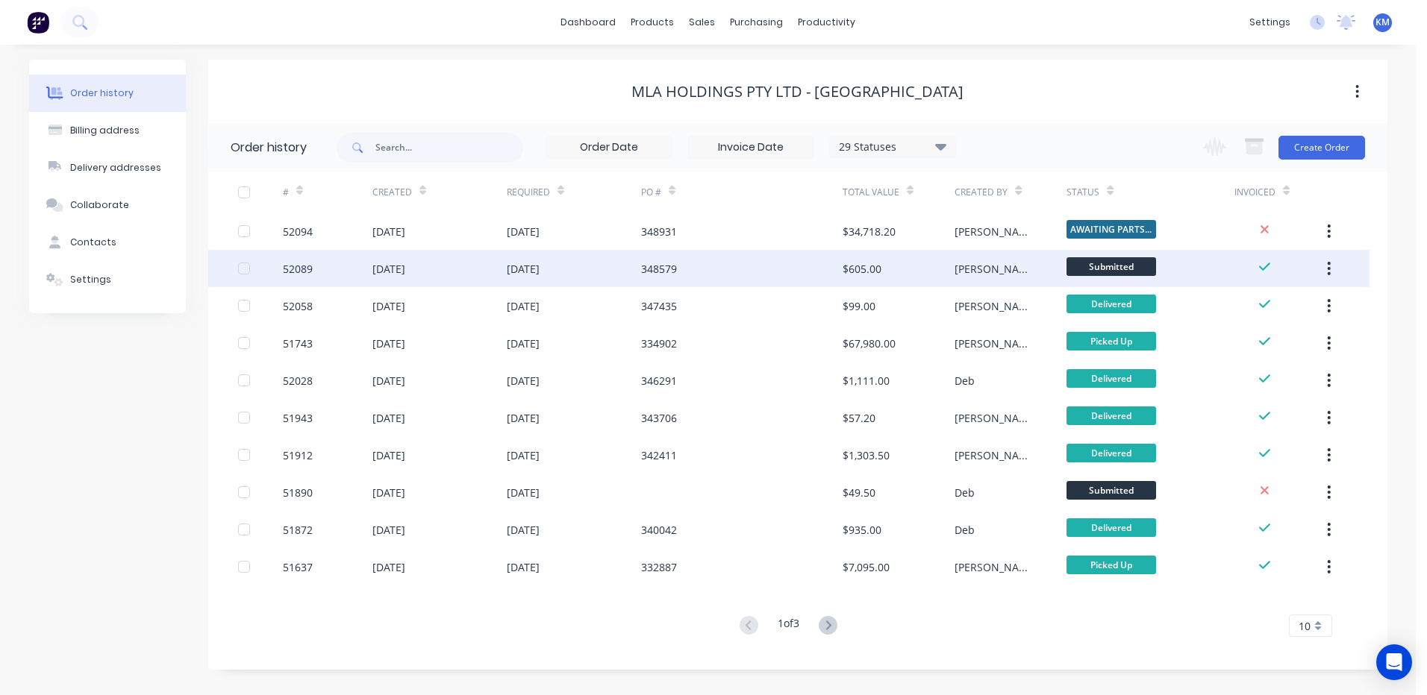
click at [1054, 255] on div "[PERSON_NAME]" at bounding box center [1010, 268] width 112 height 37
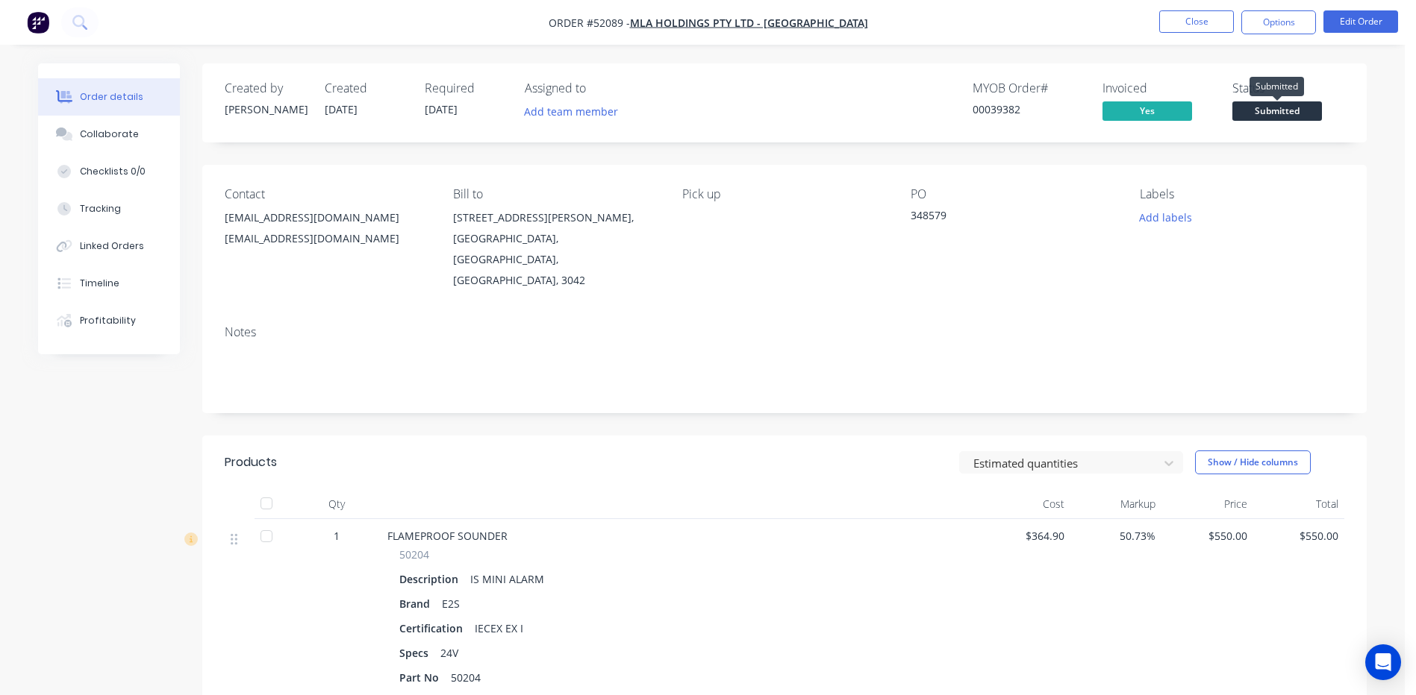
click at [1255, 114] on span "Submitted" at bounding box center [1277, 110] width 90 height 19
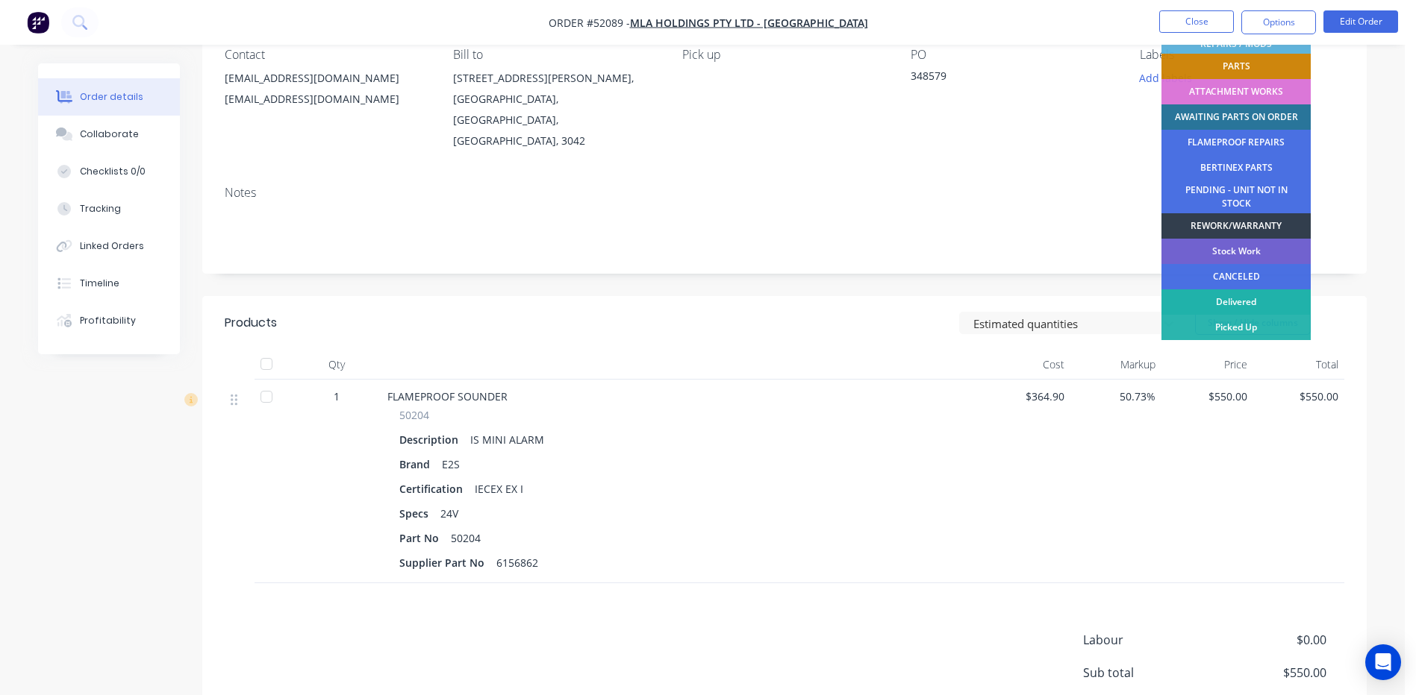
scroll to position [257, 0]
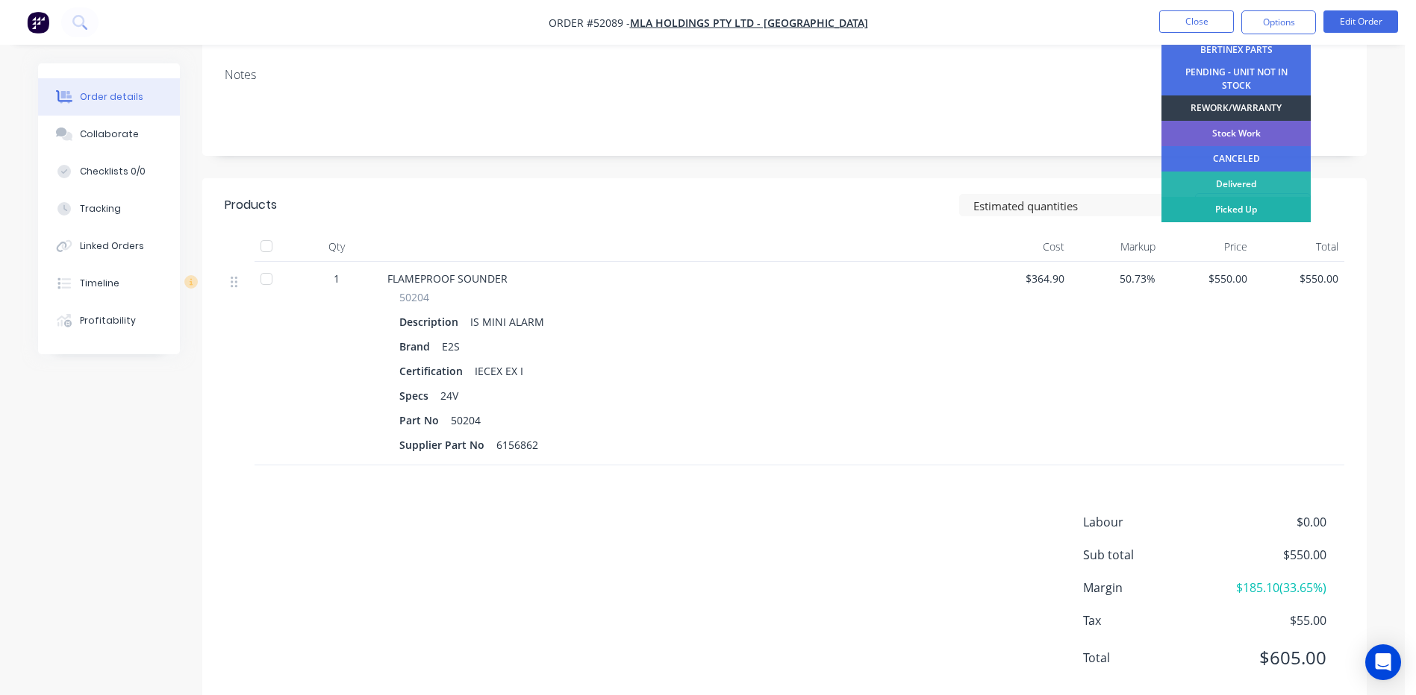
click at [1242, 201] on div "Picked Up" at bounding box center [1235, 209] width 149 height 25
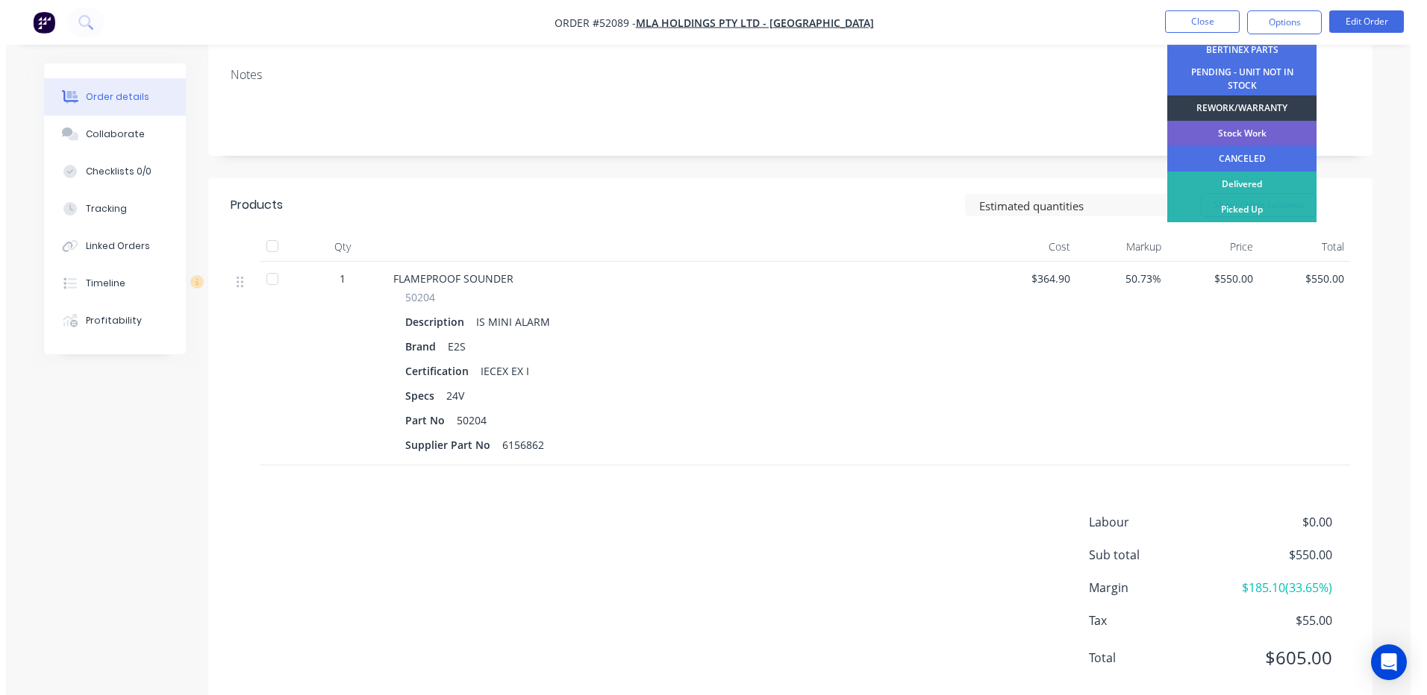
scroll to position [0, 0]
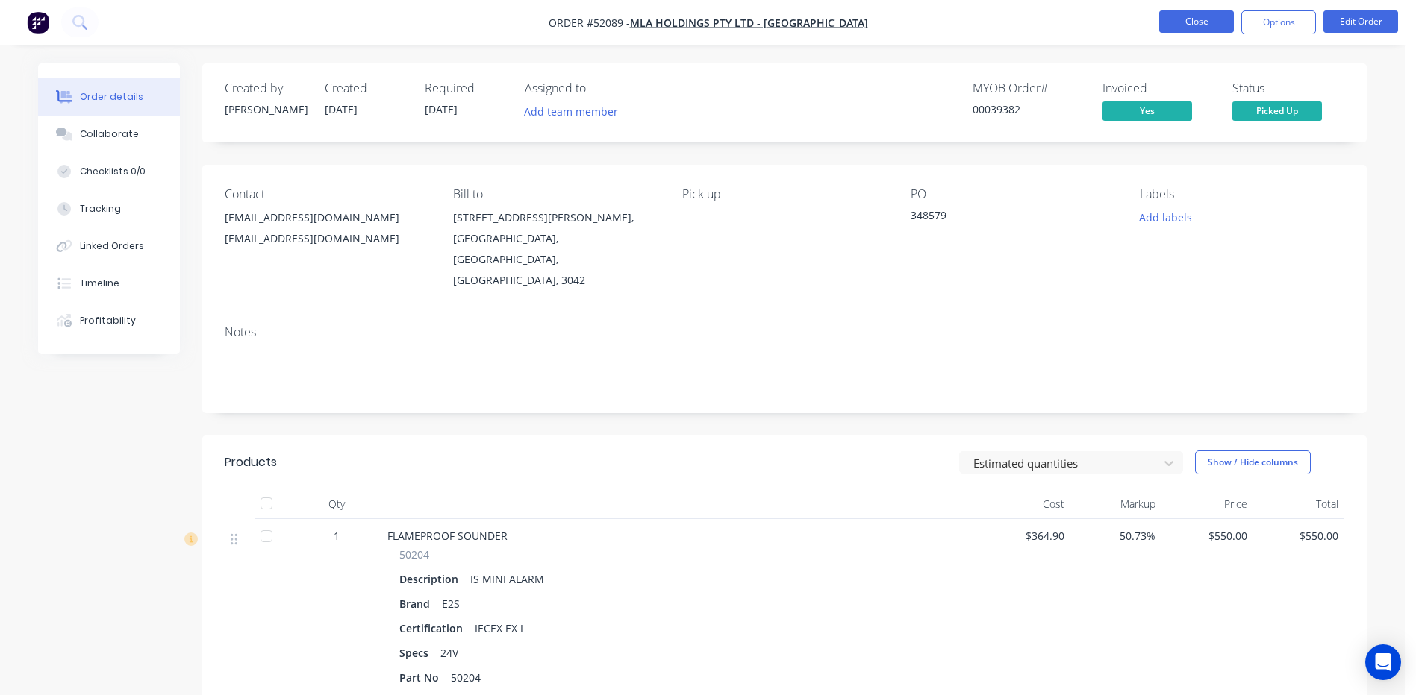
click at [1200, 16] on button "Close" at bounding box center [1196, 21] width 75 height 22
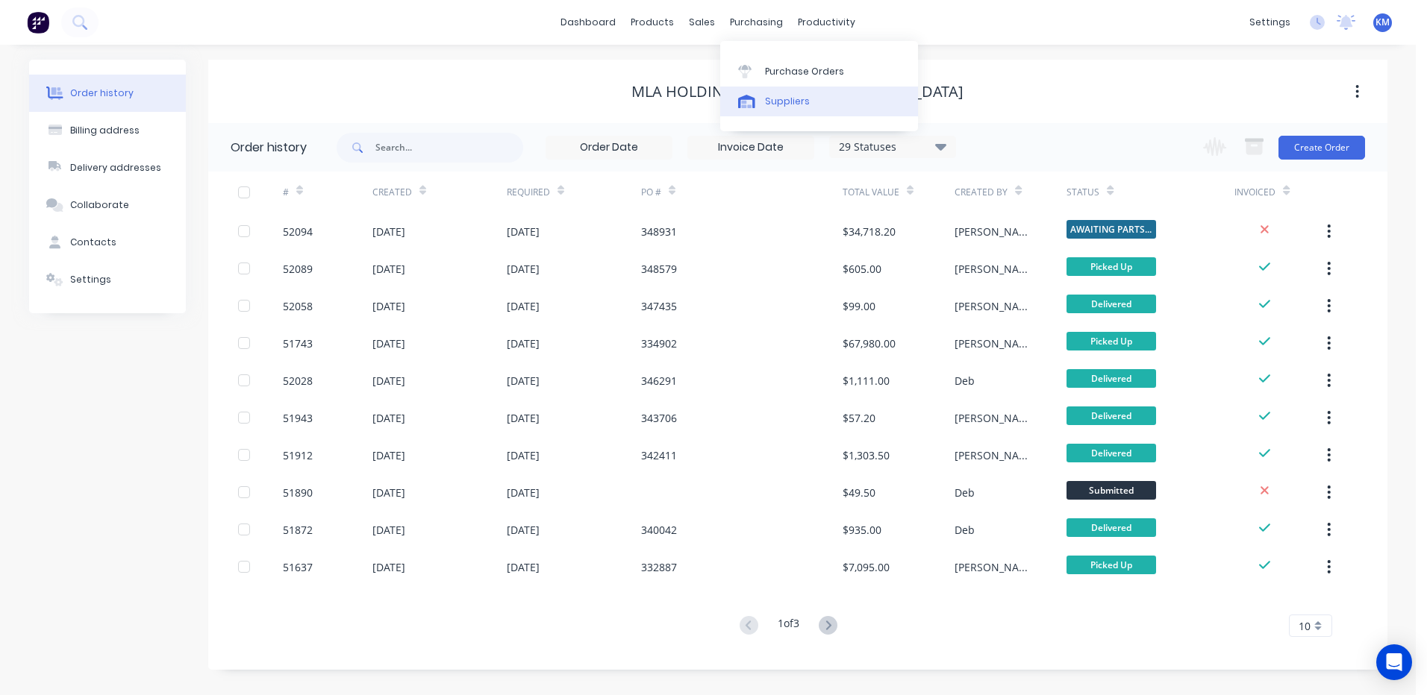
click at [770, 99] on div "Suppliers" at bounding box center [787, 101] width 45 height 13
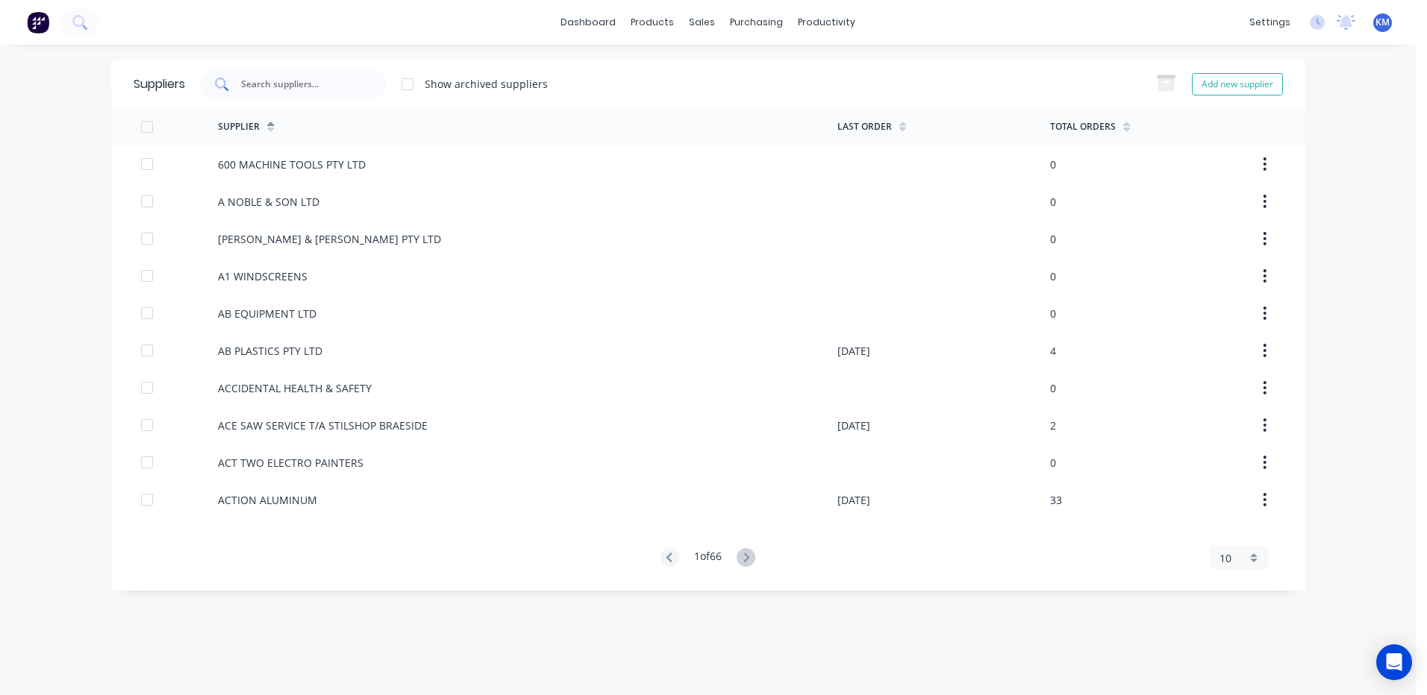
click at [342, 74] on div at bounding box center [293, 84] width 187 height 30
type input "m"
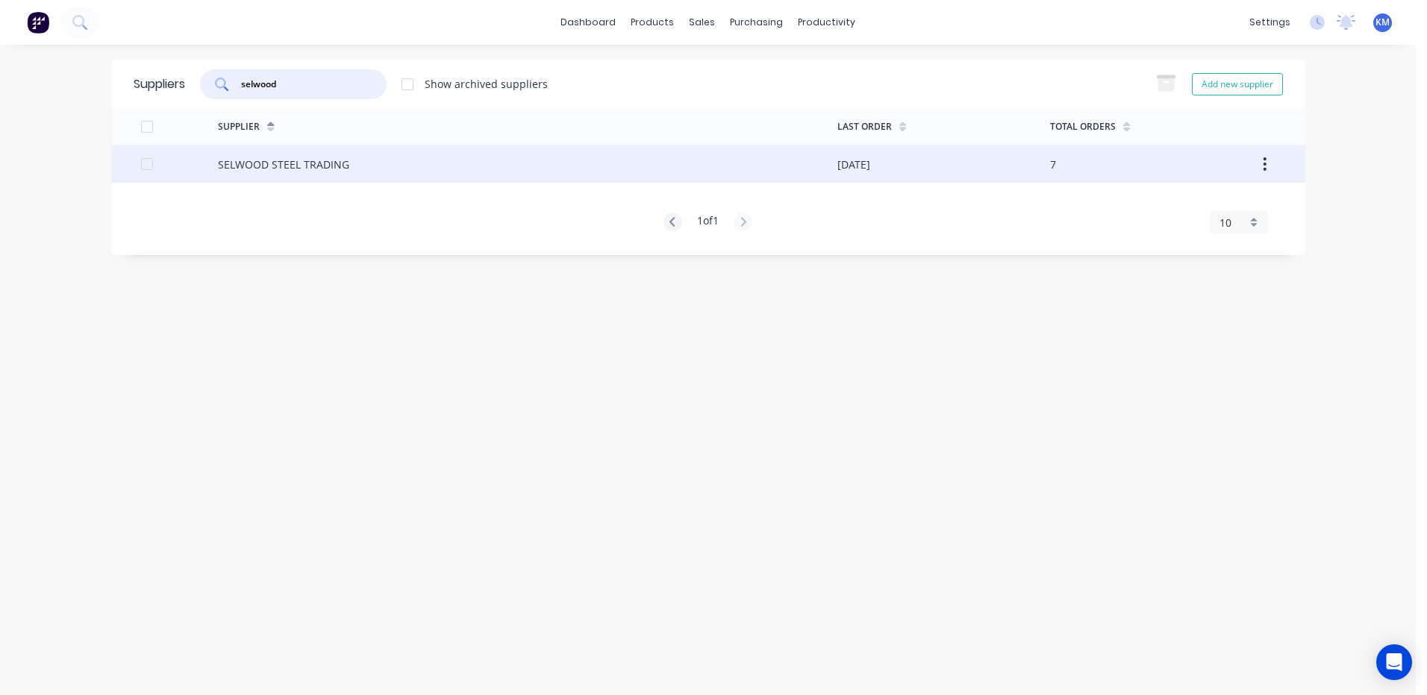
type input "selwood"
click at [403, 172] on div "SELWOOD STEEL TRADING" at bounding box center [527, 164] width 619 height 37
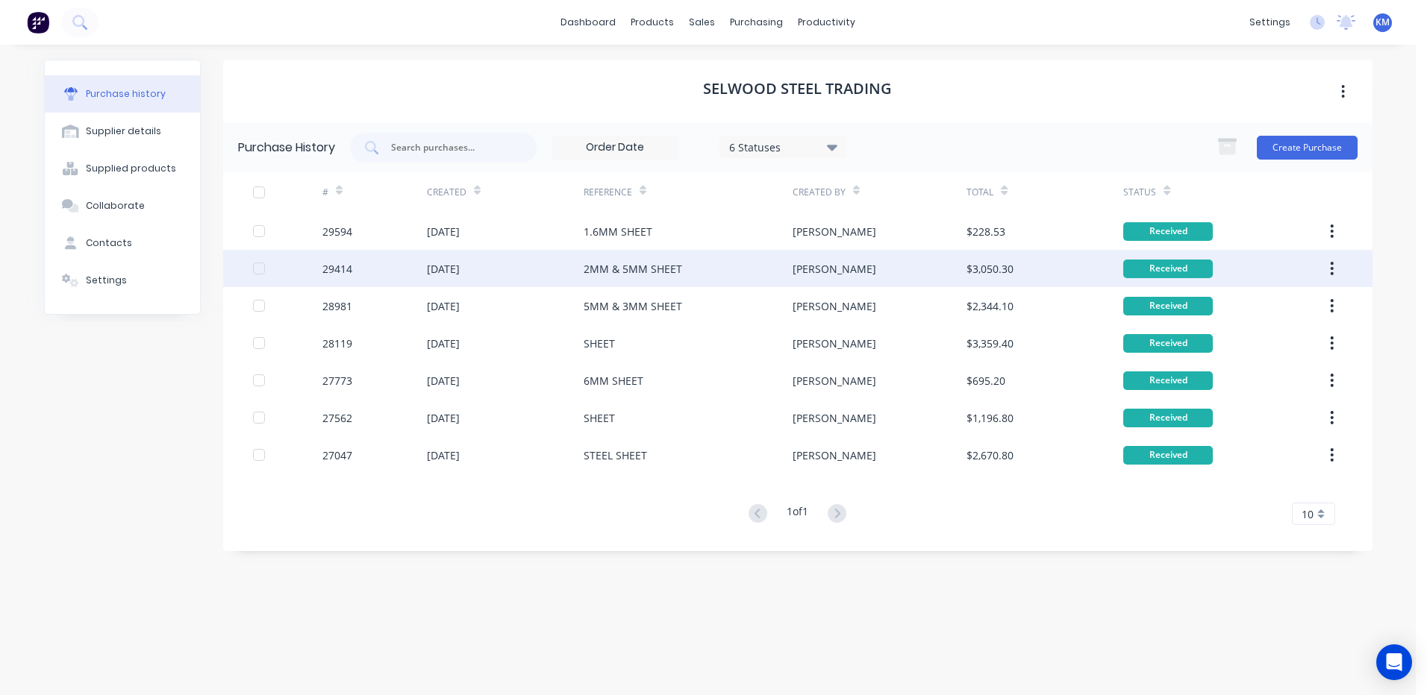
click at [934, 259] on div "[PERSON_NAME]" at bounding box center [879, 268] width 174 height 37
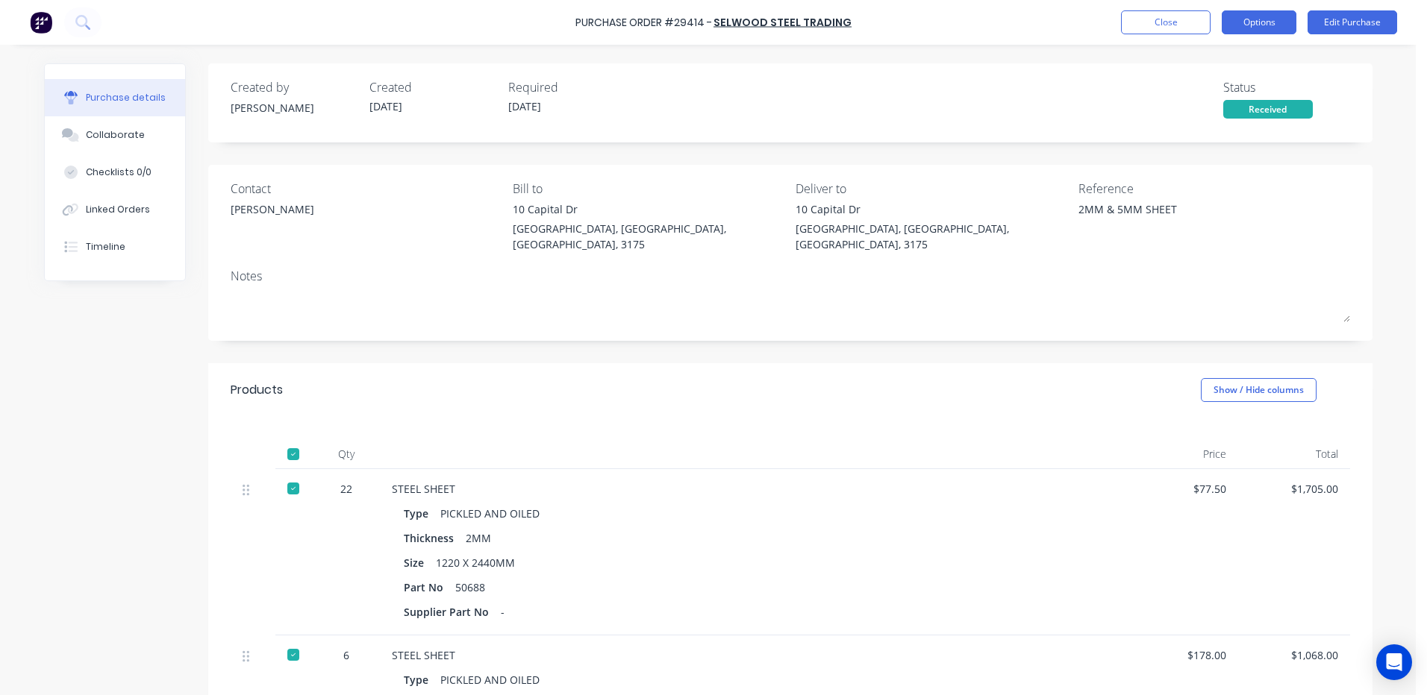
click at [1253, 19] on button "Options" at bounding box center [1259, 22] width 75 height 24
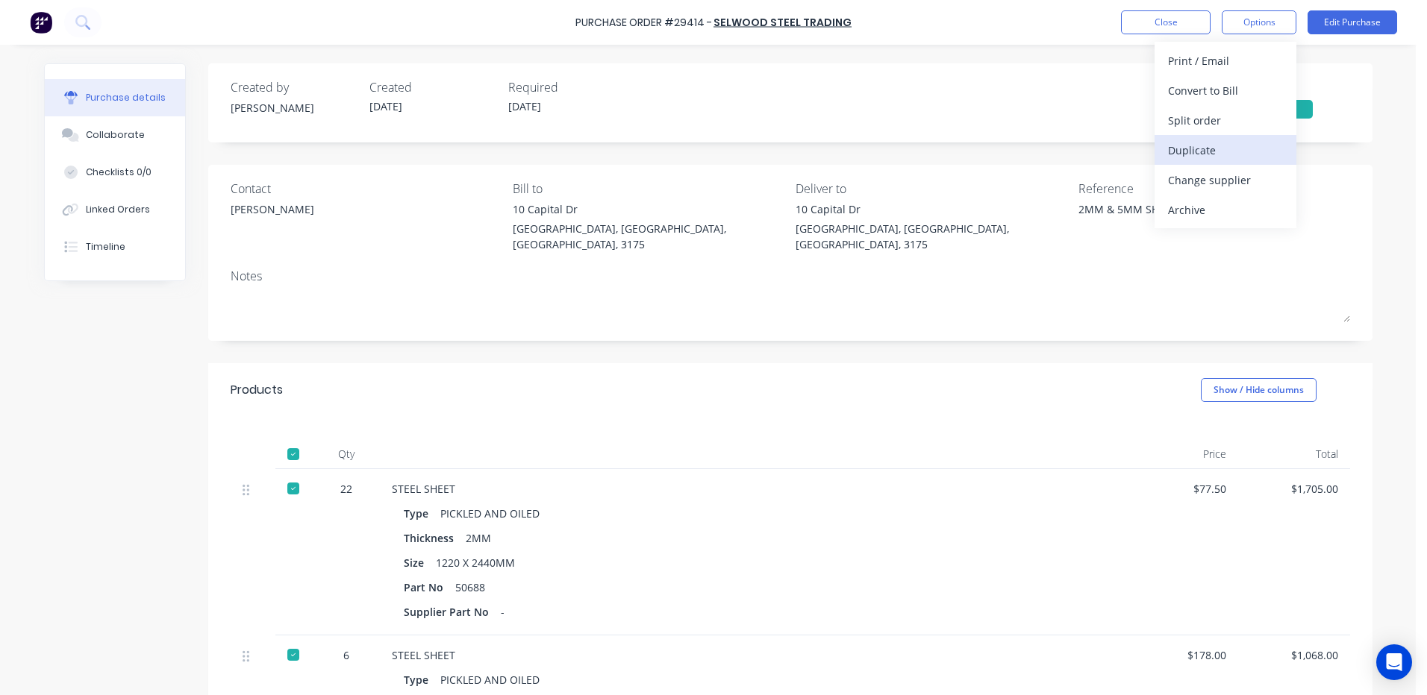
click at [1219, 148] on div "Duplicate" at bounding box center [1225, 151] width 115 height 22
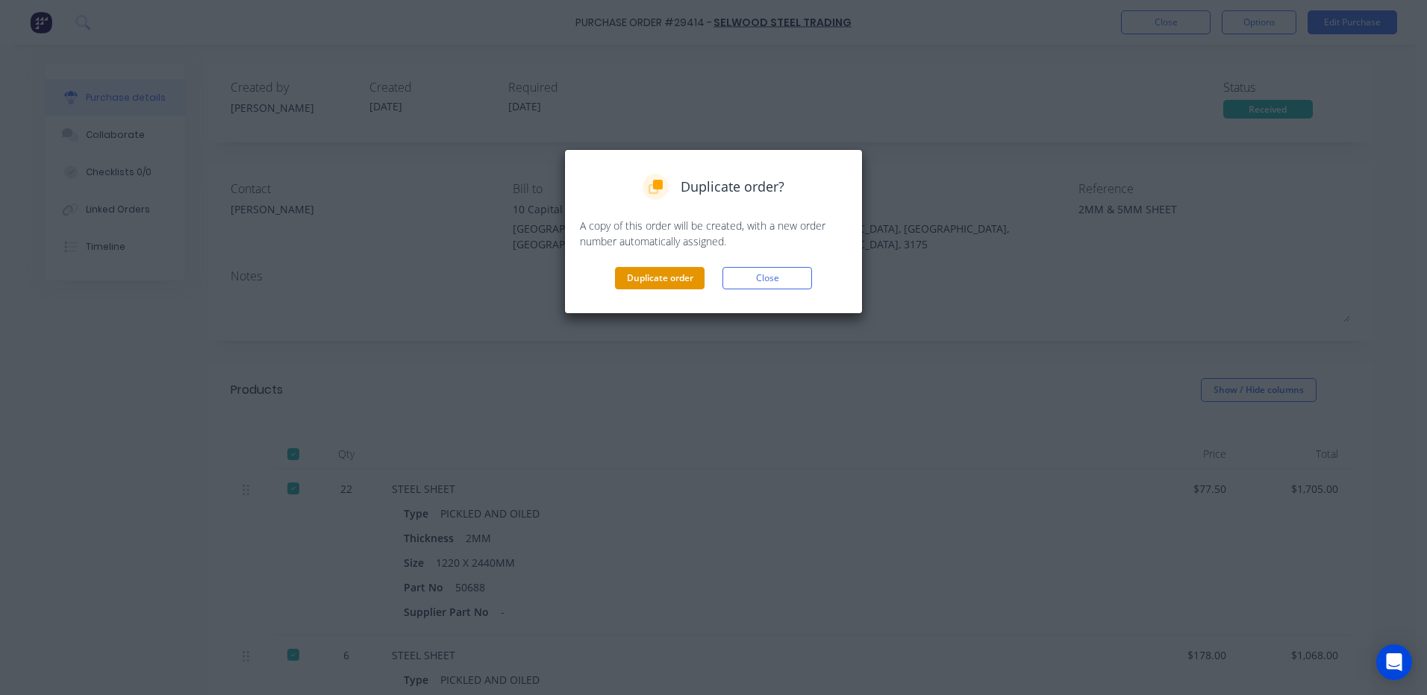
click at [673, 274] on button "Duplicate order" at bounding box center [660, 278] width 90 height 22
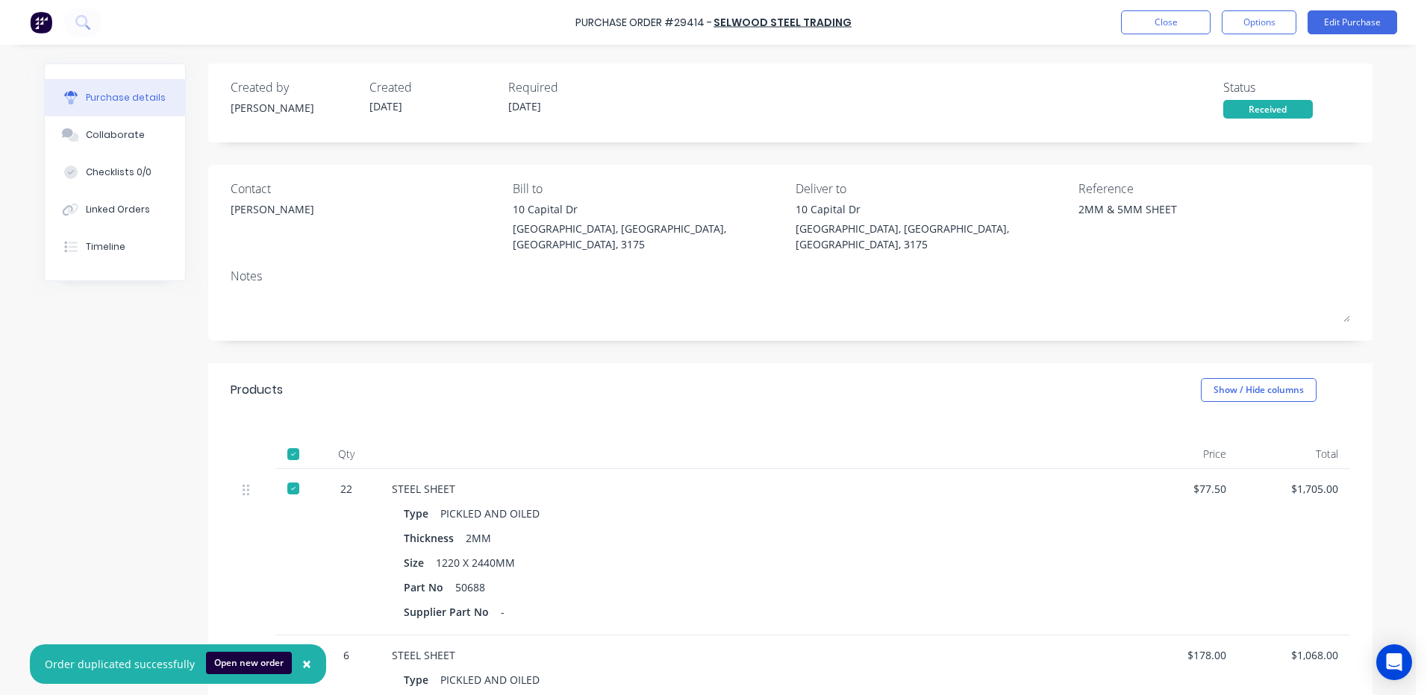
click at [1078, 214] on div "2MM & 5MM SHEET" at bounding box center [1171, 219] width 187 height 37
click at [1182, 18] on button "Close" at bounding box center [1166, 22] width 90 height 24
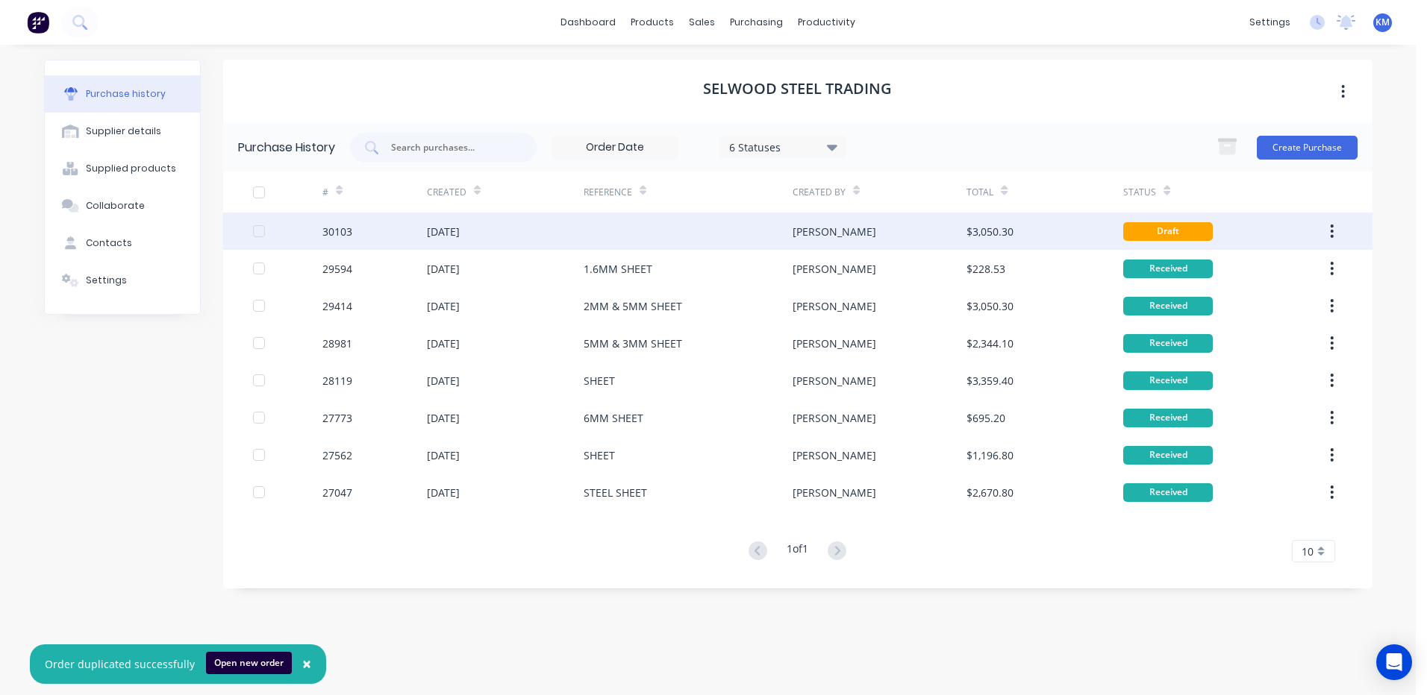
click at [731, 228] on div at bounding box center [688, 231] width 209 height 37
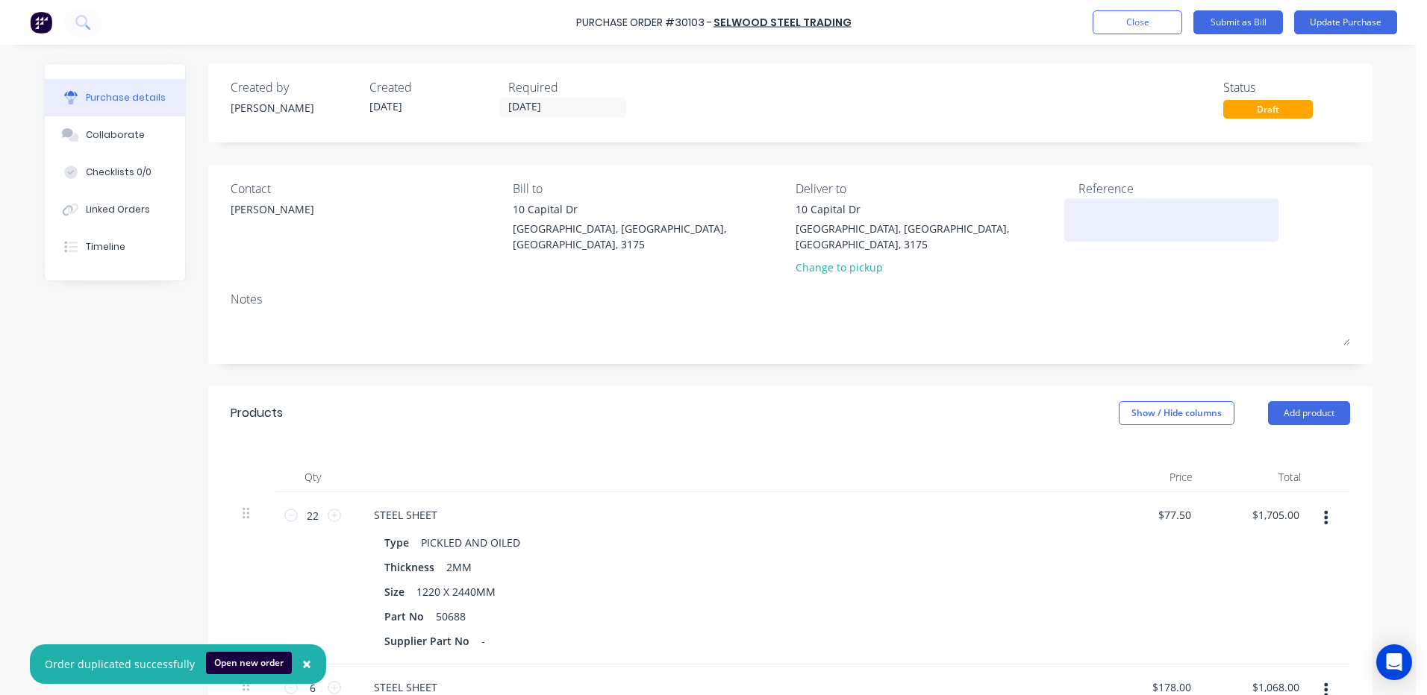
click at [1107, 209] on textarea at bounding box center [1171, 218] width 187 height 34
click at [1183, 213] on textarea at bounding box center [1171, 218] width 187 height 34
click at [1140, 22] on button "Close" at bounding box center [1137, 22] width 90 height 24
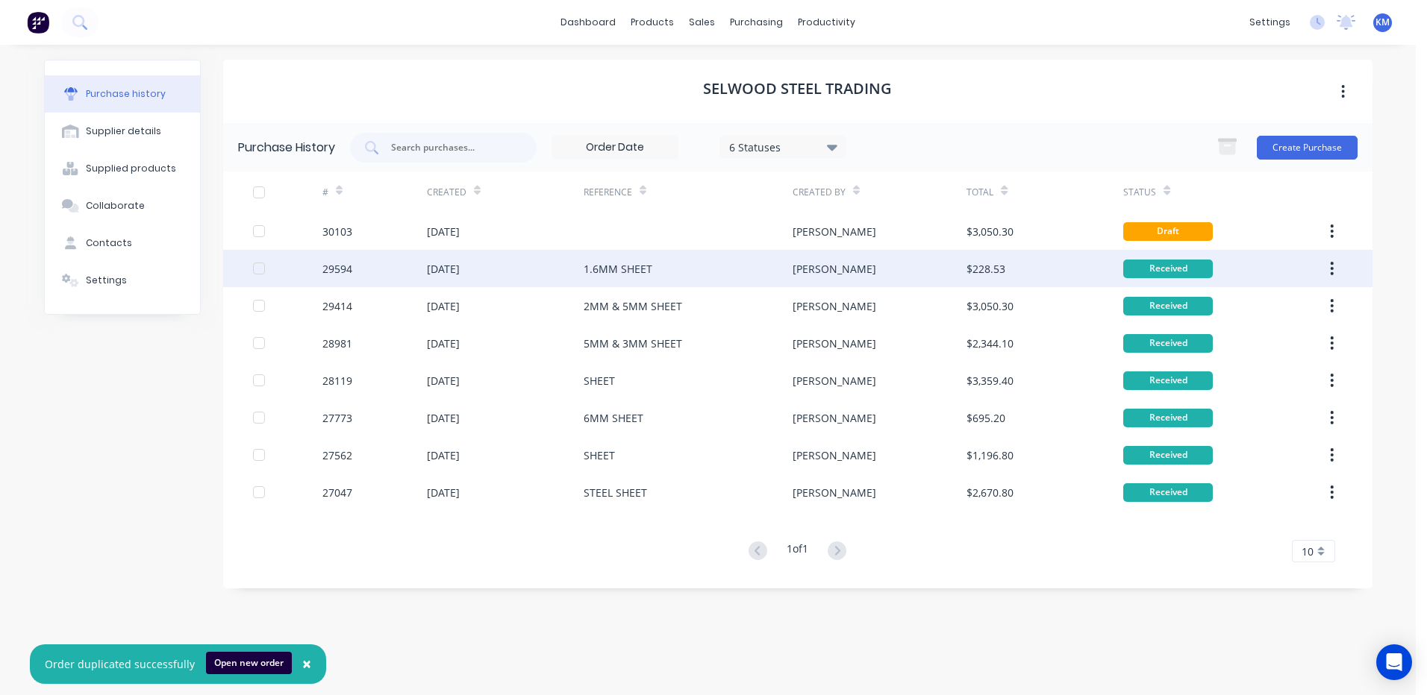
click at [861, 263] on div "[PERSON_NAME]" at bounding box center [879, 268] width 174 height 37
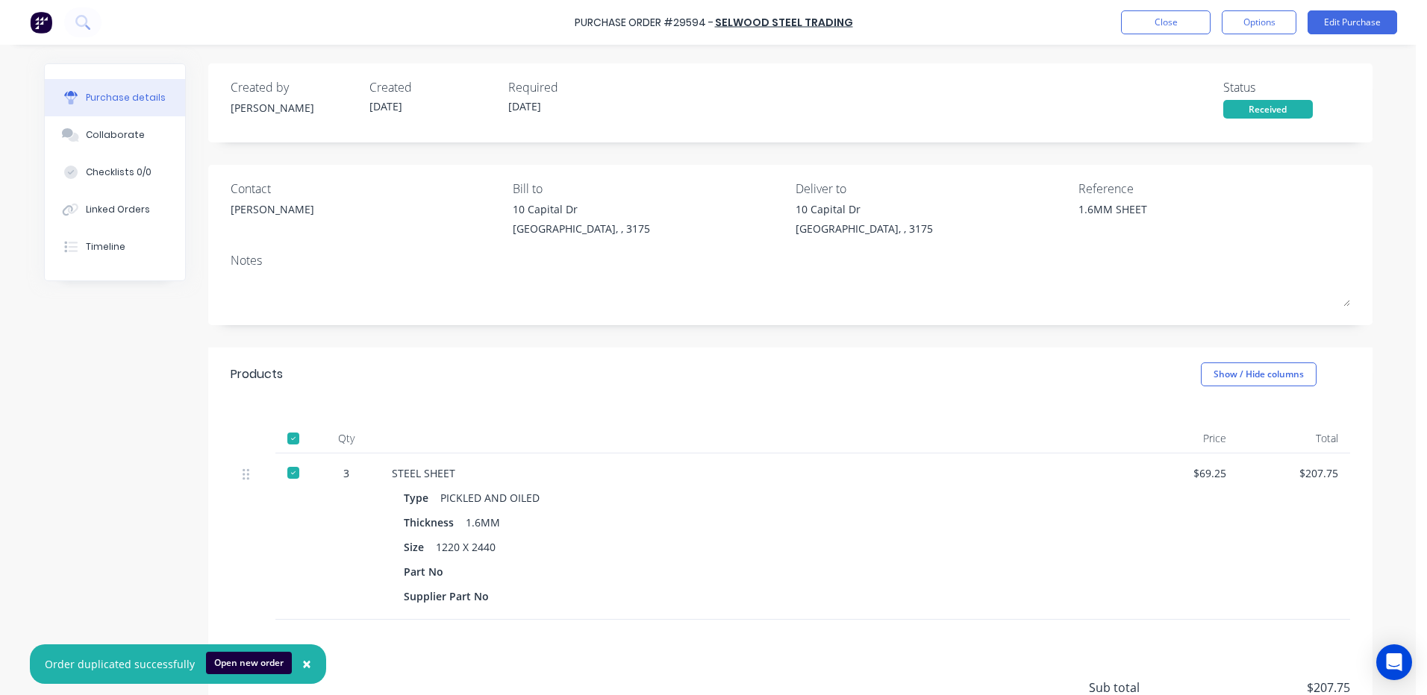
click at [1125, 38] on div "Purchase Order #29594 - SELWOOD STEEL TRADING Close Options Edit Purchase" at bounding box center [713, 22] width 1427 height 45
click at [1146, 16] on button "Close" at bounding box center [1166, 22] width 90 height 24
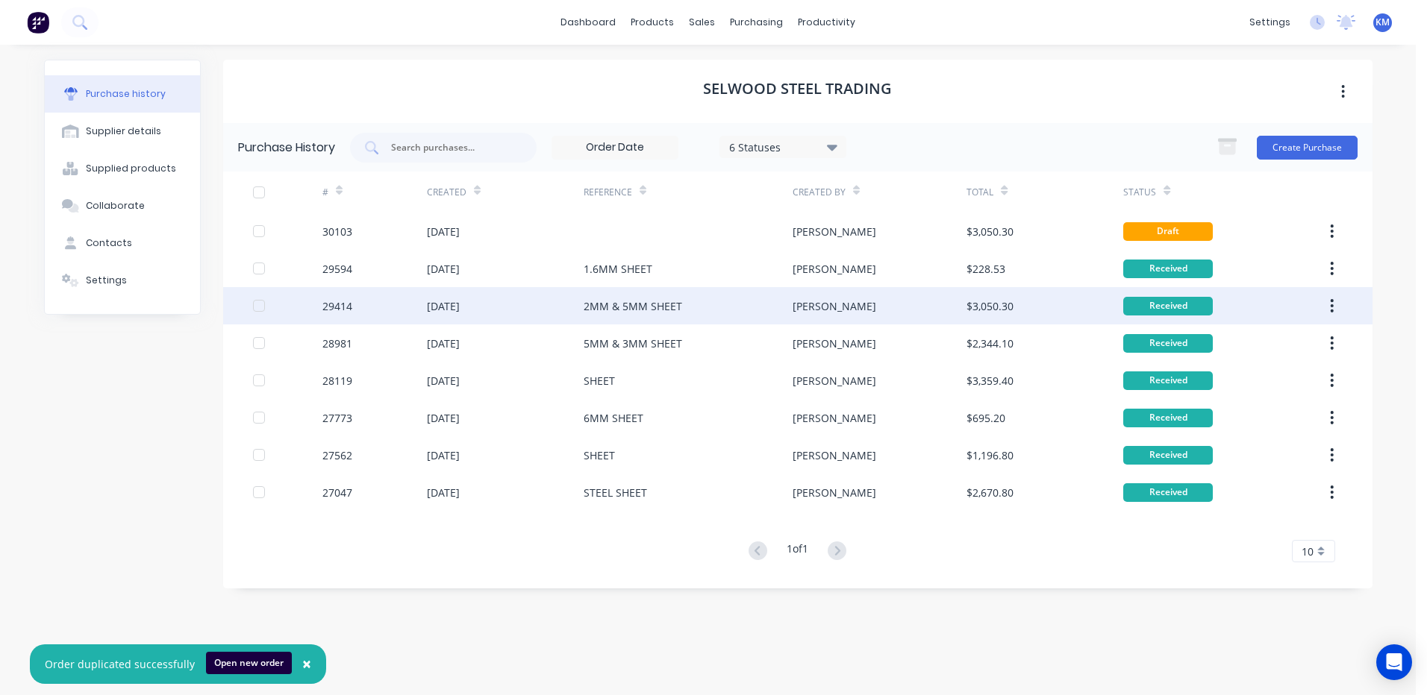
click at [936, 301] on div "[PERSON_NAME]" at bounding box center [879, 305] width 174 height 37
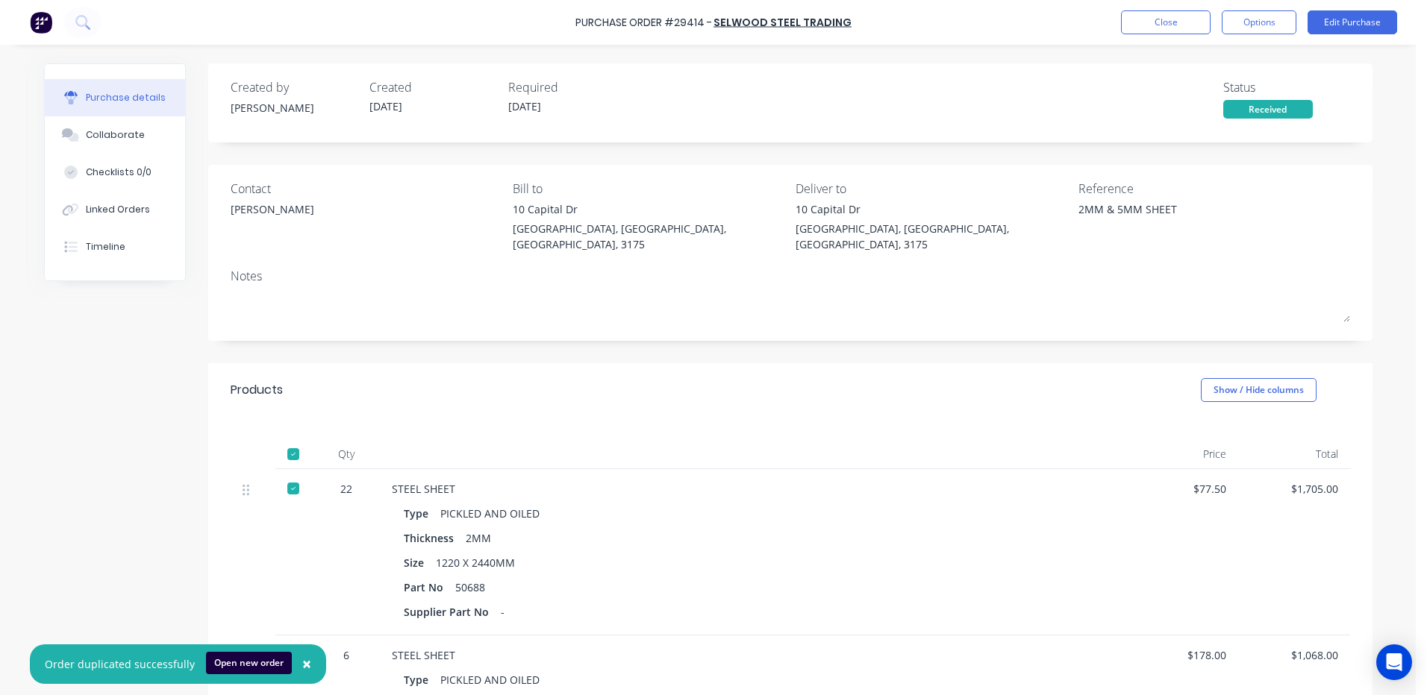
click at [1052, 213] on div "Contact [PERSON_NAME] to [STREET_ADDRESS][PERSON_NAME] Deliver to [STREET_ADDRE…" at bounding box center [790, 220] width 1119 height 80
click at [1186, 24] on button "Close" at bounding box center [1166, 22] width 90 height 24
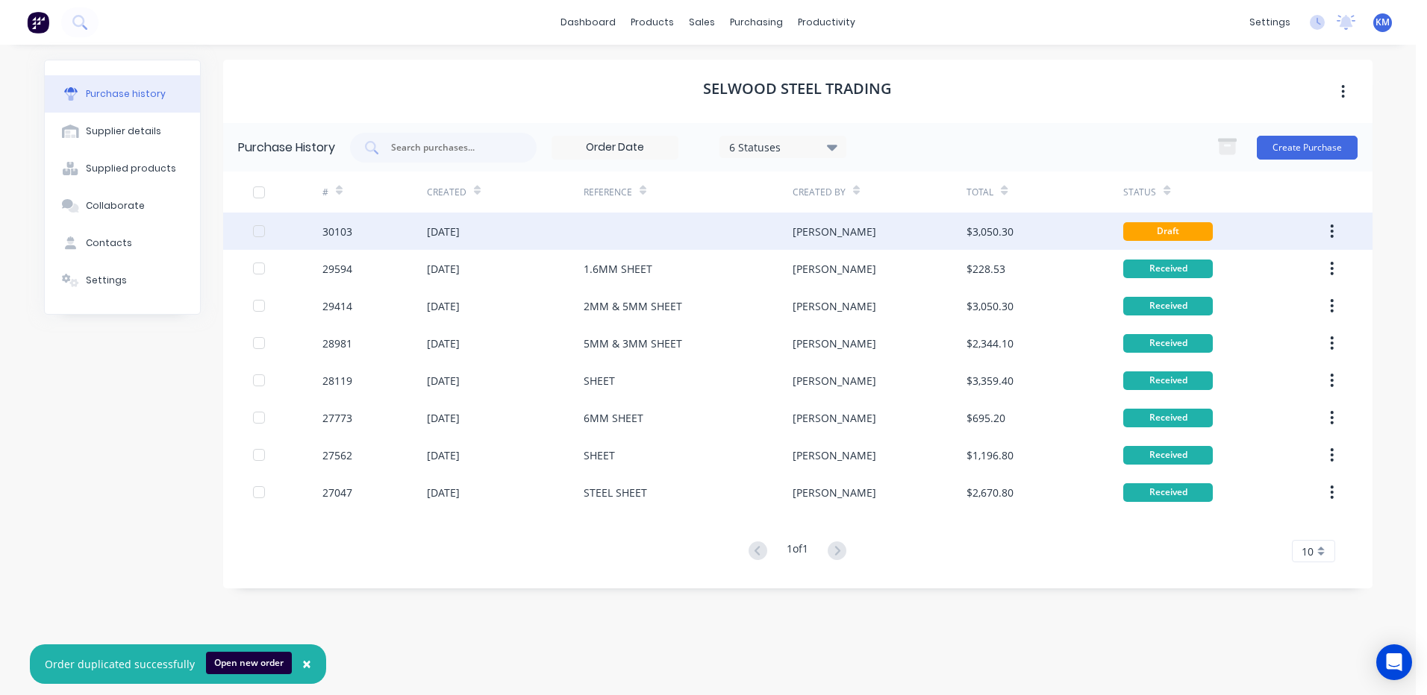
click at [1087, 225] on div "$3,050.30" at bounding box center [1044, 231] width 157 height 37
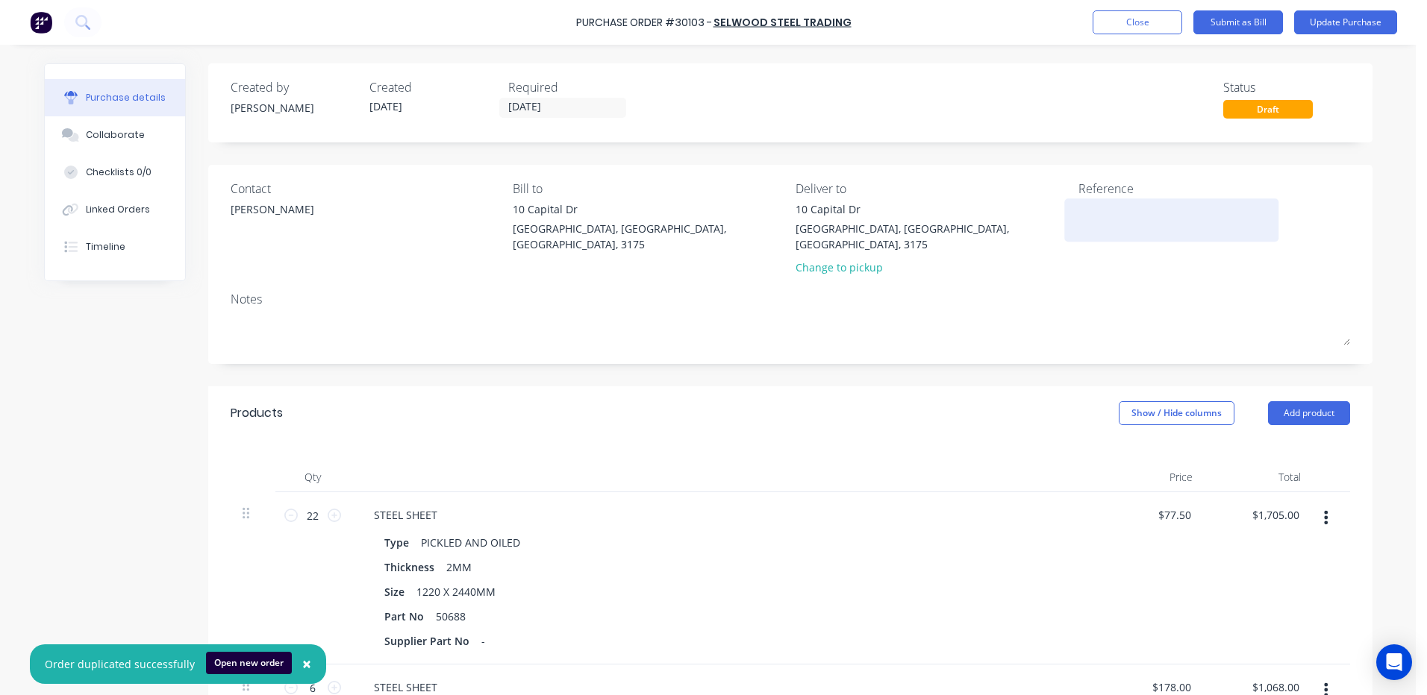
click at [1083, 207] on textarea at bounding box center [1171, 218] width 187 height 34
paste textarea "2MM & 5MM SHEET"
type textarea "2MM & 5MM SHEET"
click at [231, 210] on div "[PERSON_NAME]" at bounding box center [273, 212] width 84 height 23
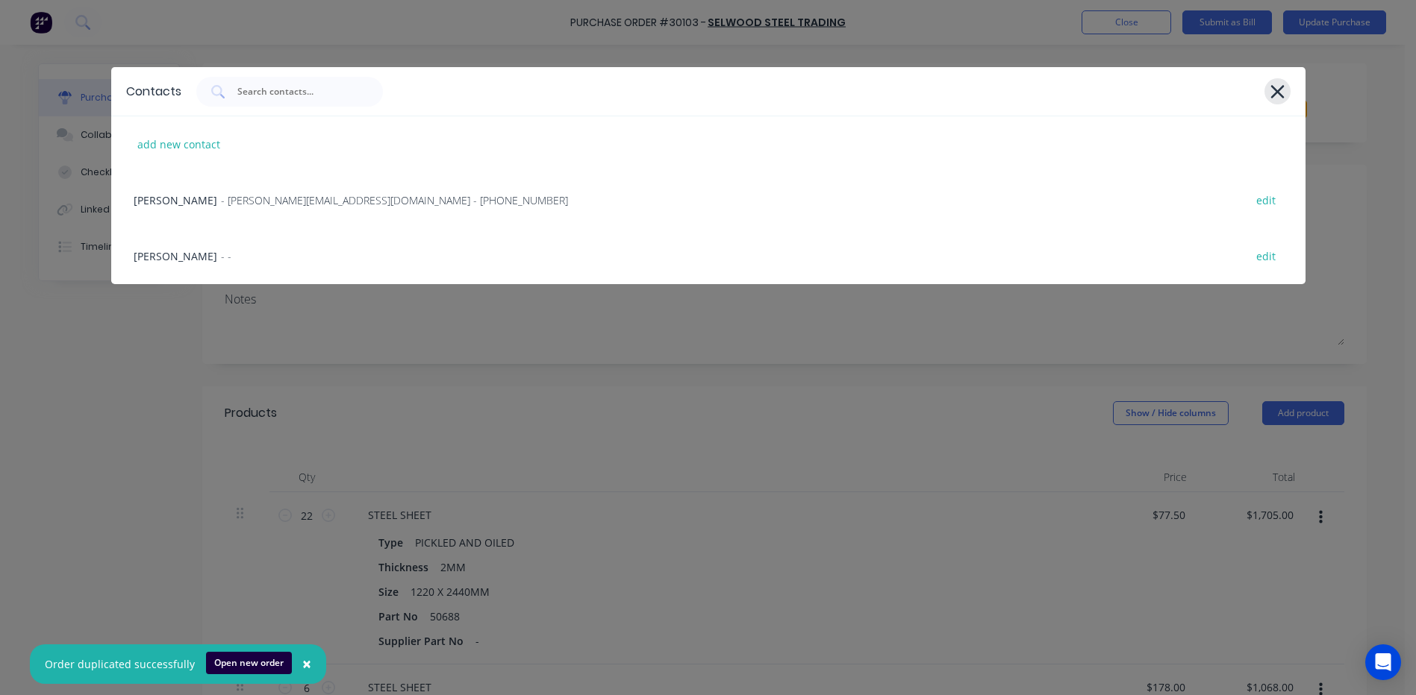
click at [1269, 87] on icon at bounding box center [1277, 91] width 16 height 21
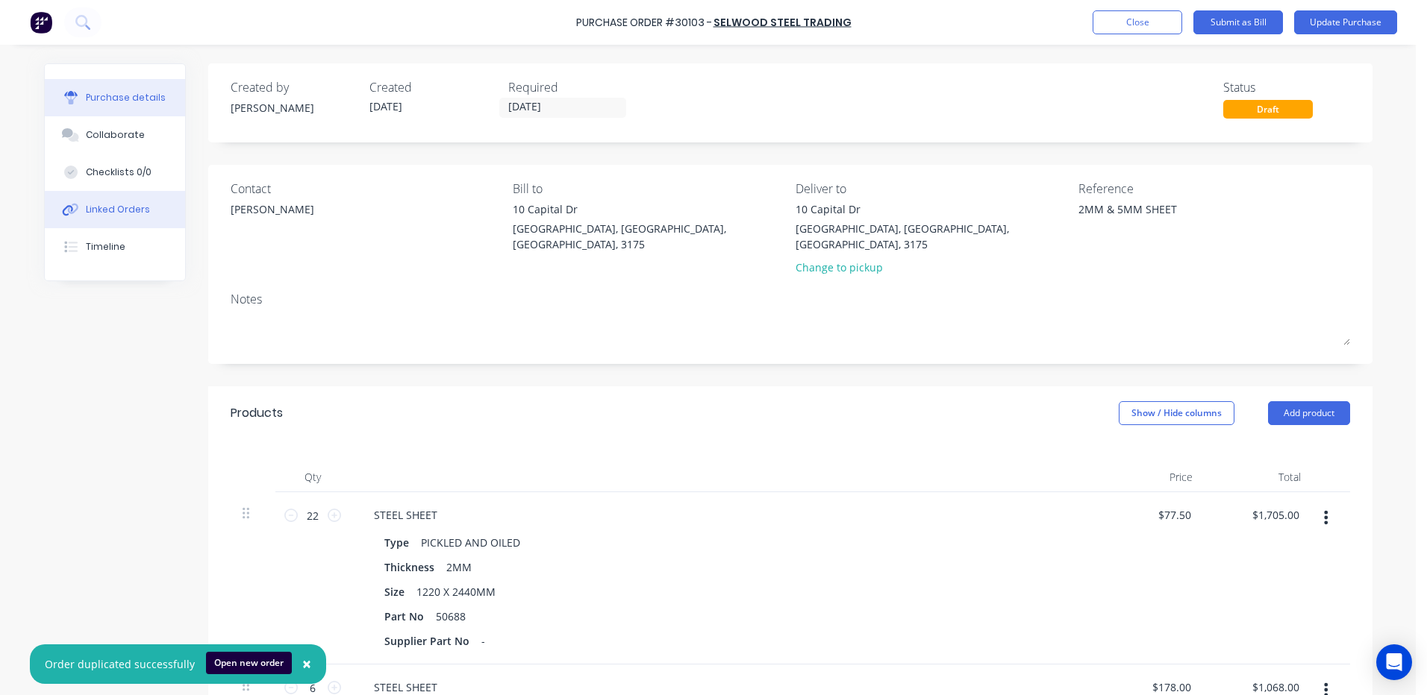
click at [135, 204] on div "Linked Orders" at bounding box center [118, 209] width 64 height 13
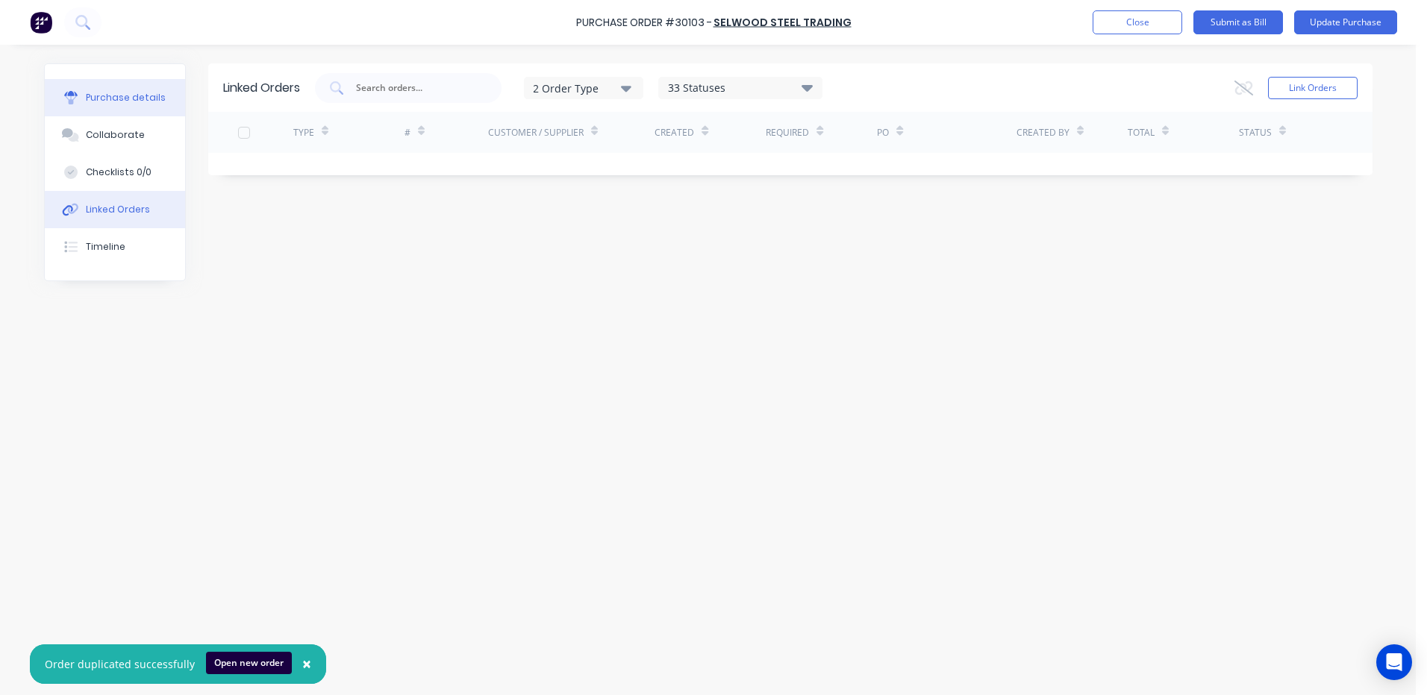
click at [140, 83] on button "Purchase details" at bounding box center [115, 97] width 140 height 37
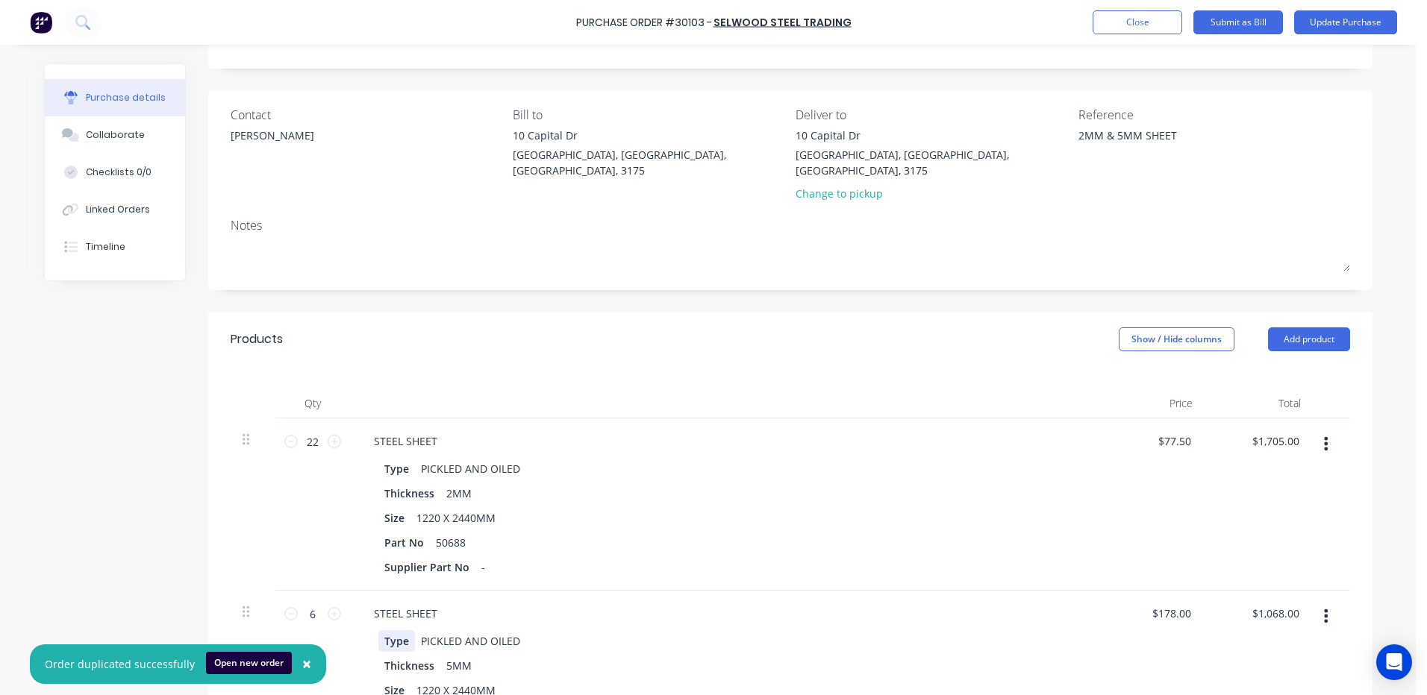
scroll to position [75, 0]
click at [308, 664] on button "×" at bounding box center [306, 665] width 39 height 36
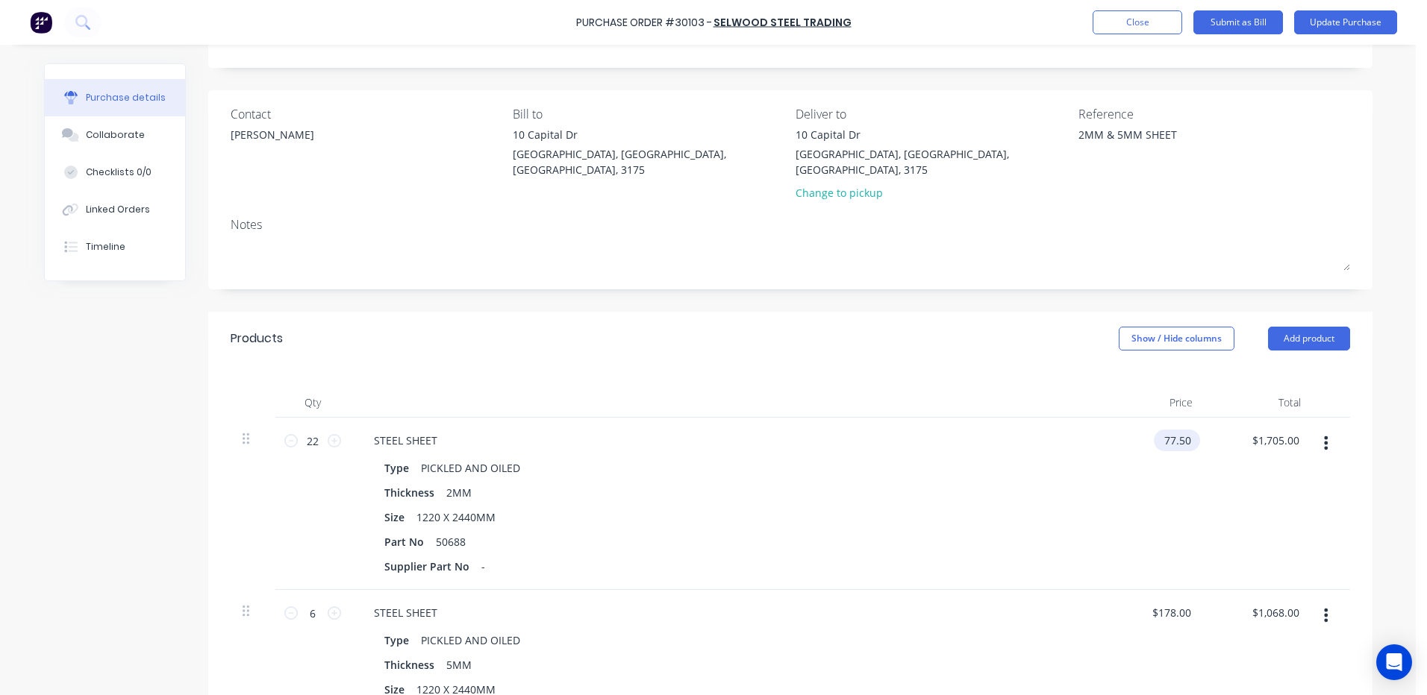
click at [1178, 430] on input "77.50" at bounding box center [1174, 441] width 40 height 22
type input "$75.00"
type input "$1,650.00"
click at [944, 366] on div "Qty Price Total 22 22 STEEL SHEET Type PICKLED AND OILED Thickness 2MM Size 122…" at bounding box center [790, 564] width 1164 height 397
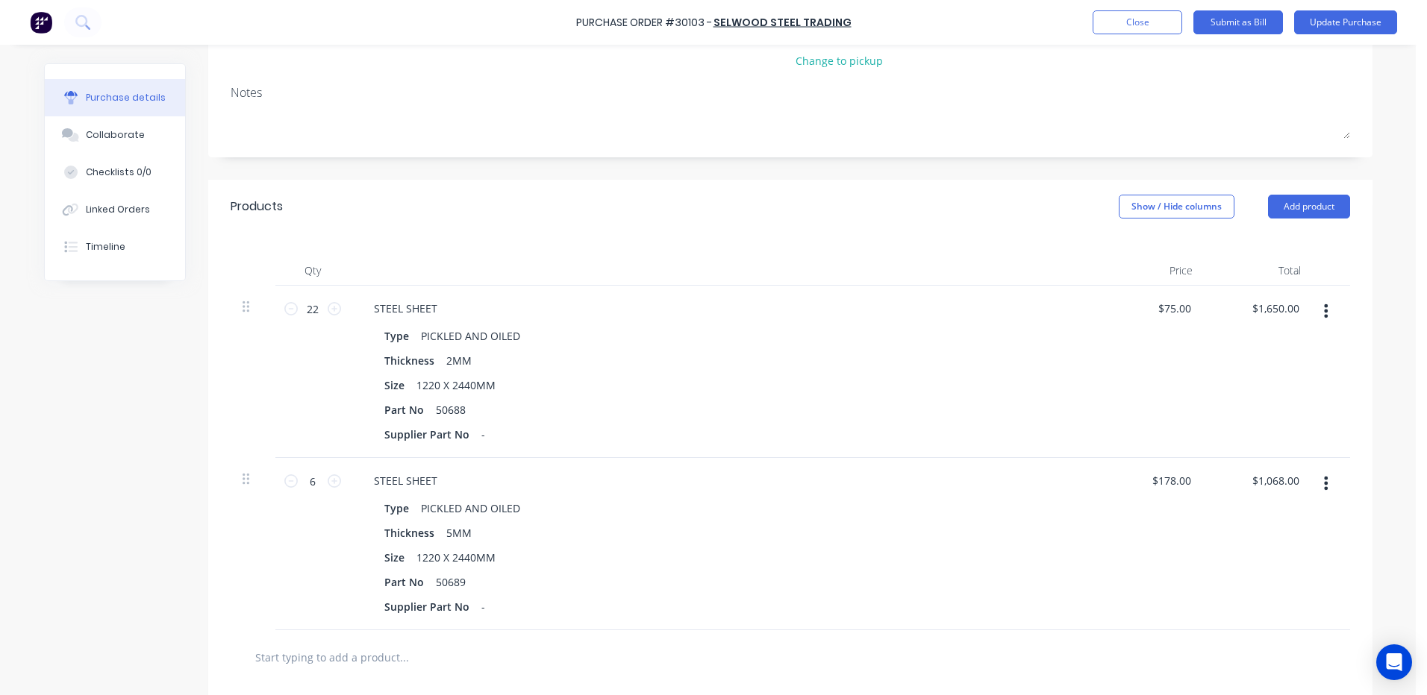
scroll to position [0, 0]
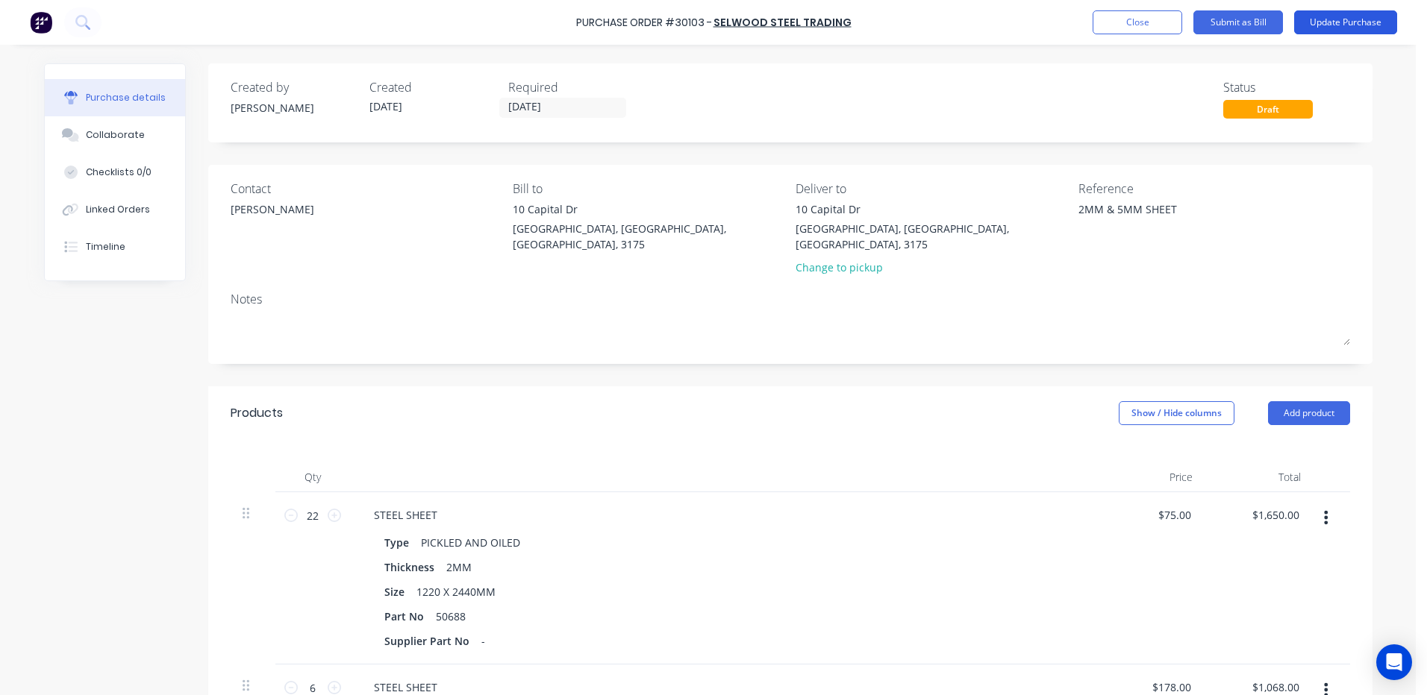
click at [1359, 23] on button "Update Purchase" at bounding box center [1345, 22] width 103 height 24
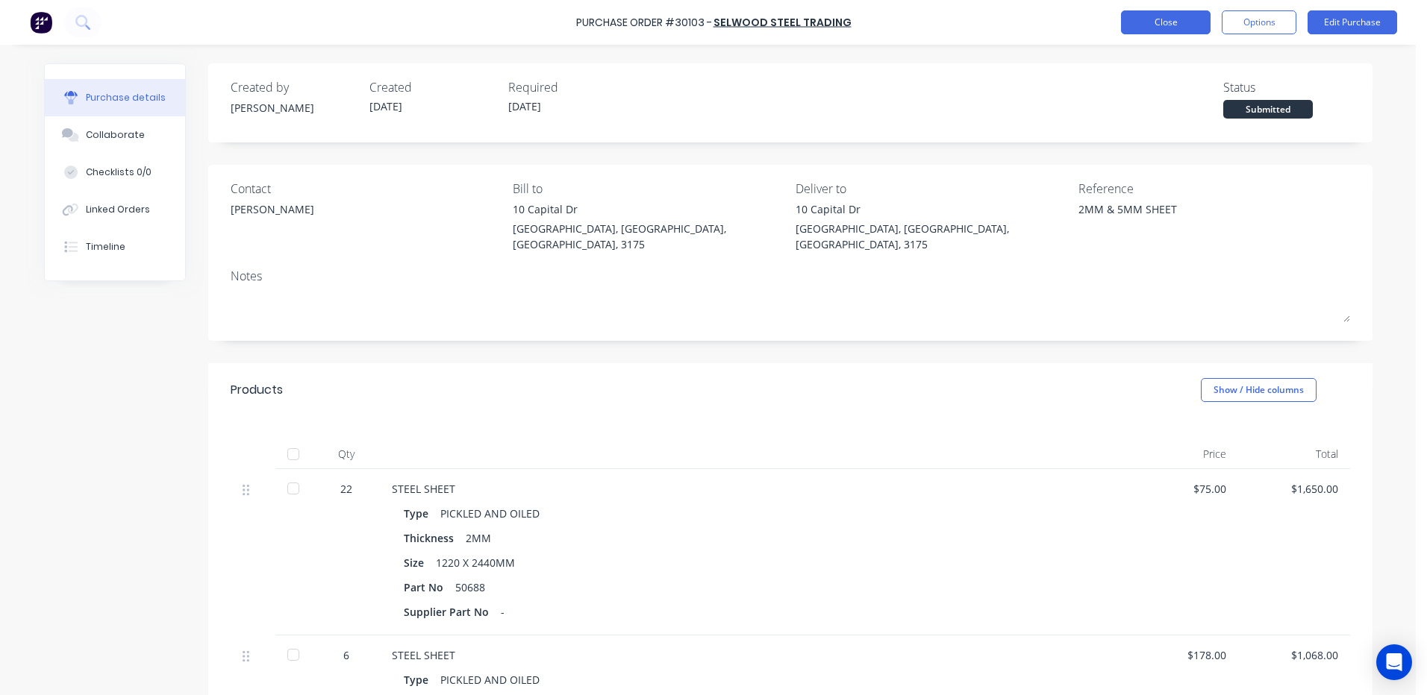
click at [1150, 13] on button "Close" at bounding box center [1166, 22] width 90 height 24
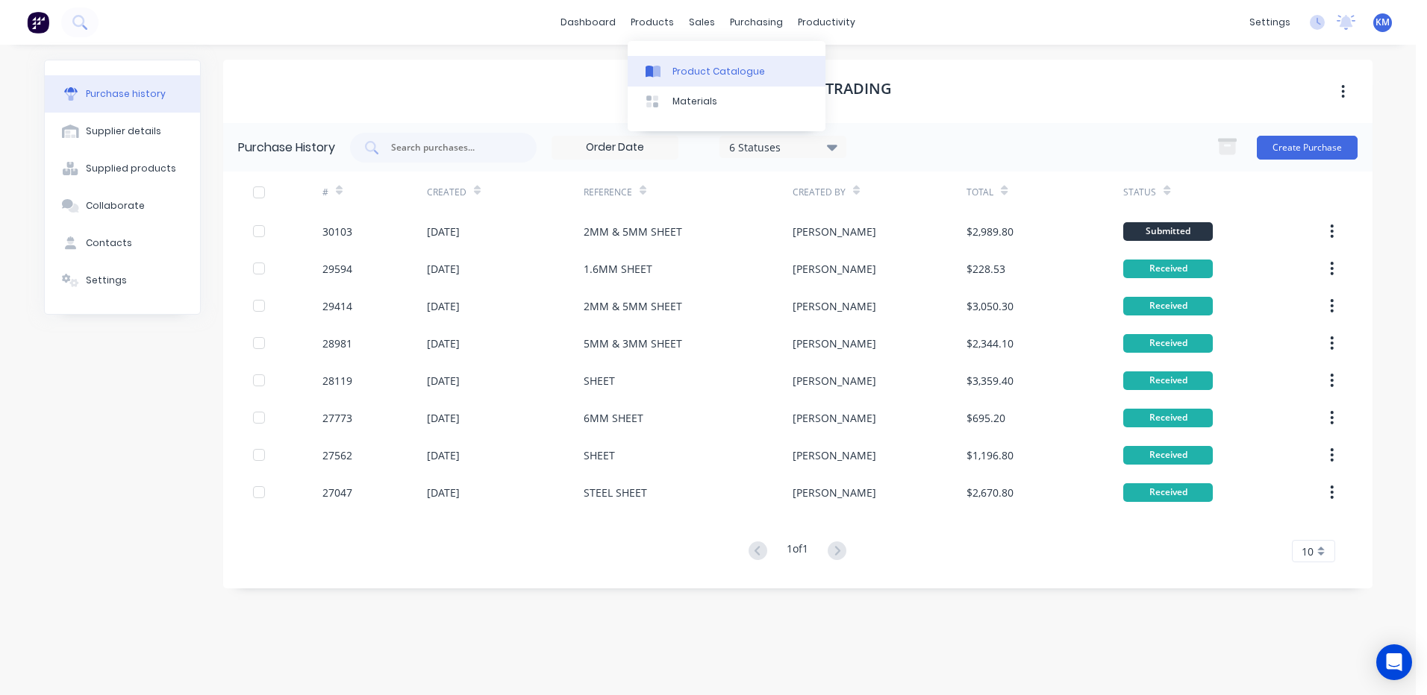
click at [664, 63] on link "Product Catalogue" at bounding box center [727, 71] width 198 height 30
